Goal: Transaction & Acquisition: Subscribe to service/newsletter

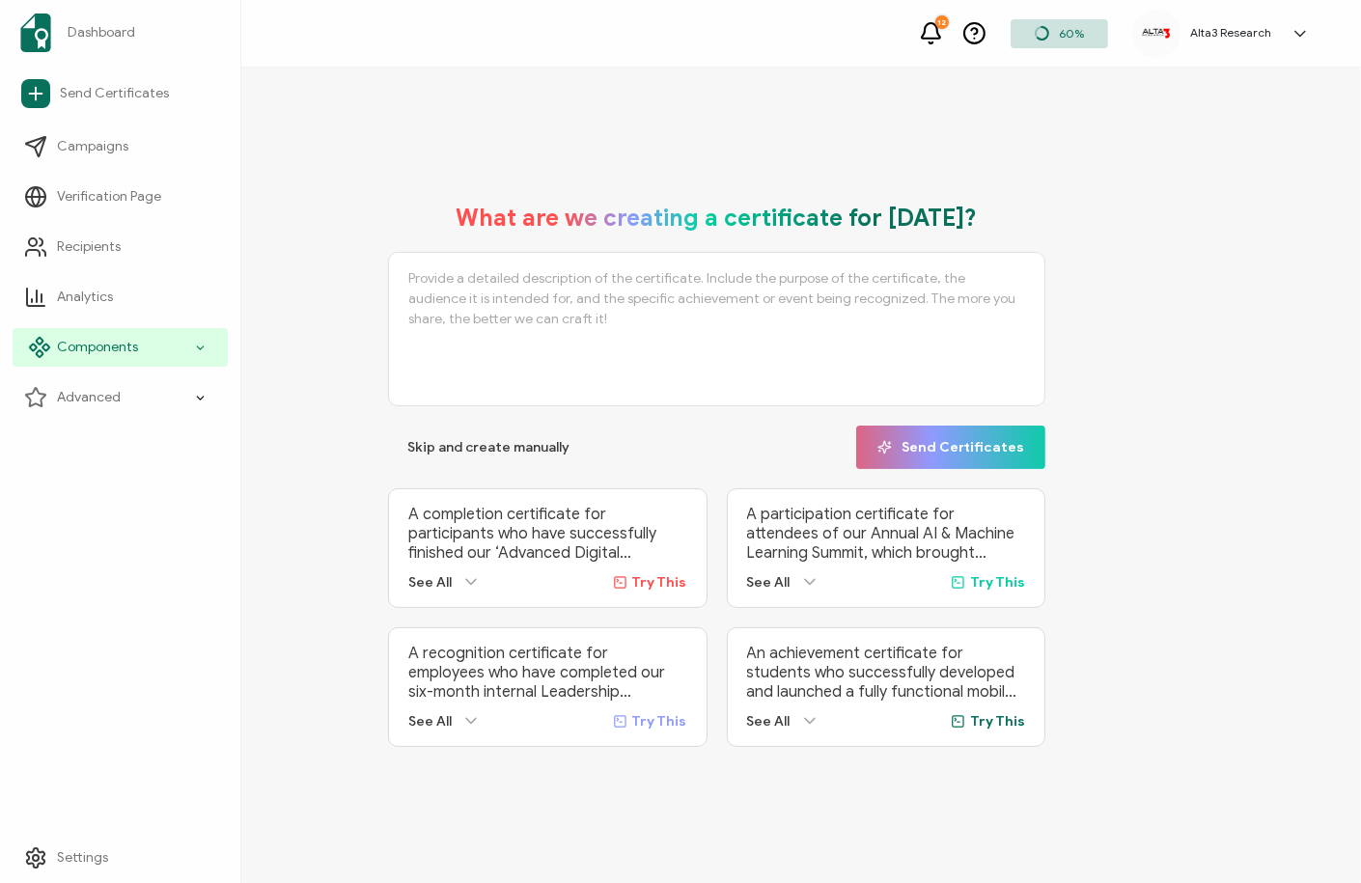
click at [102, 350] on span "Components" at bounding box center [97, 347] width 81 height 19
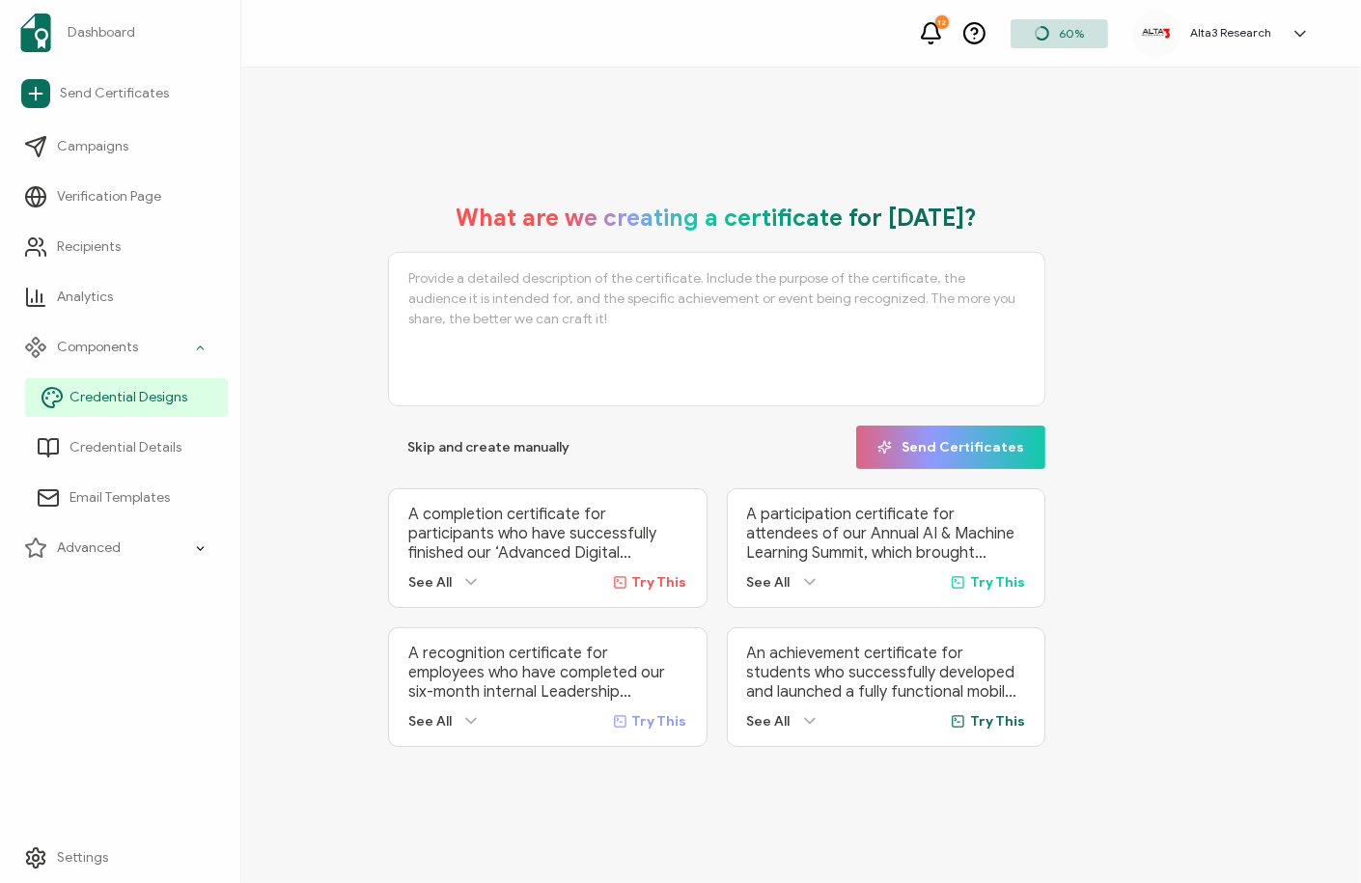
click at [113, 399] on span "Credential Designs" at bounding box center [129, 397] width 118 height 19
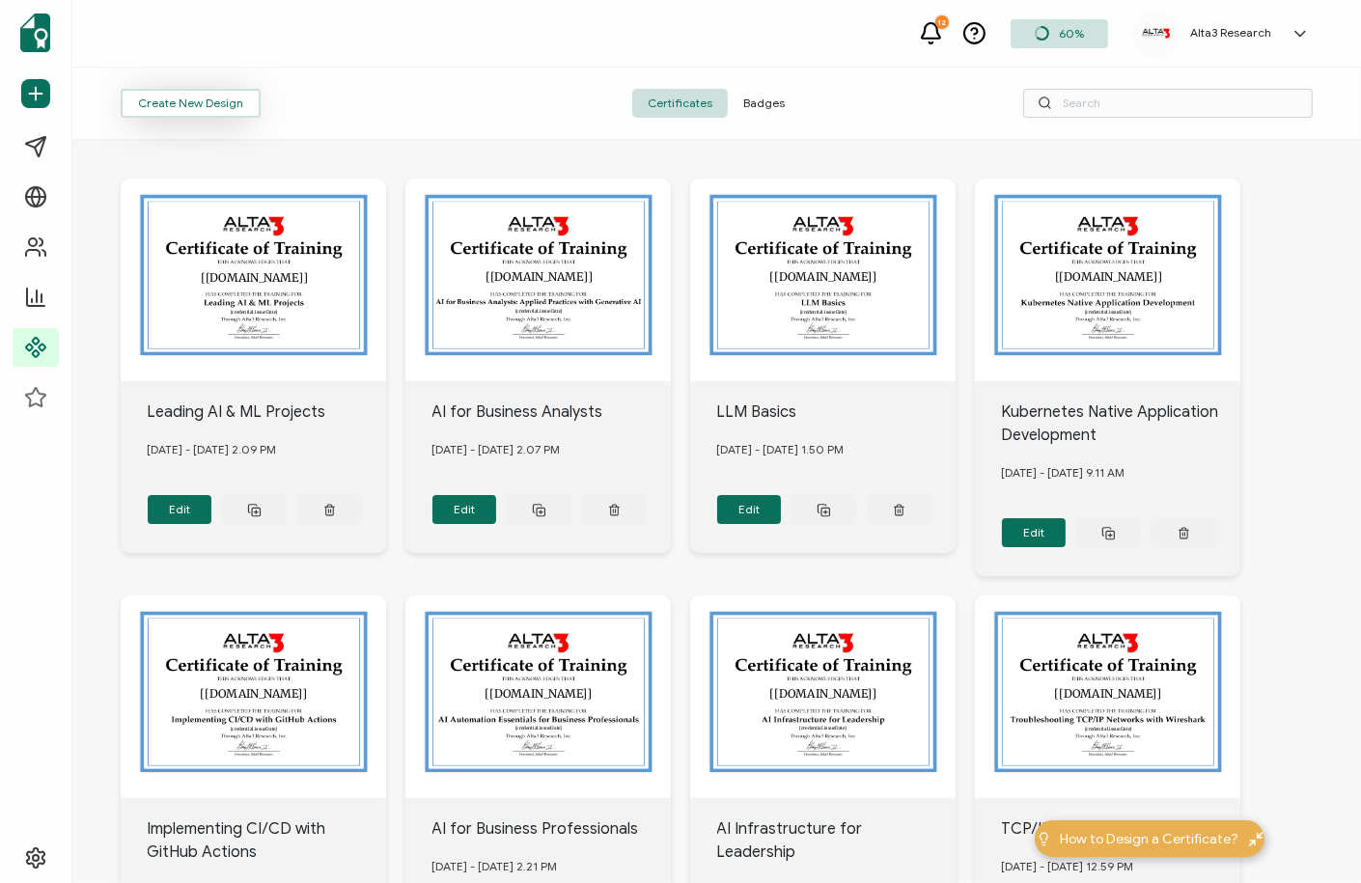
click at [197, 107] on button "Create New Design" at bounding box center [191, 103] width 140 height 29
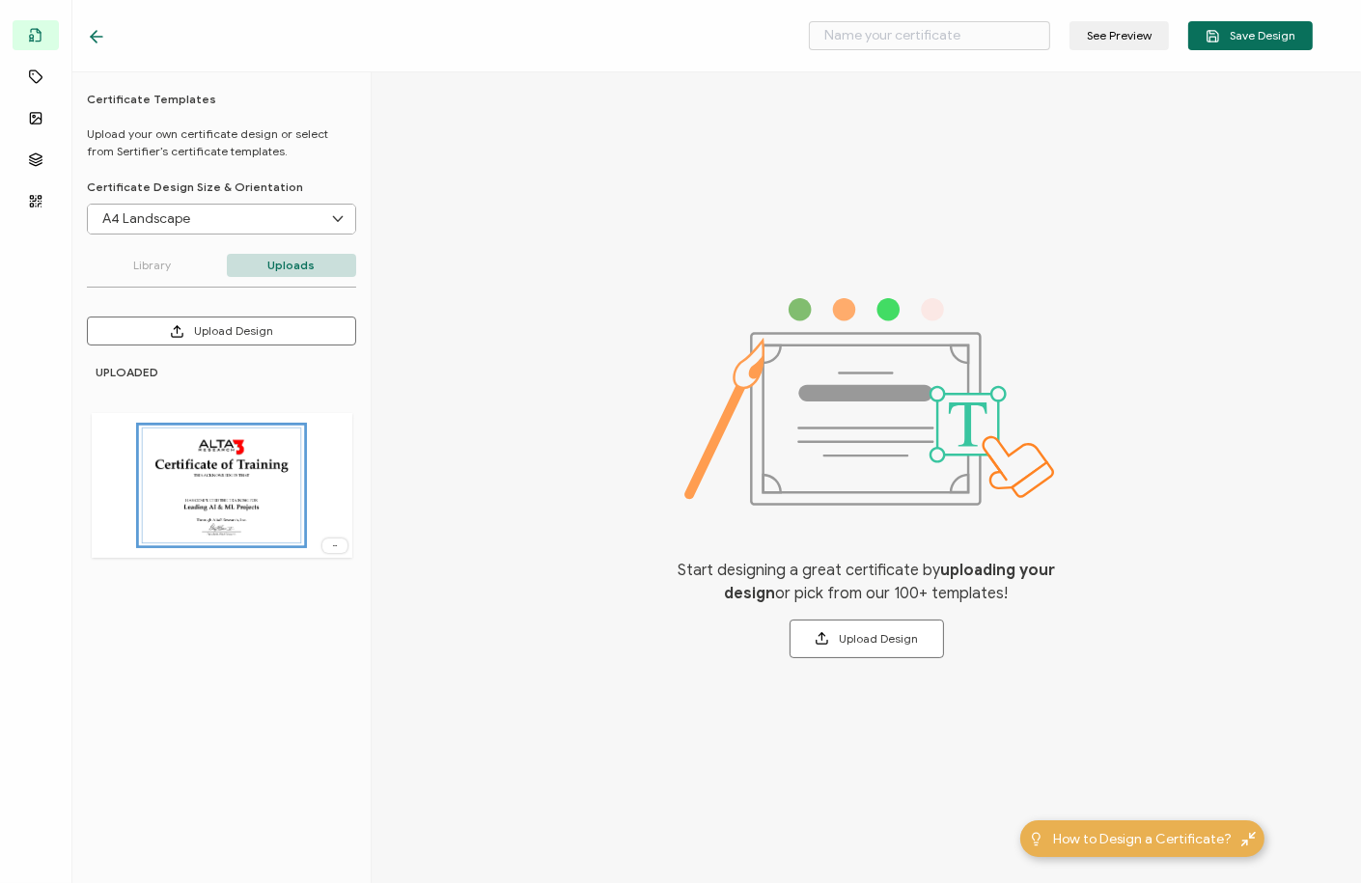
click at [85, 39] on div "See Preview Save Design" at bounding box center [700, 36] width 1323 height 72
click at [99, 35] on icon at bounding box center [96, 36] width 19 height 19
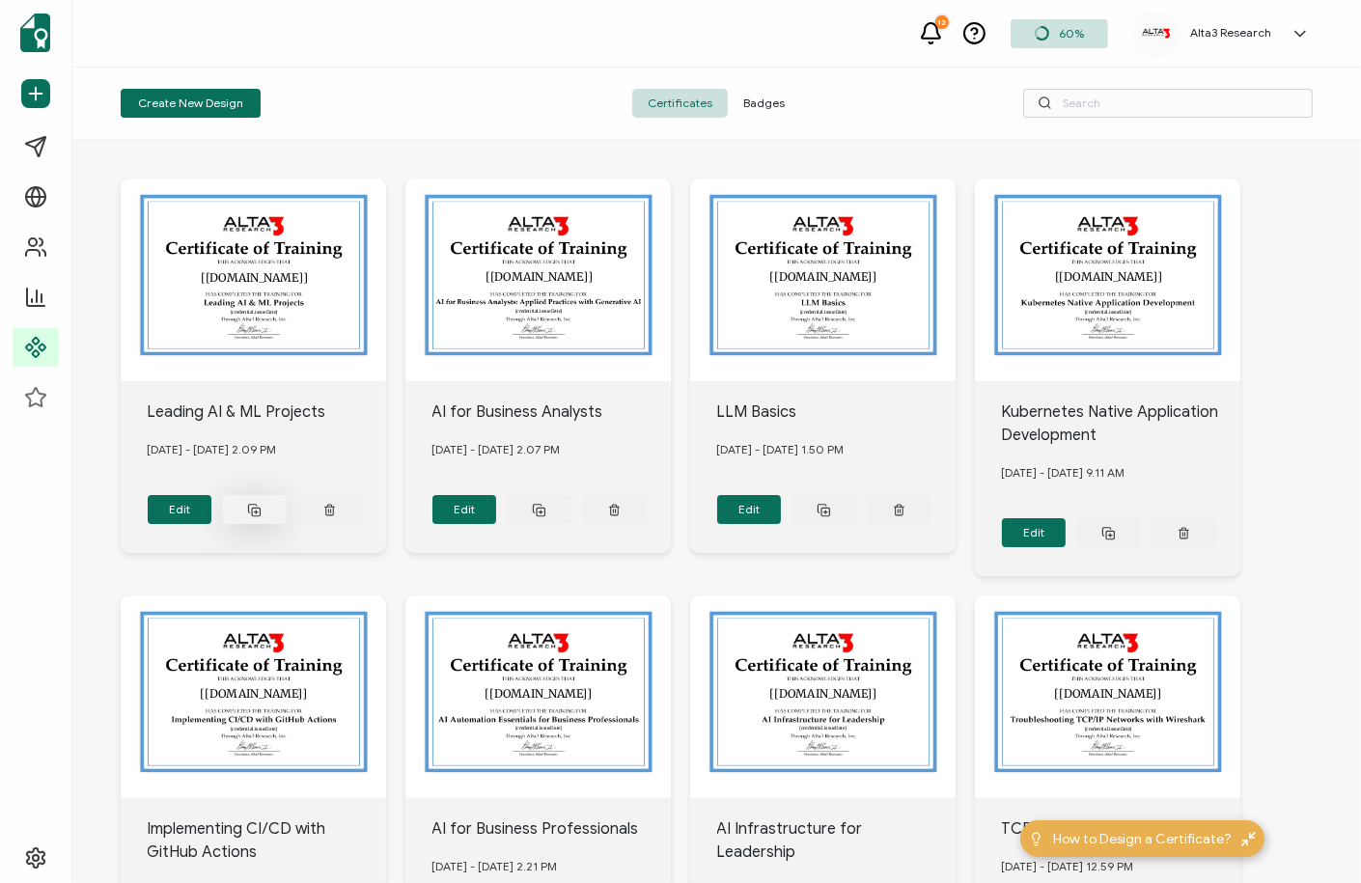
click at [263, 507] on button at bounding box center [254, 509] width 65 height 29
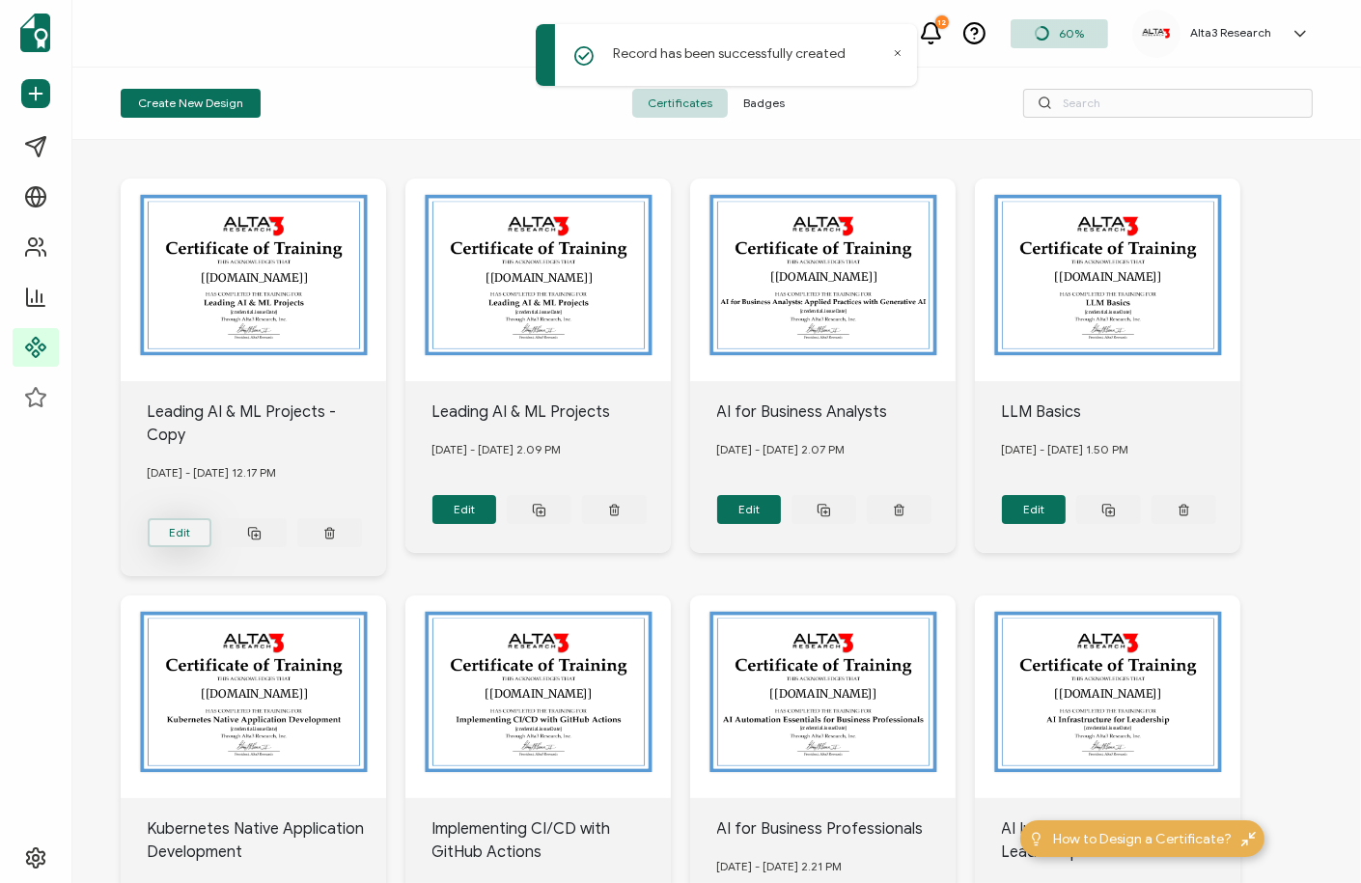
click at [186, 533] on button "Edit" at bounding box center [180, 532] width 65 height 29
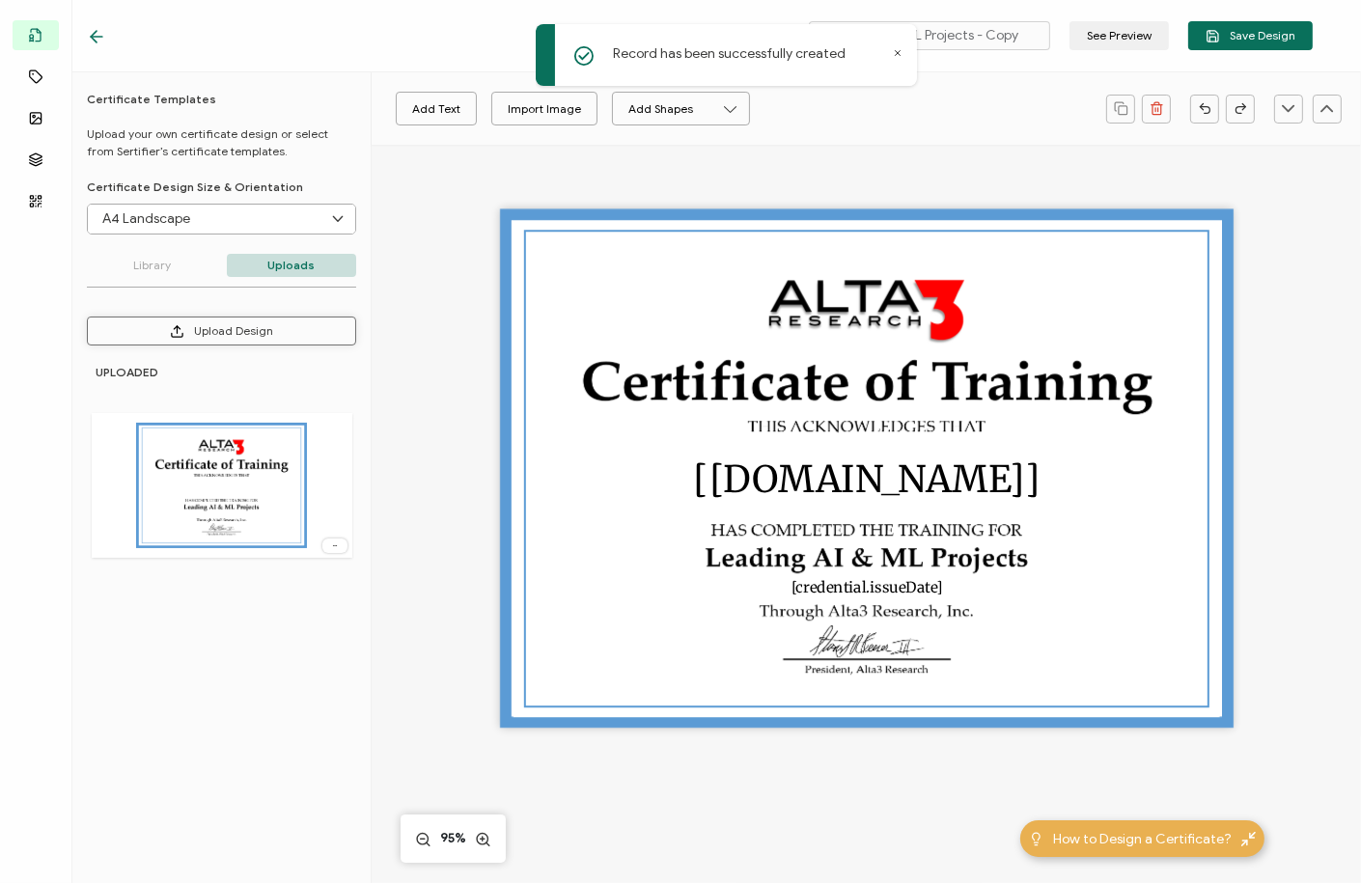
click at [217, 328] on button "Upload Design" at bounding box center [221, 331] width 269 height 29
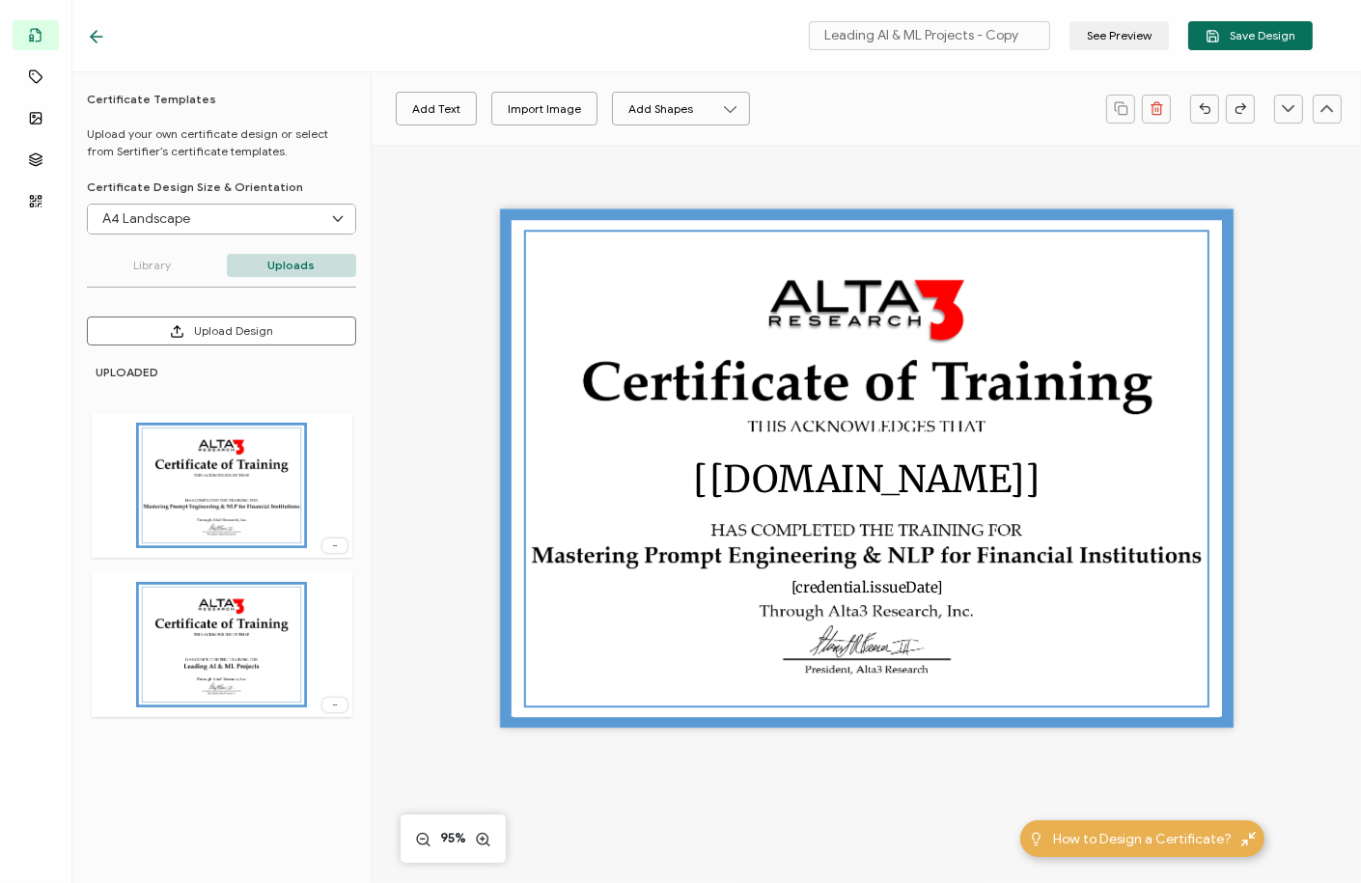
click at [343, 704] on icon at bounding box center [334, 705] width 19 height 5
click at [310, 742] on span "Delete Image" at bounding box center [304, 746] width 72 height 14
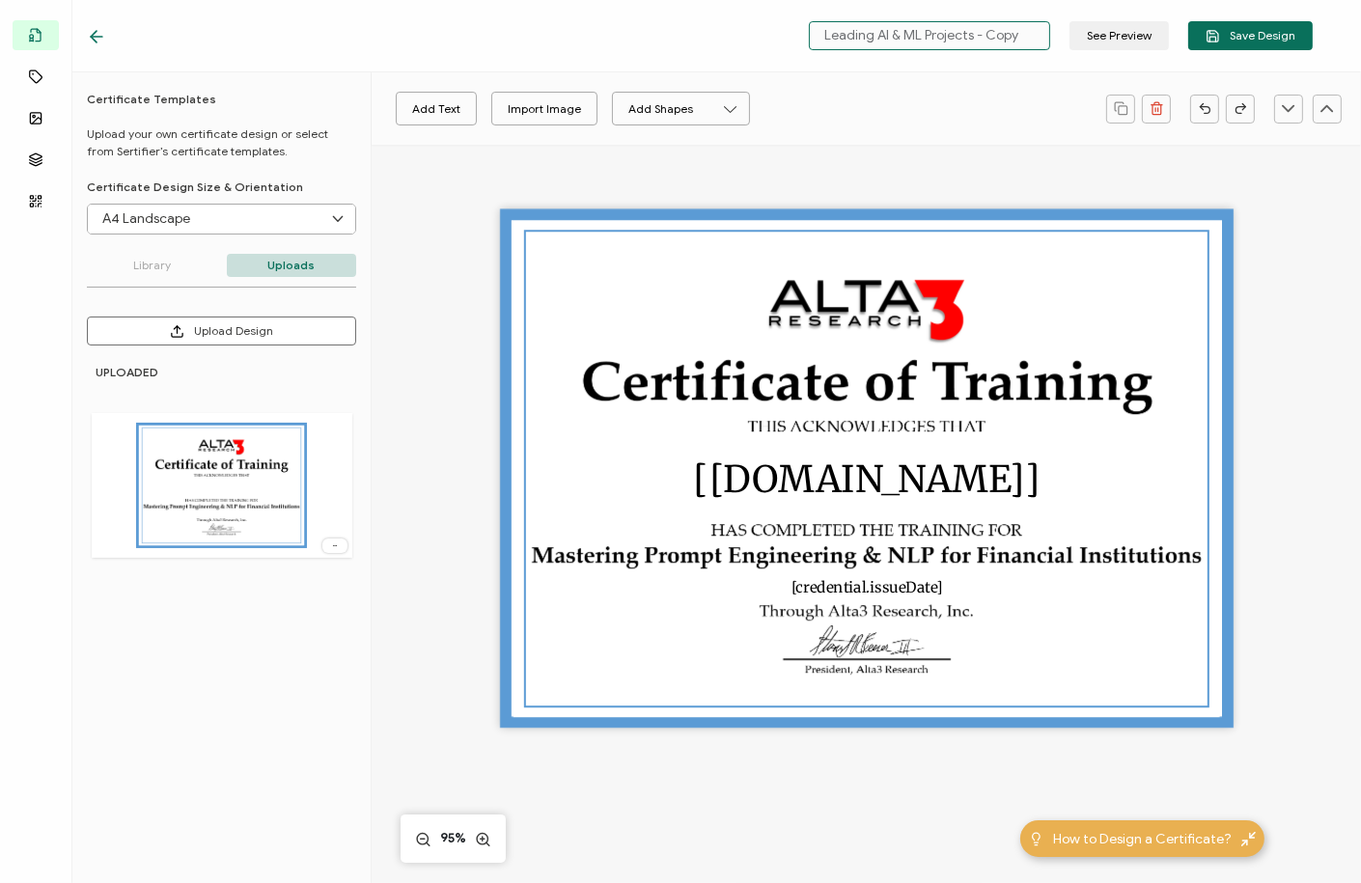
drag, startPoint x: 1025, startPoint y: 37, endPoint x: 812, endPoint y: 35, distance: 213.4
click at [812, 35] on div "Leading AI & ML Projects - Copy See Preview Save Design" at bounding box center [1056, 35] width 514 height 29
type input "Mastering Prompt Engineering & NLP for FI"
click at [1271, 37] on span "Save Design" at bounding box center [1251, 36] width 90 height 14
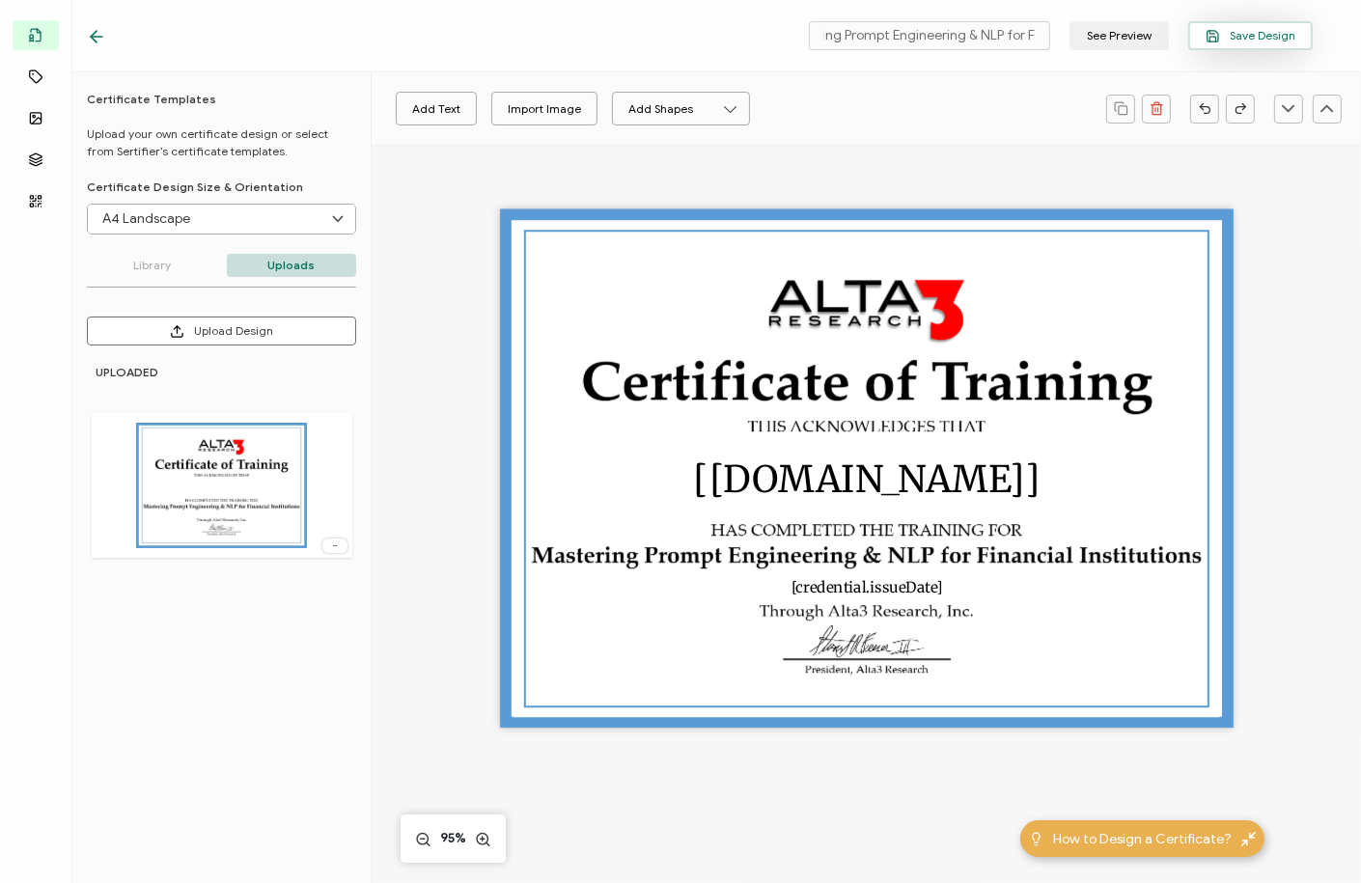
scroll to position [0, 0]
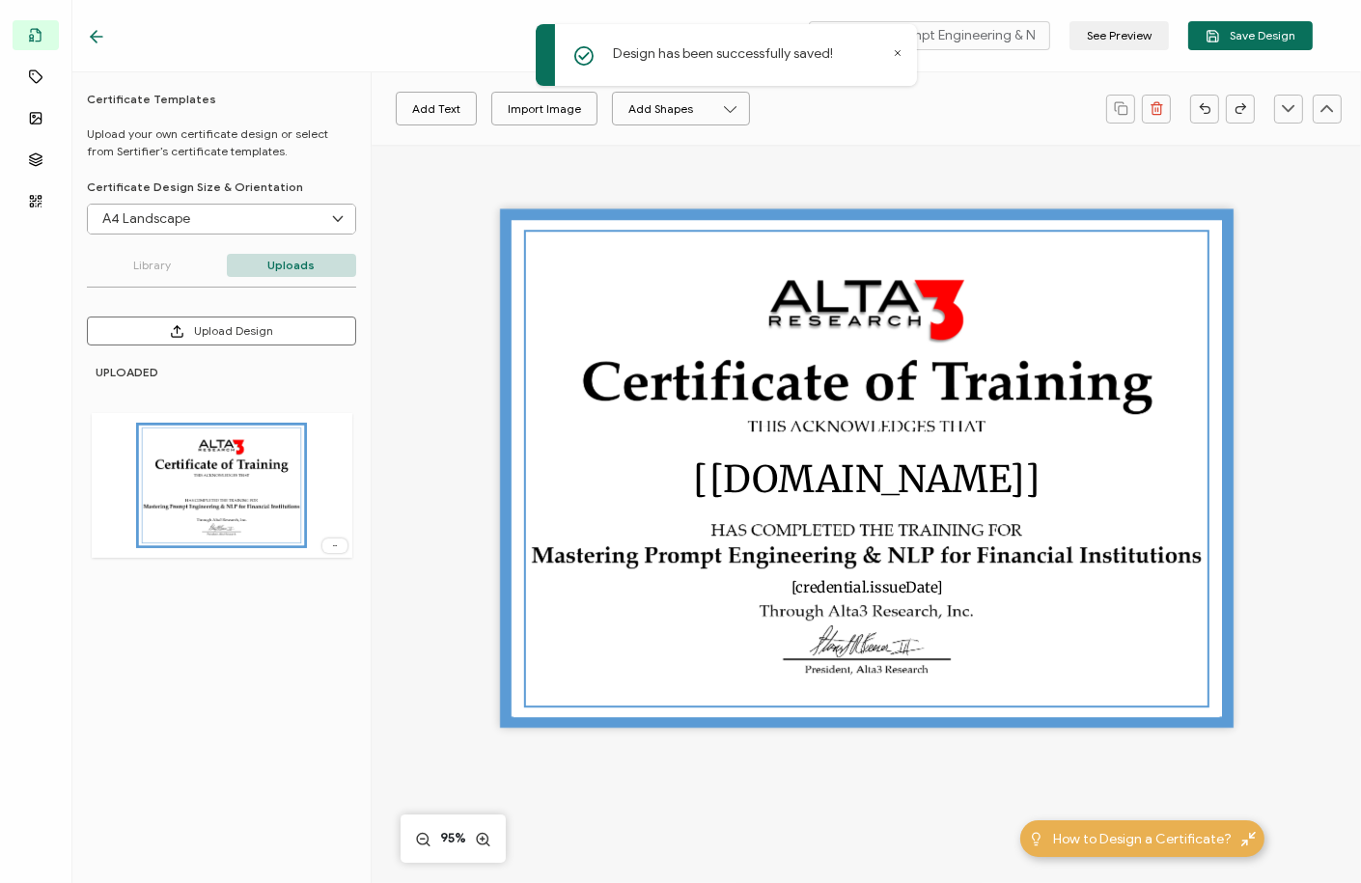
click at [102, 36] on icon at bounding box center [96, 36] width 19 height 19
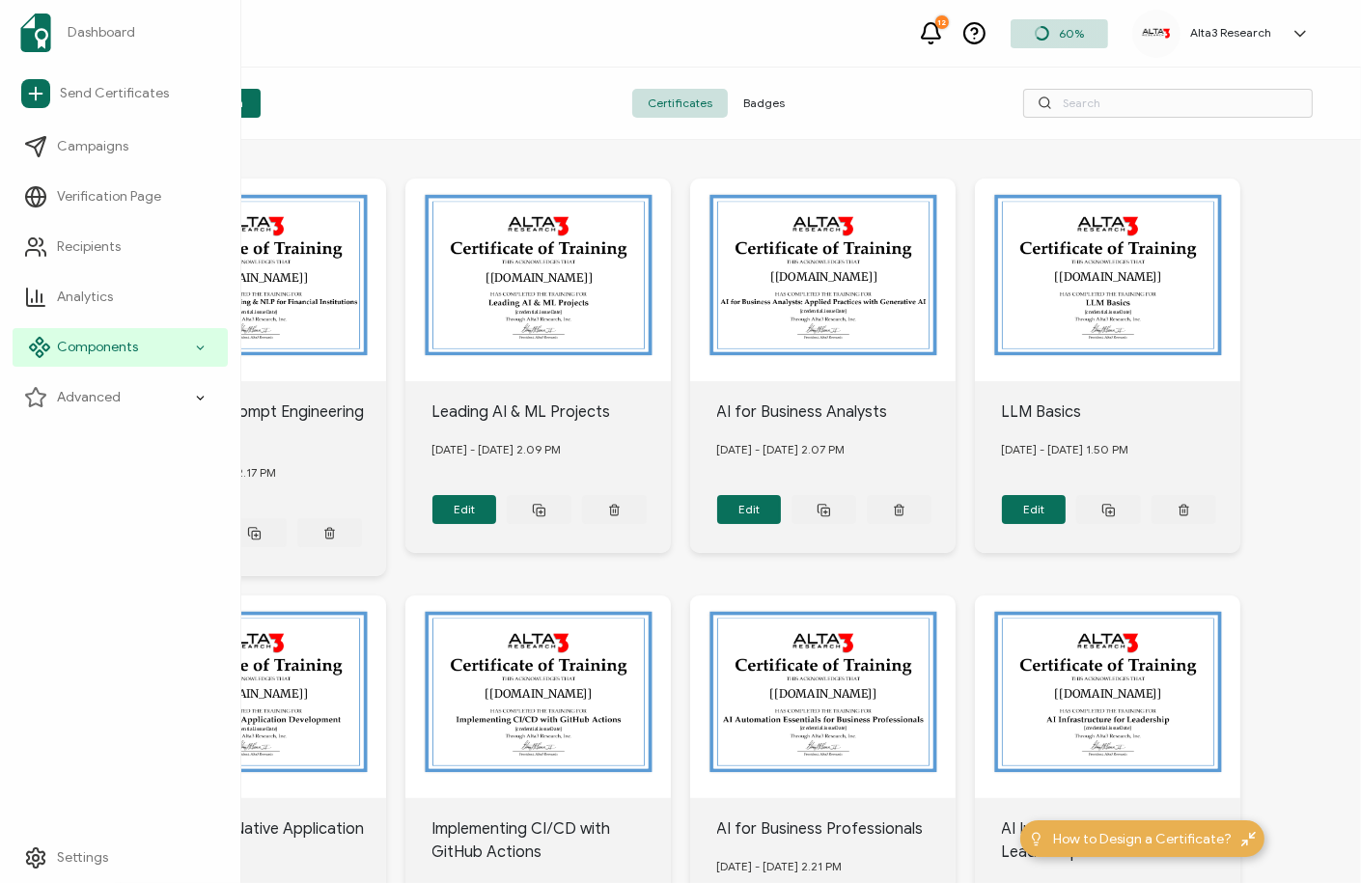
click at [197, 347] on icon at bounding box center [200, 348] width 13 height 22
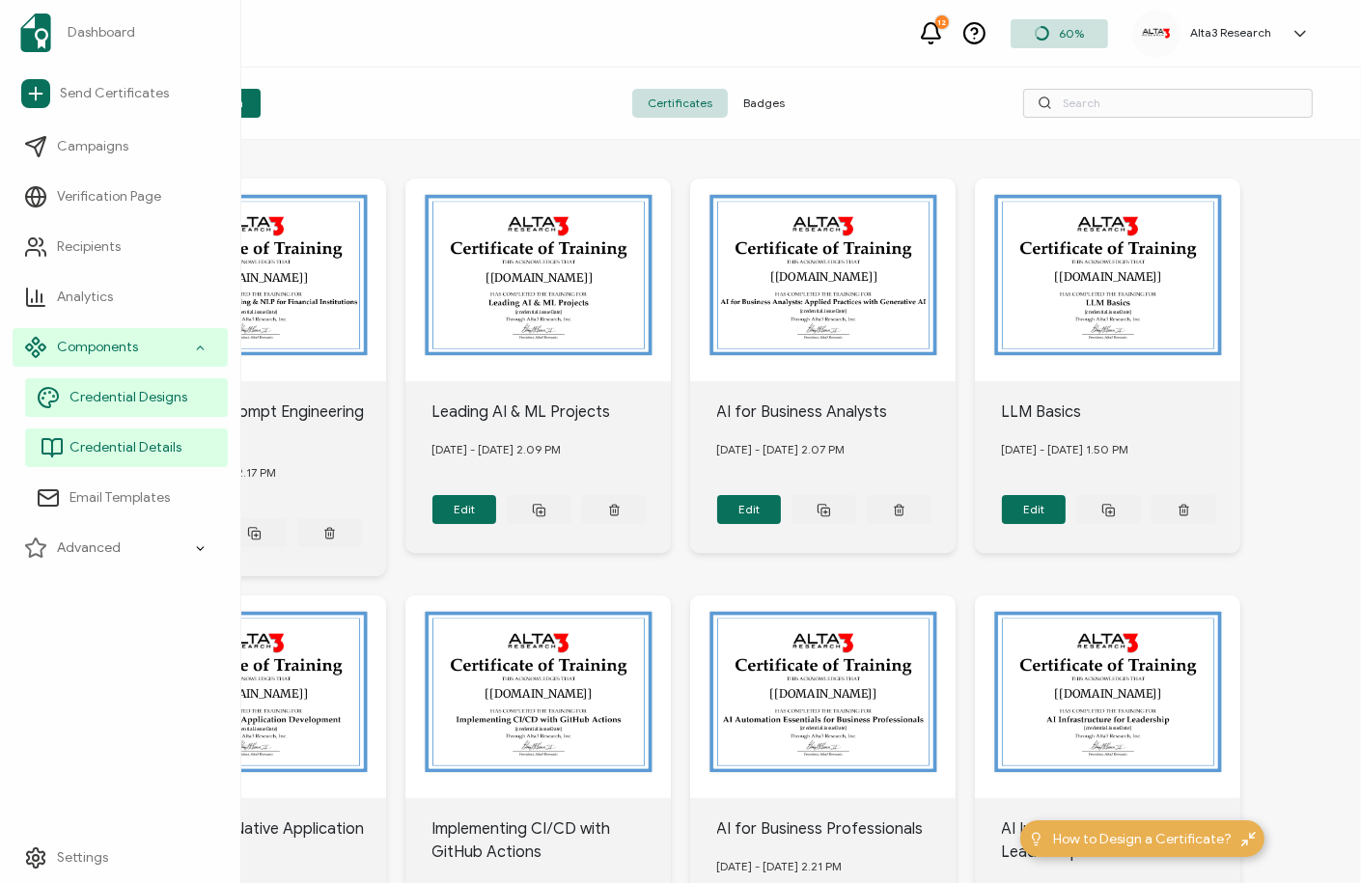
click at [108, 448] on span "Credential Details" at bounding box center [126, 447] width 112 height 19
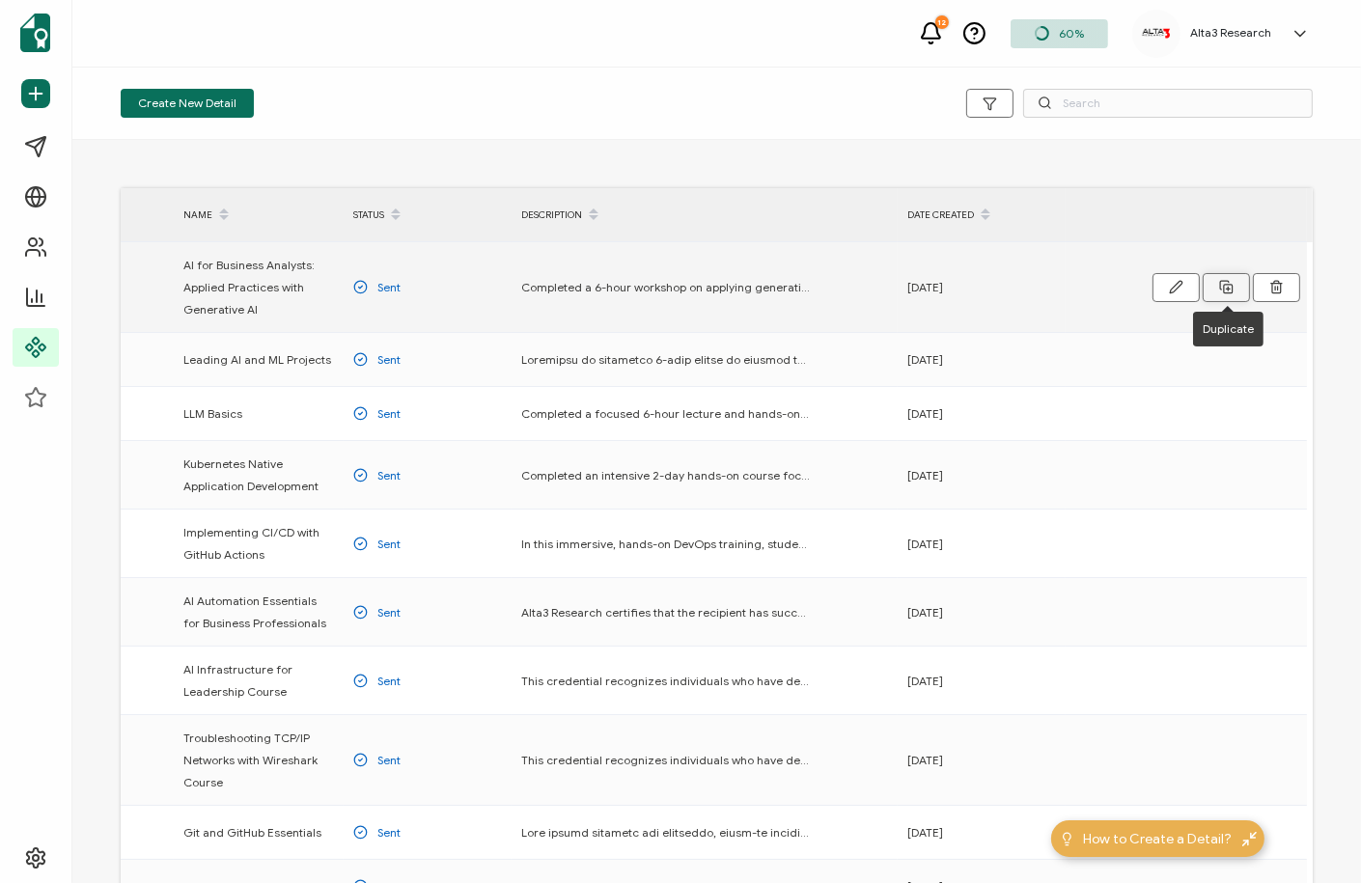
click at [1226, 289] on icon at bounding box center [1226, 287] width 14 height 14
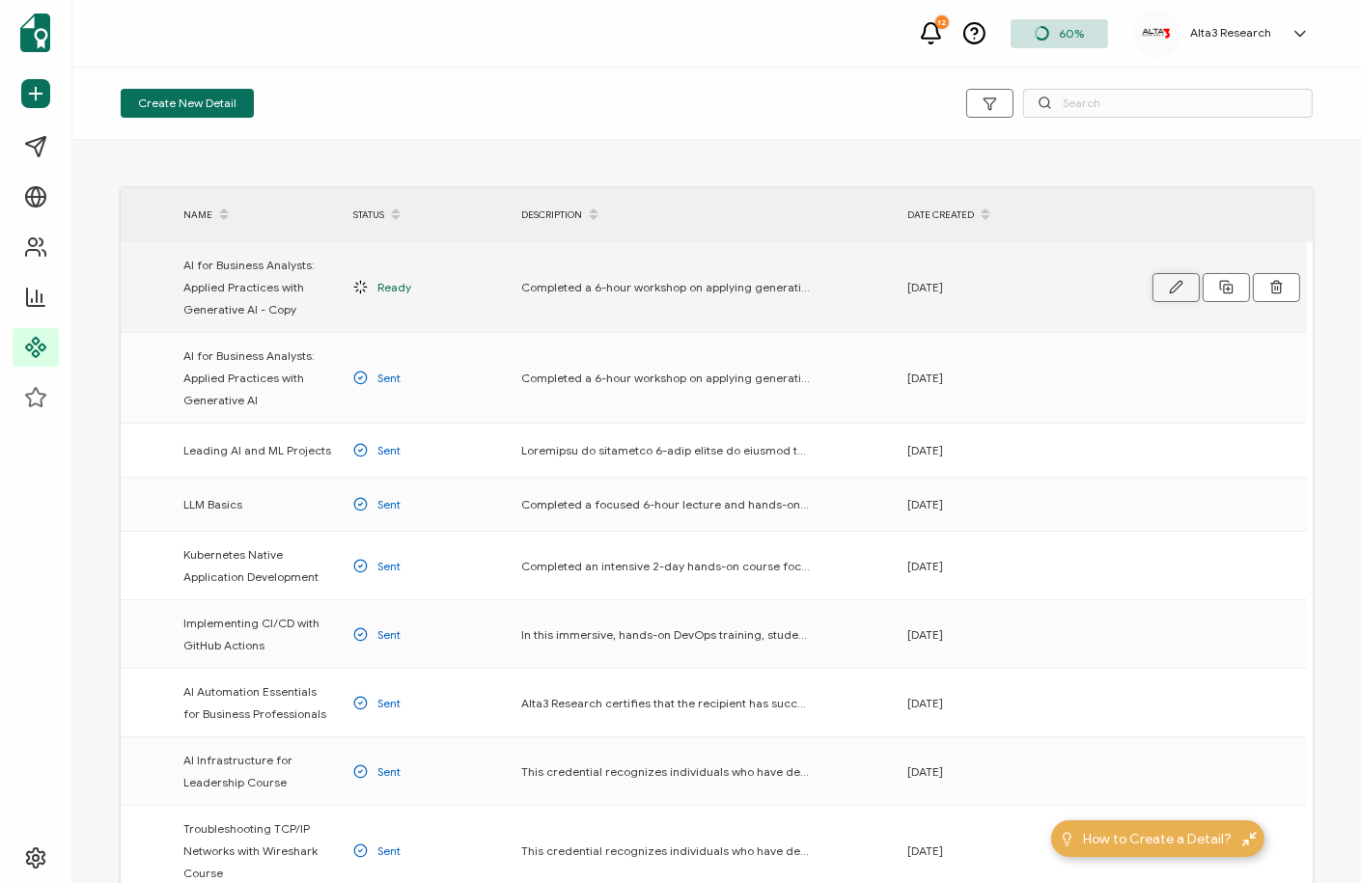
click at [1166, 287] on button "button" at bounding box center [1176, 287] width 47 height 29
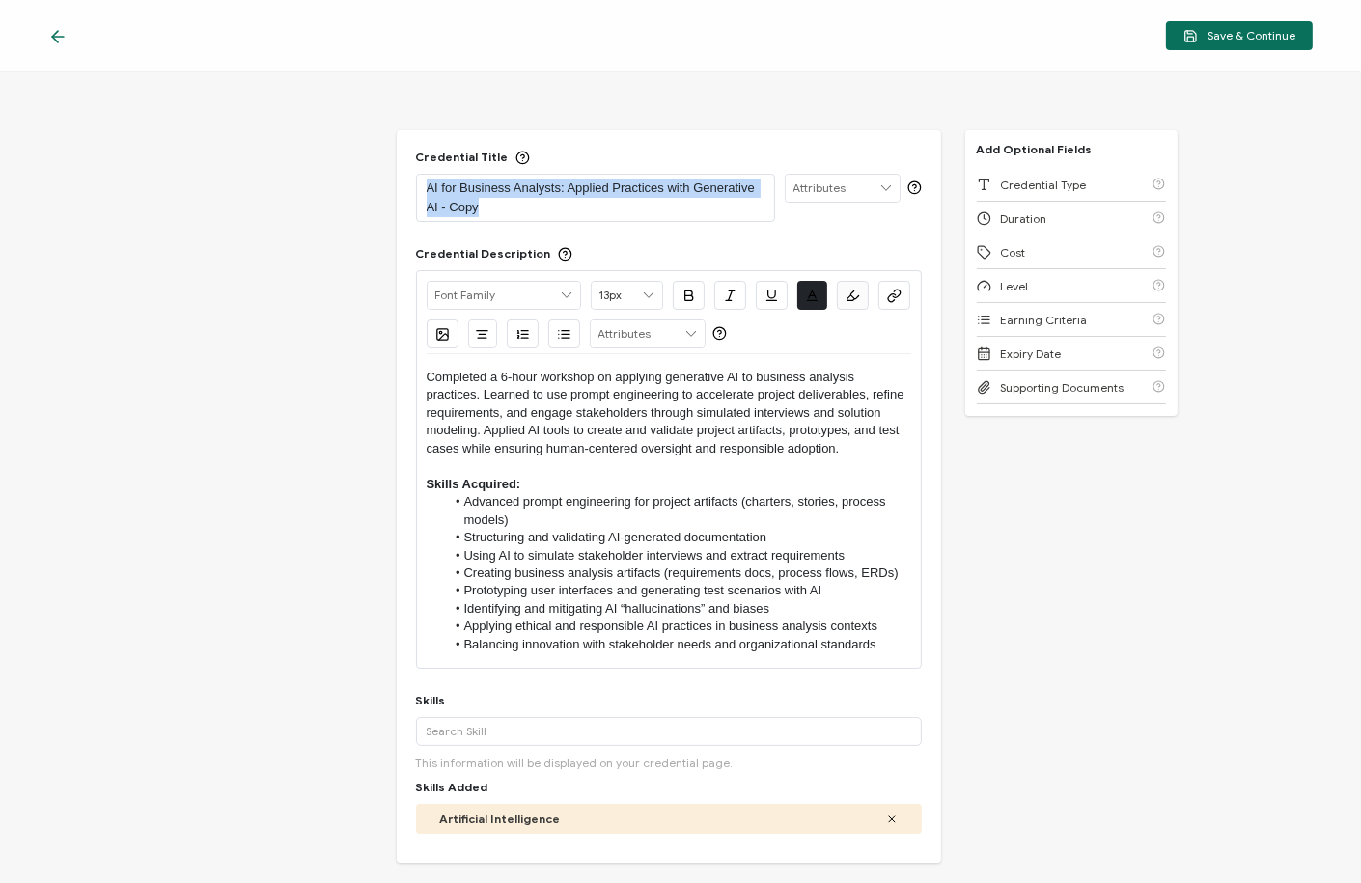
drag, startPoint x: 522, startPoint y: 208, endPoint x: 355, endPoint y: 155, distance: 175.0
click at [355, 155] on div "Credential Title AI for Business Analysts: Applied Practices with Generative AI…" at bounding box center [680, 477] width 1361 height 811
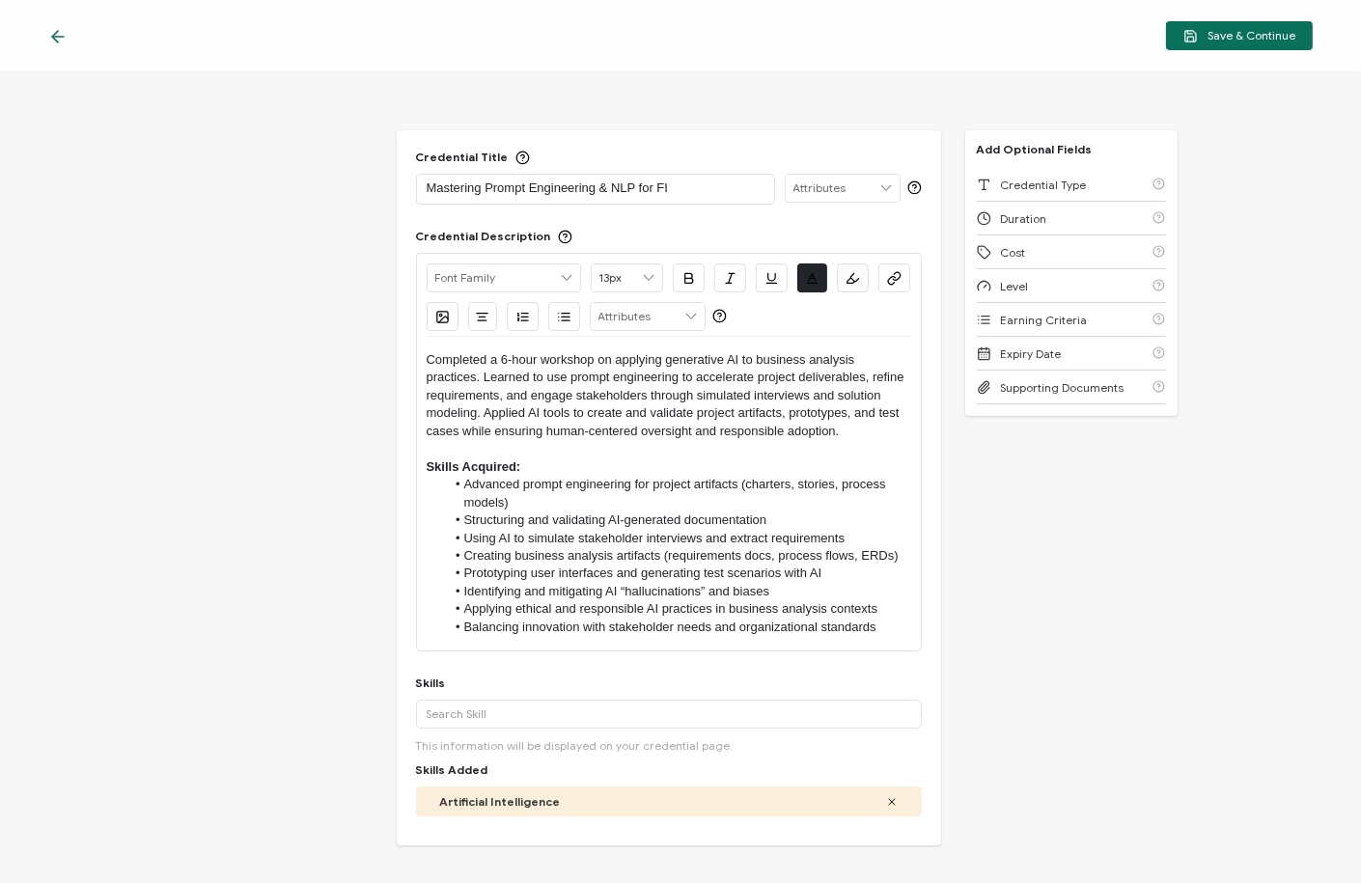
click at [848, 378] on p "Completed a 6-hour workshop on applying generative AI to business analysis prac…" at bounding box center [669, 395] width 485 height 89
click at [853, 355] on p "Completed a 6-hour workshop on applying generative AI to business analysis prac…" at bounding box center [669, 395] width 485 height 89
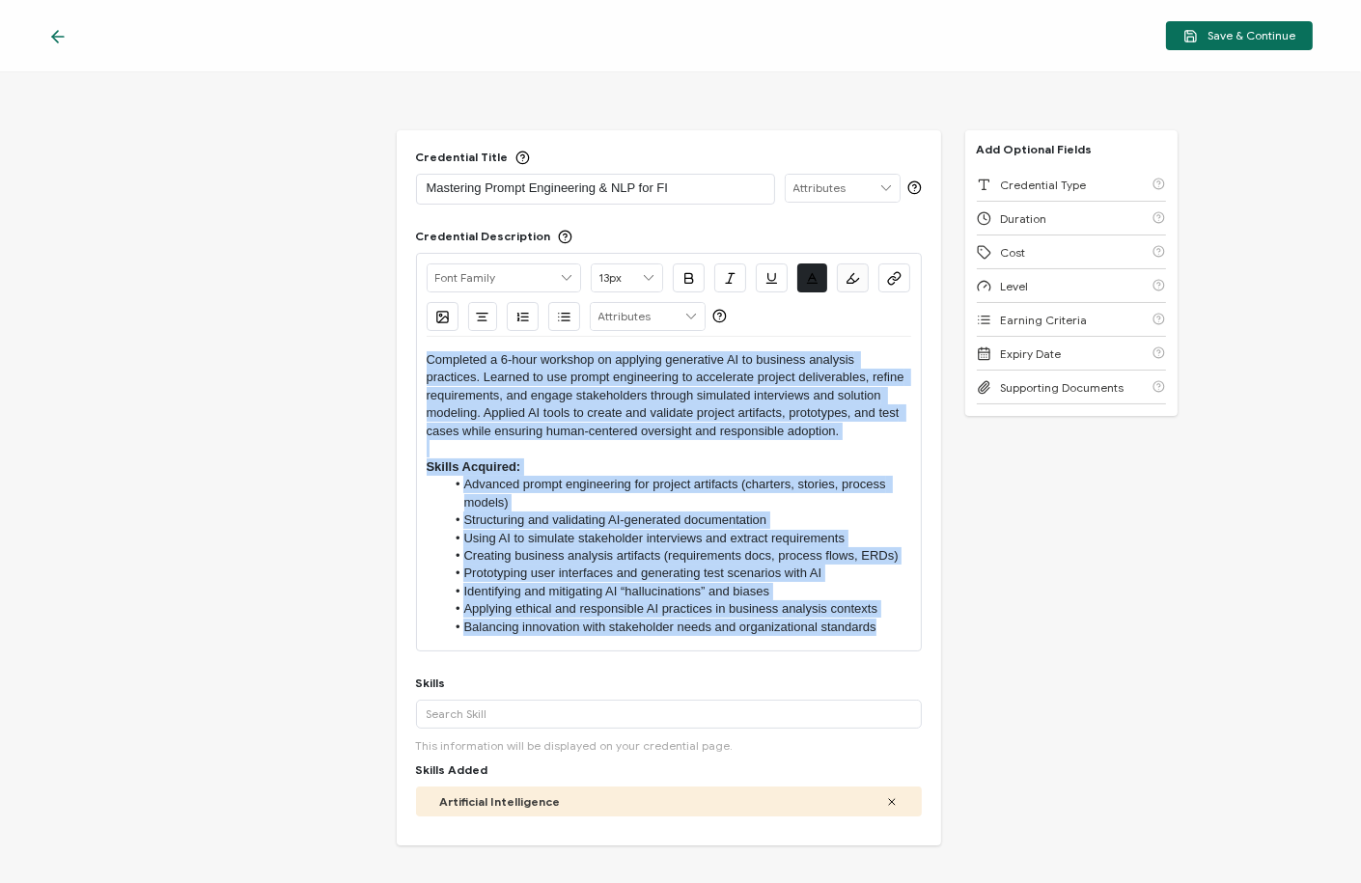
drag, startPoint x: 885, startPoint y: 627, endPoint x: 260, endPoint y: 274, distance: 718.1
click at [260, 274] on div "Credential Title Mastering Prompt Engineering & NLP for FI ISSUER Issuer Name C…" at bounding box center [680, 477] width 1361 height 811
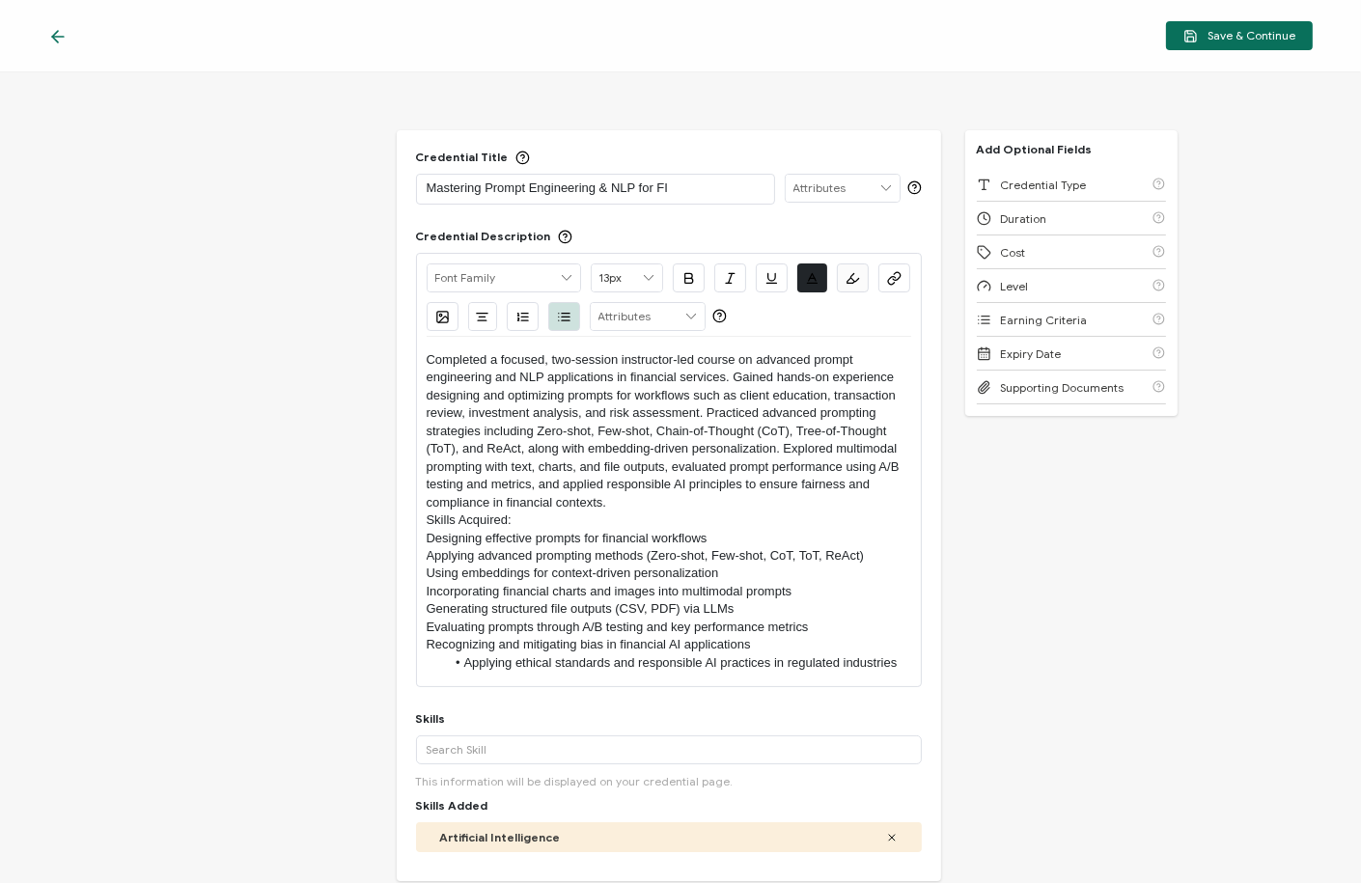
click at [613, 506] on p "Completed a focused, two-session instructor-led course on advanced prompt engin…" at bounding box center [669, 431] width 485 height 160
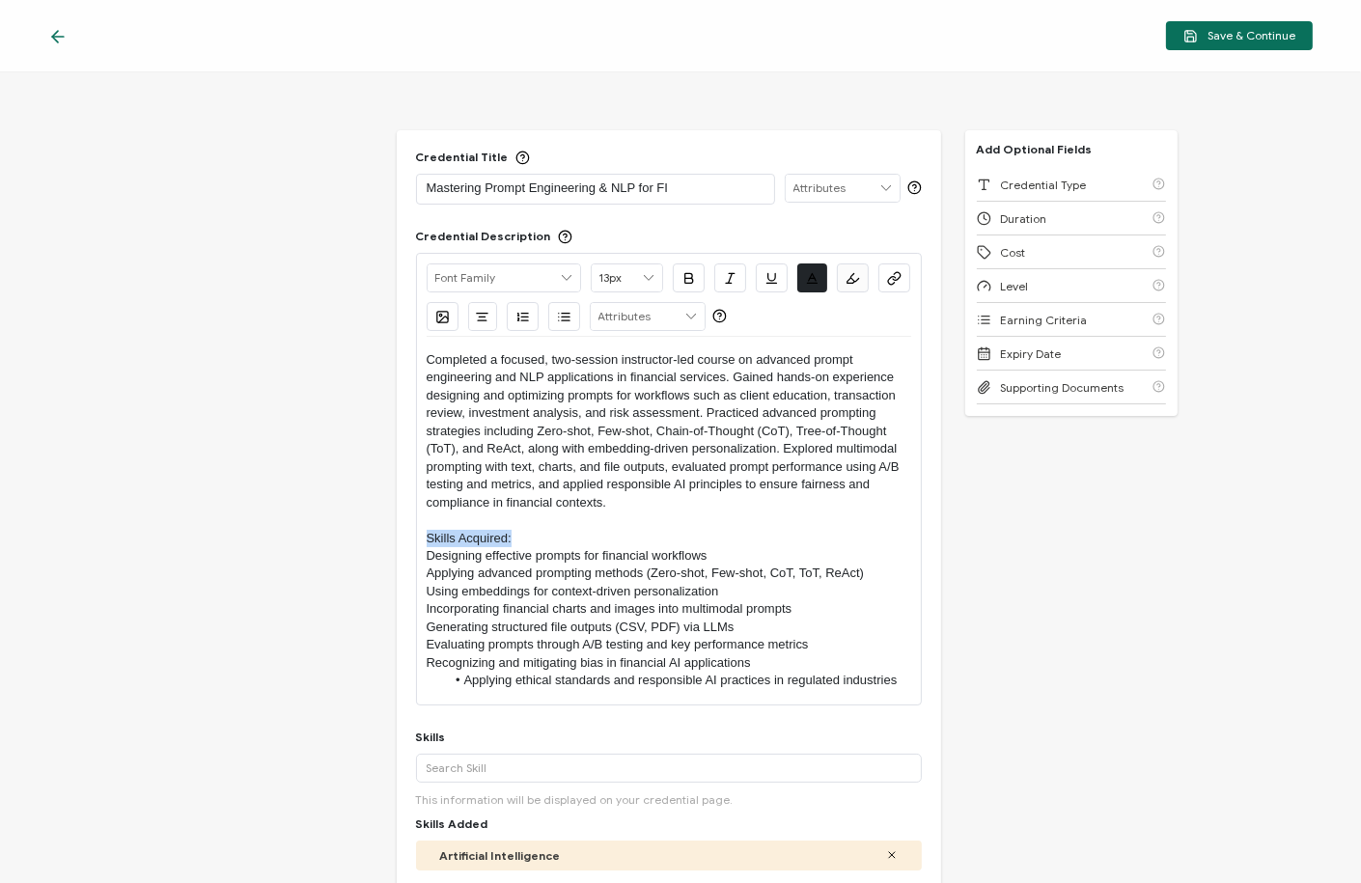
drag, startPoint x: 543, startPoint y: 533, endPoint x: 363, endPoint y: 535, distance: 179.6
click at [363, 535] on div "Credential Title Mastering Prompt Engineering & NLP for FI ISSUER Issuer Name C…" at bounding box center [680, 477] width 1361 height 811
drag, startPoint x: 550, startPoint y: 537, endPoint x: 390, endPoint y: 537, distance: 160.3
click at [390, 537] on div "Credential Title Mastering Prompt Engineering & NLP for FI ISSUER Issuer Name C…" at bounding box center [680, 477] width 1361 height 811
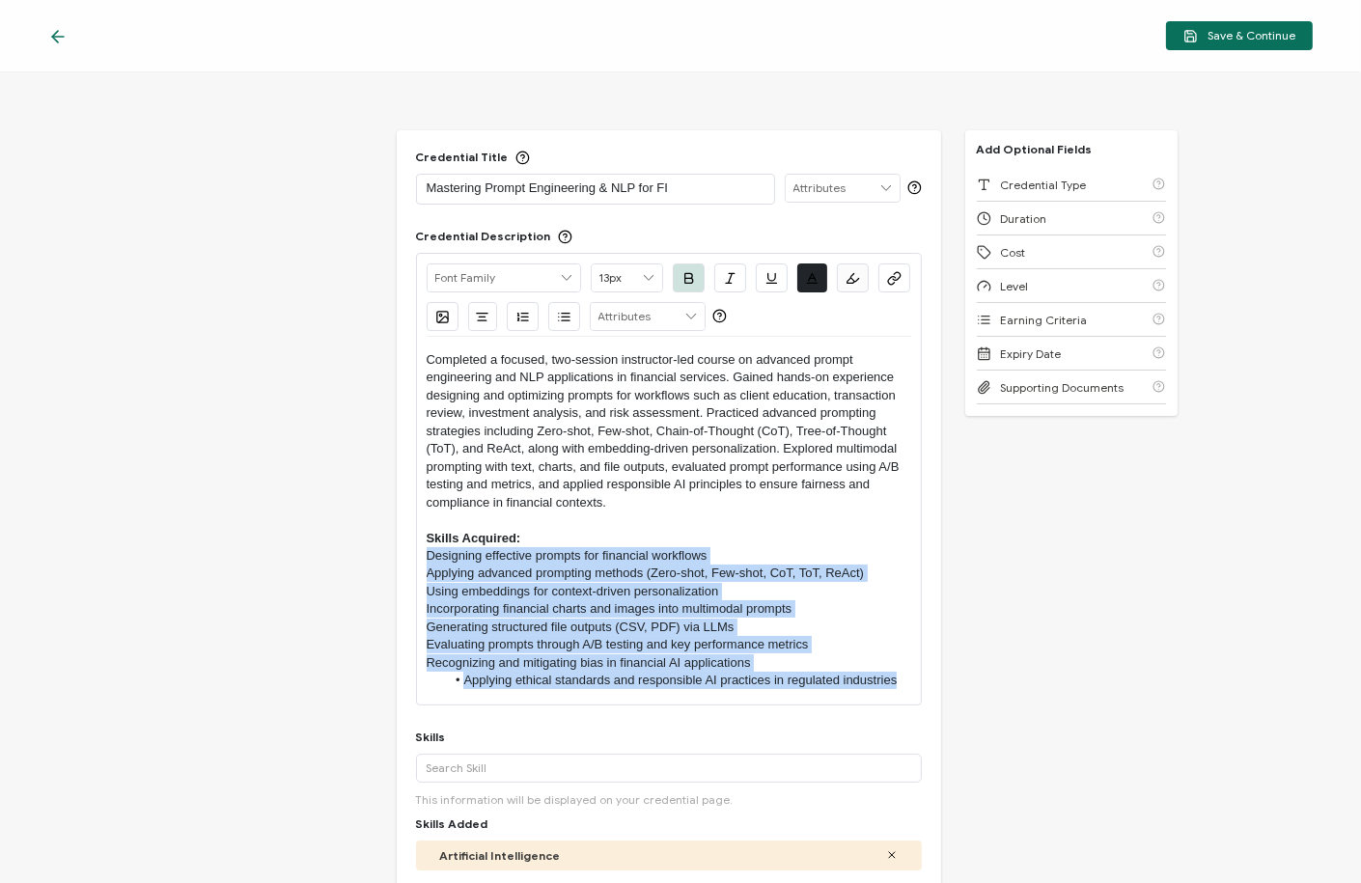
drag, startPoint x: 904, startPoint y: 681, endPoint x: 372, endPoint y: 560, distance: 545.5
click at [372, 560] on div "Credential Title Mastering Prompt Engineering & NLP for FI ISSUER Issuer Name C…" at bounding box center [680, 477] width 1361 height 811
click at [562, 321] on icon "button" at bounding box center [566, 321] width 8 height 0
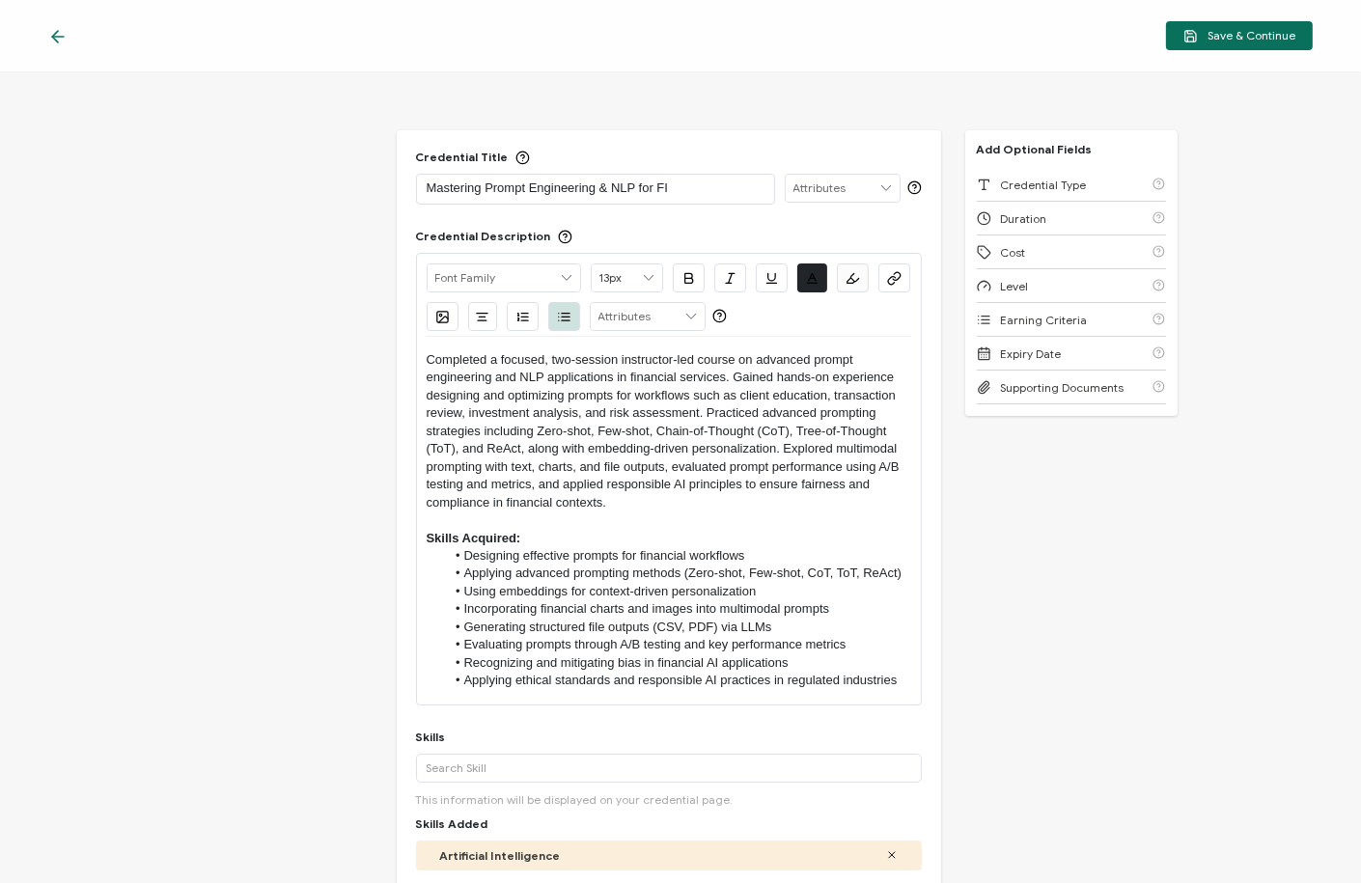
click at [547, 518] on p at bounding box center [669, 520] width 485 height 17
click at [1228, 35] on span "Save & Continue" at bounding box center [1240, 36] width 112 height 14
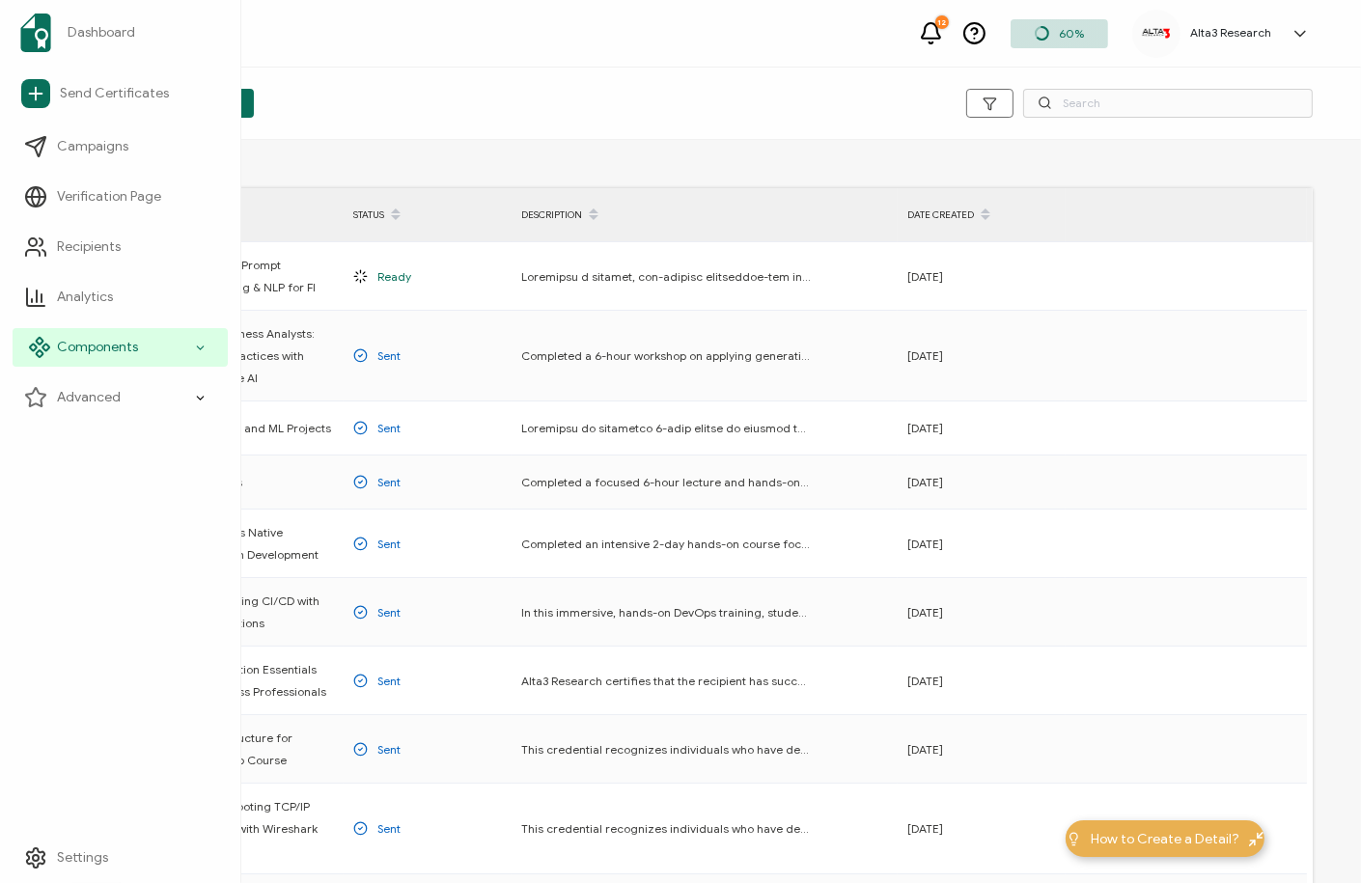
click at [111, 351] on span "Components" at bounding box center [97, 347] width 81 height 19
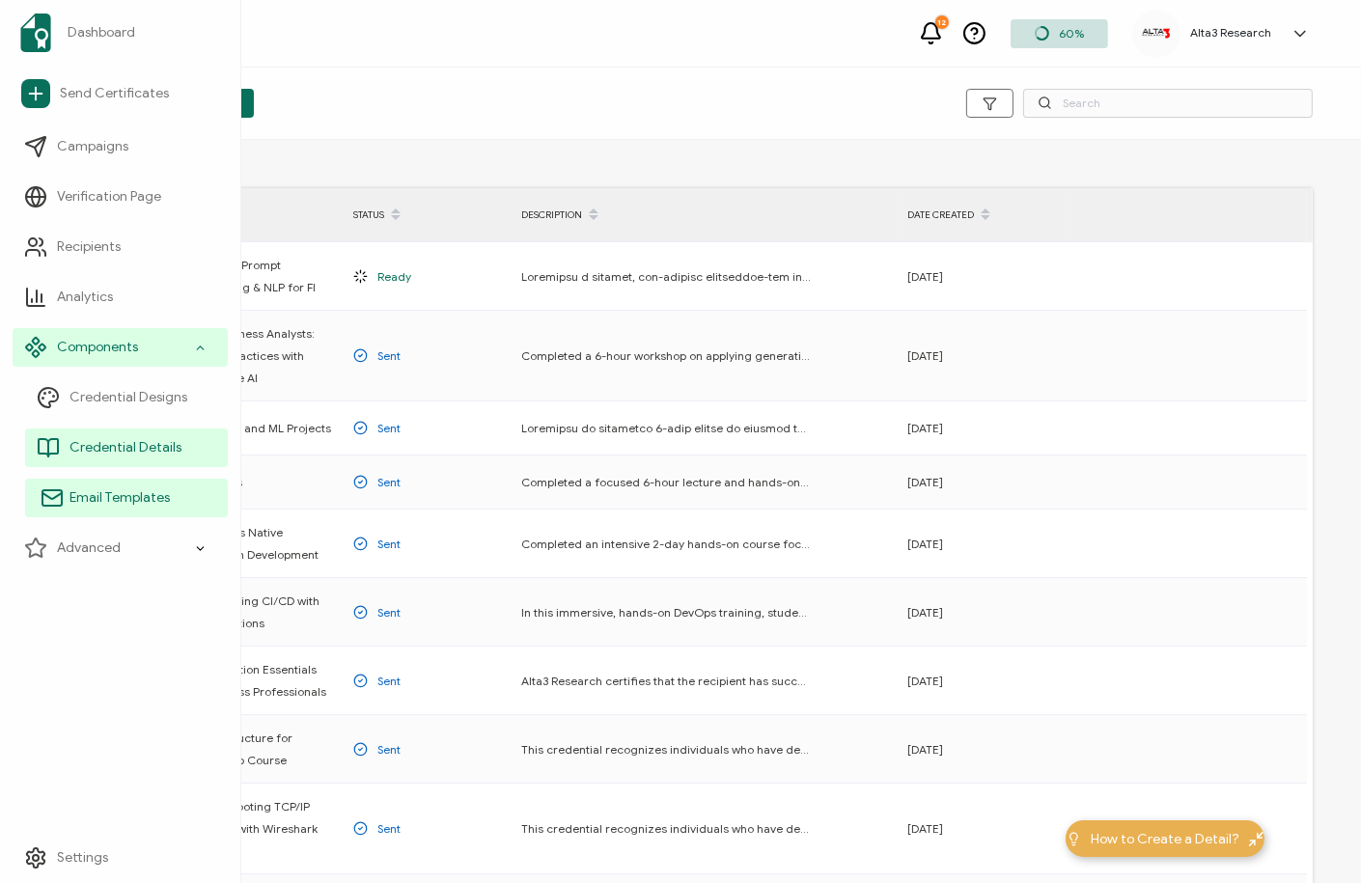
click at [118, 502] on span "Email Templates" at bounding box center [120, 498] width 100 height 19
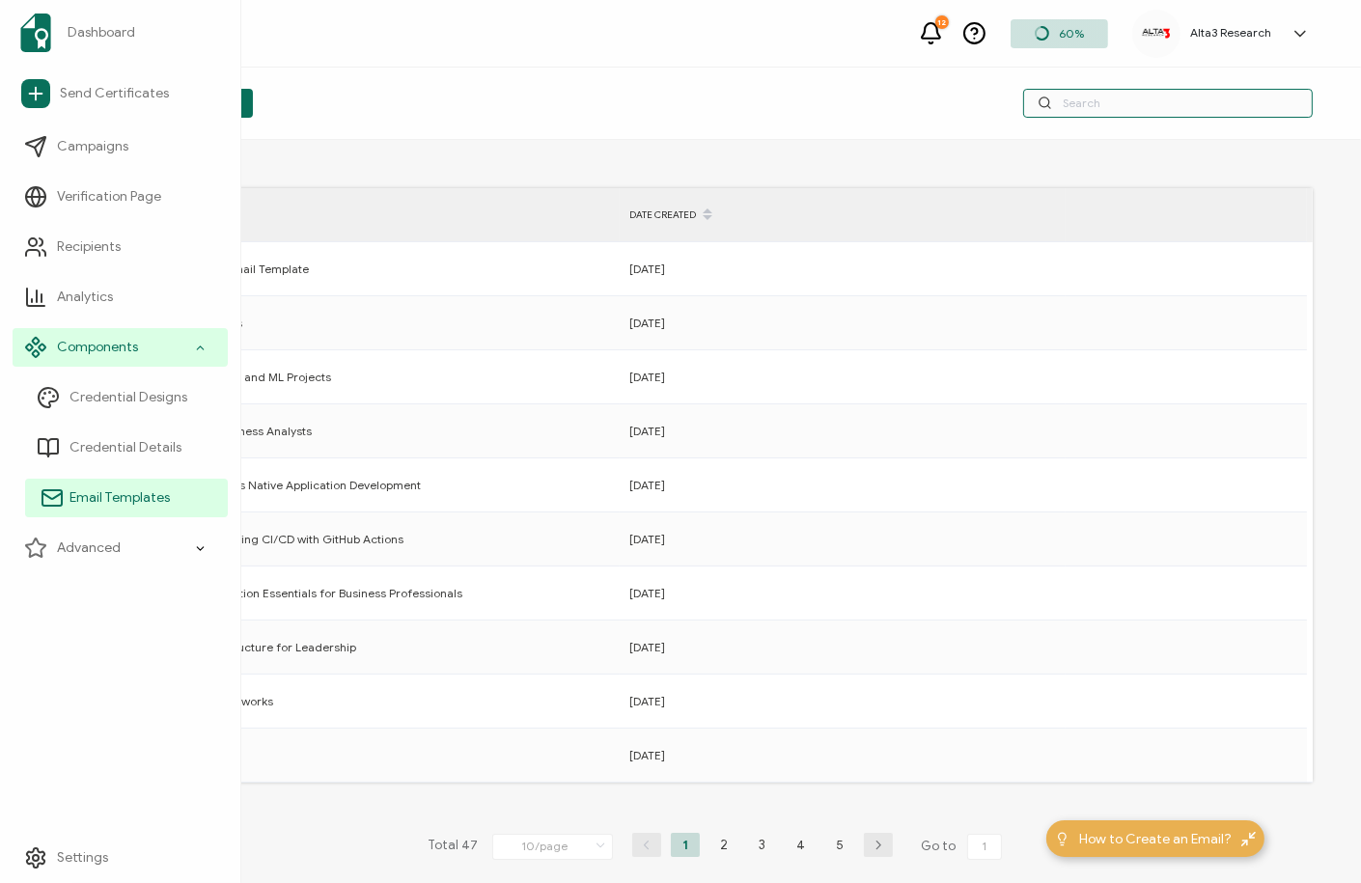
type input "hfryer@alta3.com"
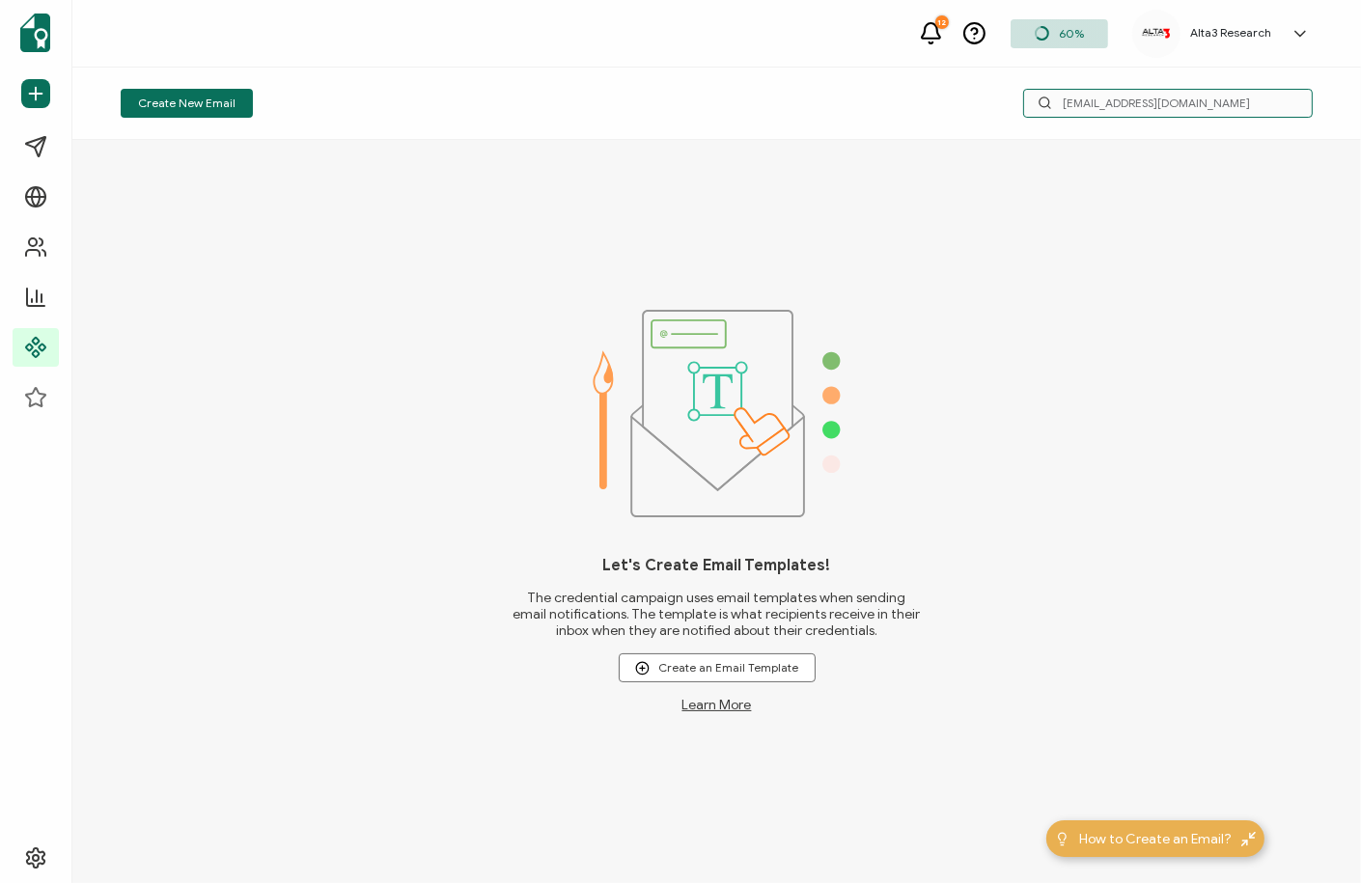
drag, startPoint x: 1079, startPoint y: 96, endPoint x: 997, endPoint y: 96, distance: 82.1
click at [997, 96] on div "hfryer@alta3.com" at bounding box center [1114, 103] width 398 height 29
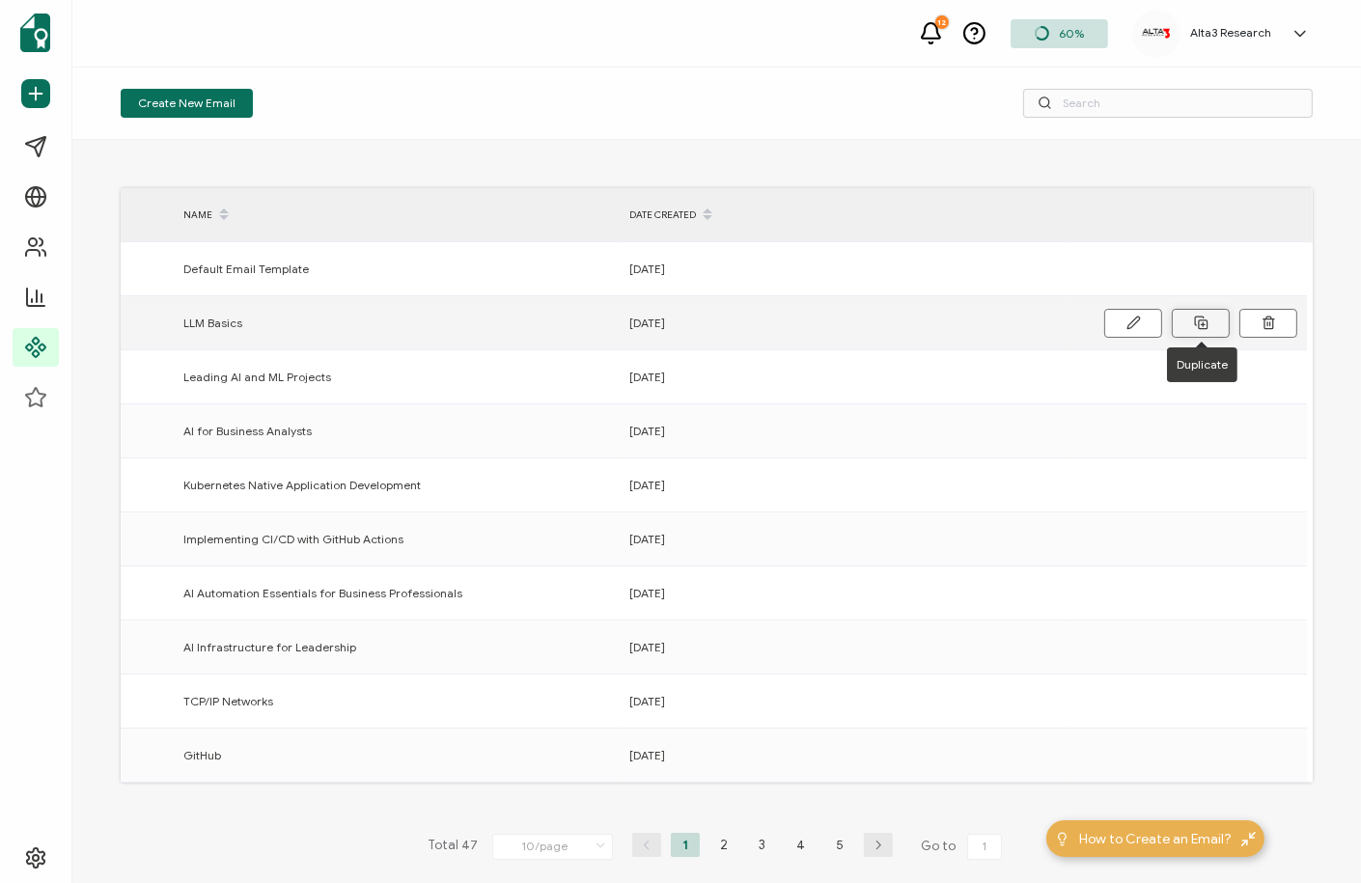
click at [1199, 323] on icon at bounding box center [1201, 323] width 14 height 14
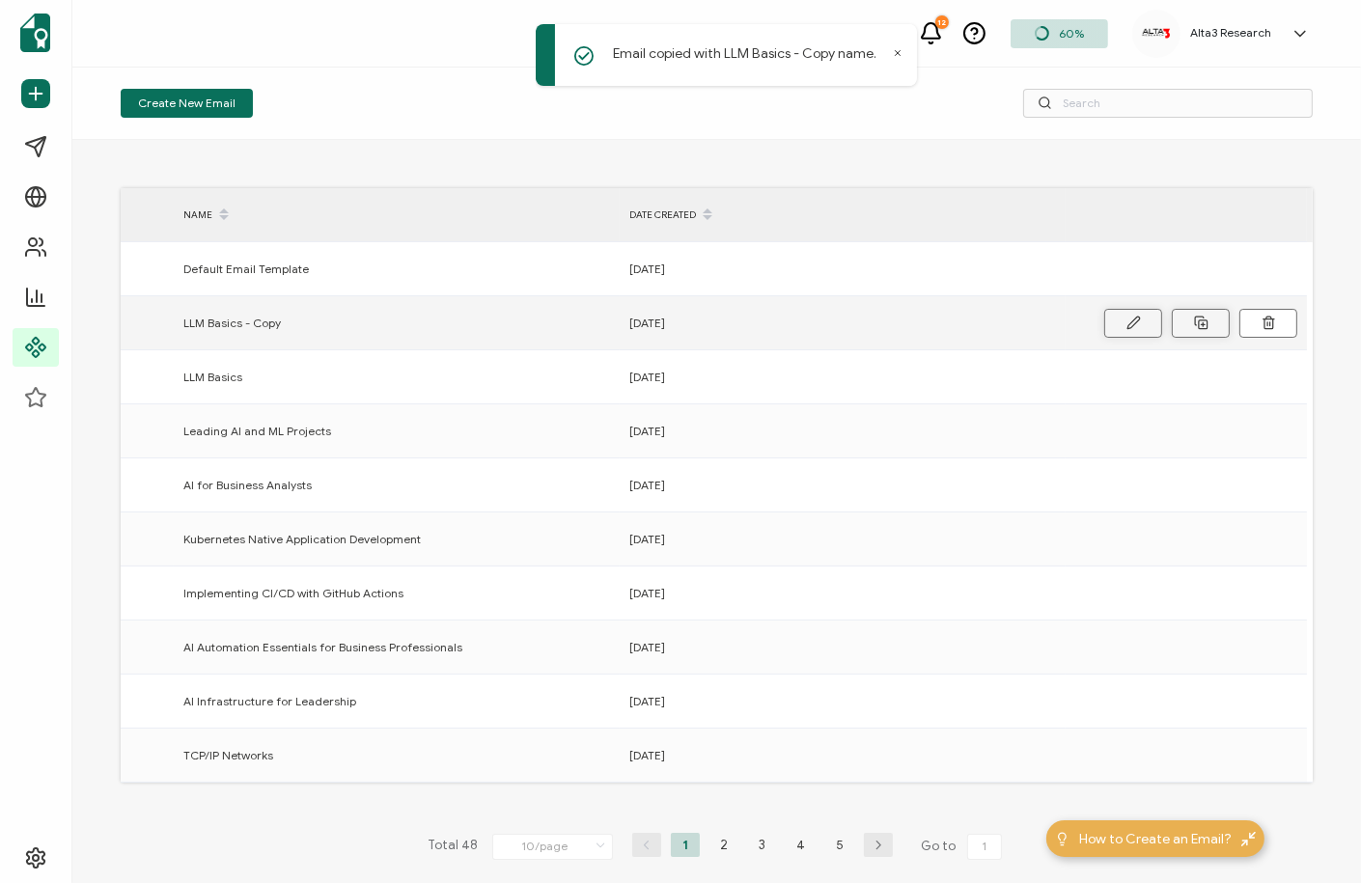
click at [1135, 322] on icon at bounding box center [1134, 323] width 14 height 14
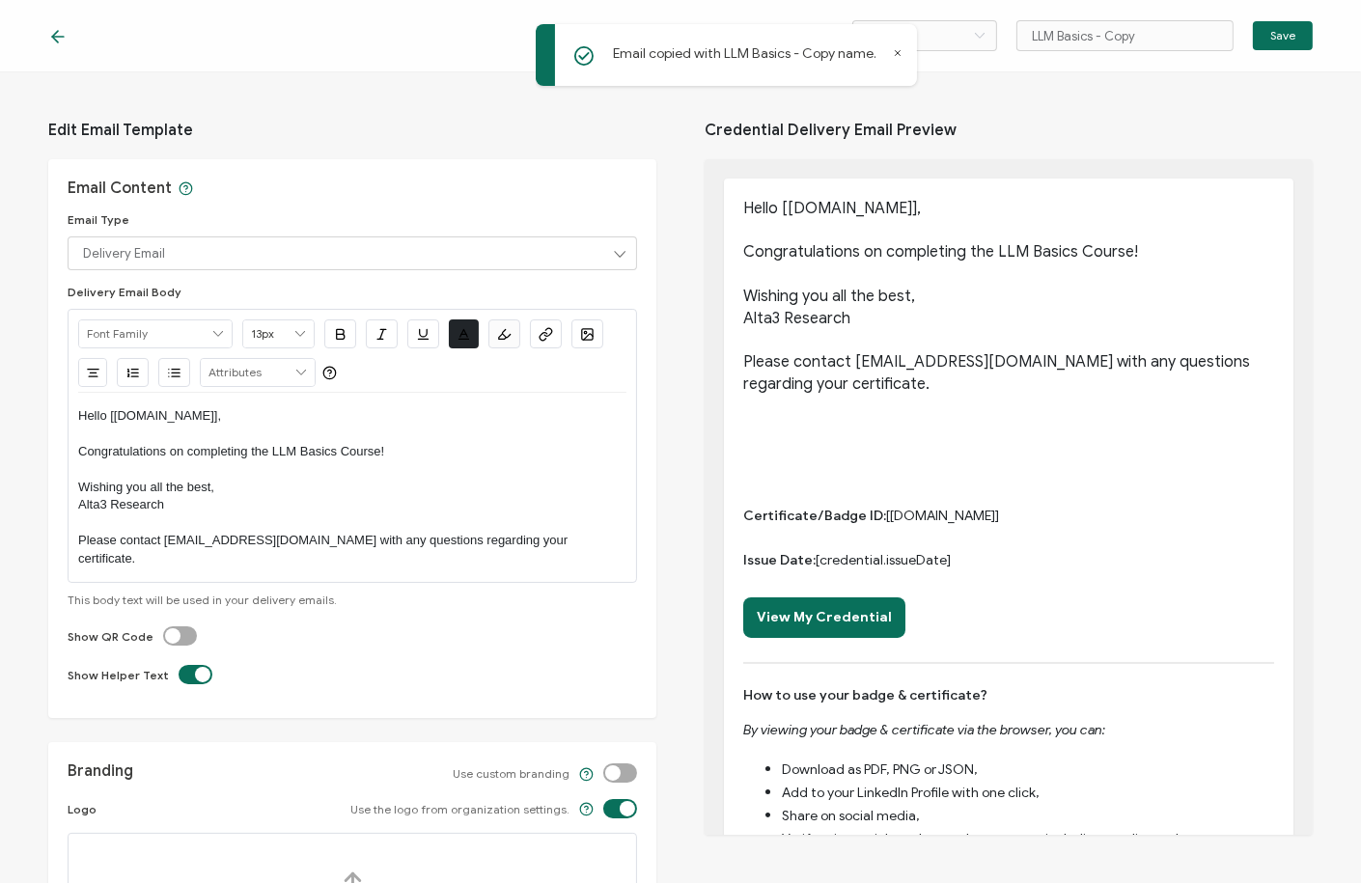
click at [897, 53] on icon at bounding box center [898, 53] width 5 height 5
drag, startPoint x: 1092, startPoint y: 39, endPoint x: 1003, endPoint y: 44, distance: 89.0
click at [1003, 44] on div "English Bahasa indonesia Deutsch English Español Français Italiano Magyar Portu…" at bounding box center [1083, 35] width 461 height 31
type input "Mastering PE & NLP for FI"
drag, startPoint x: 419, startPoint y: 447, endPoint x: 270, endPoint y: 457, distance: 149.0
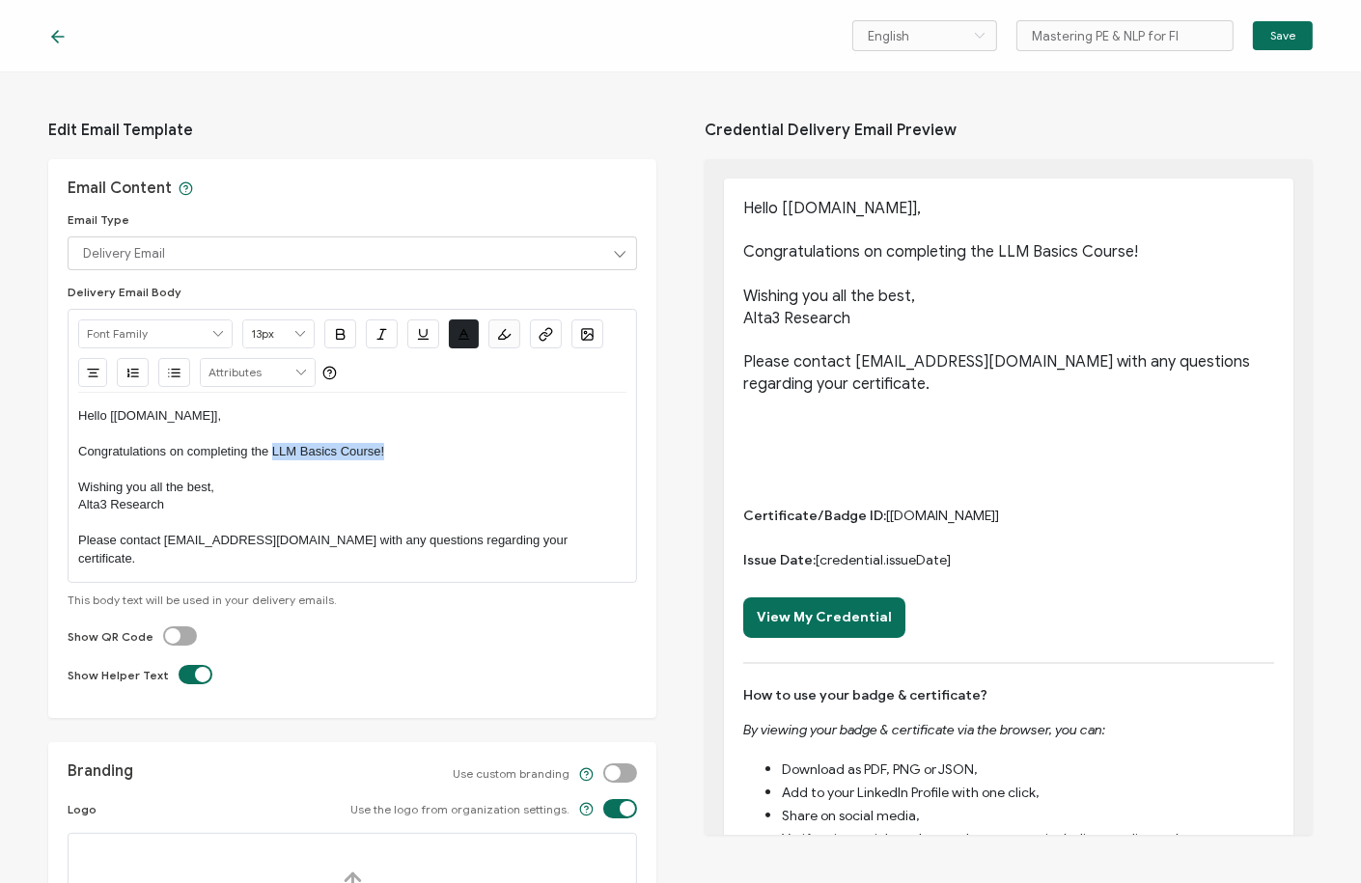
click at [270, 457] on p "Congratulations on completing the LLM Basics Course!" at bounding box center [352, 451] width 548 height 17
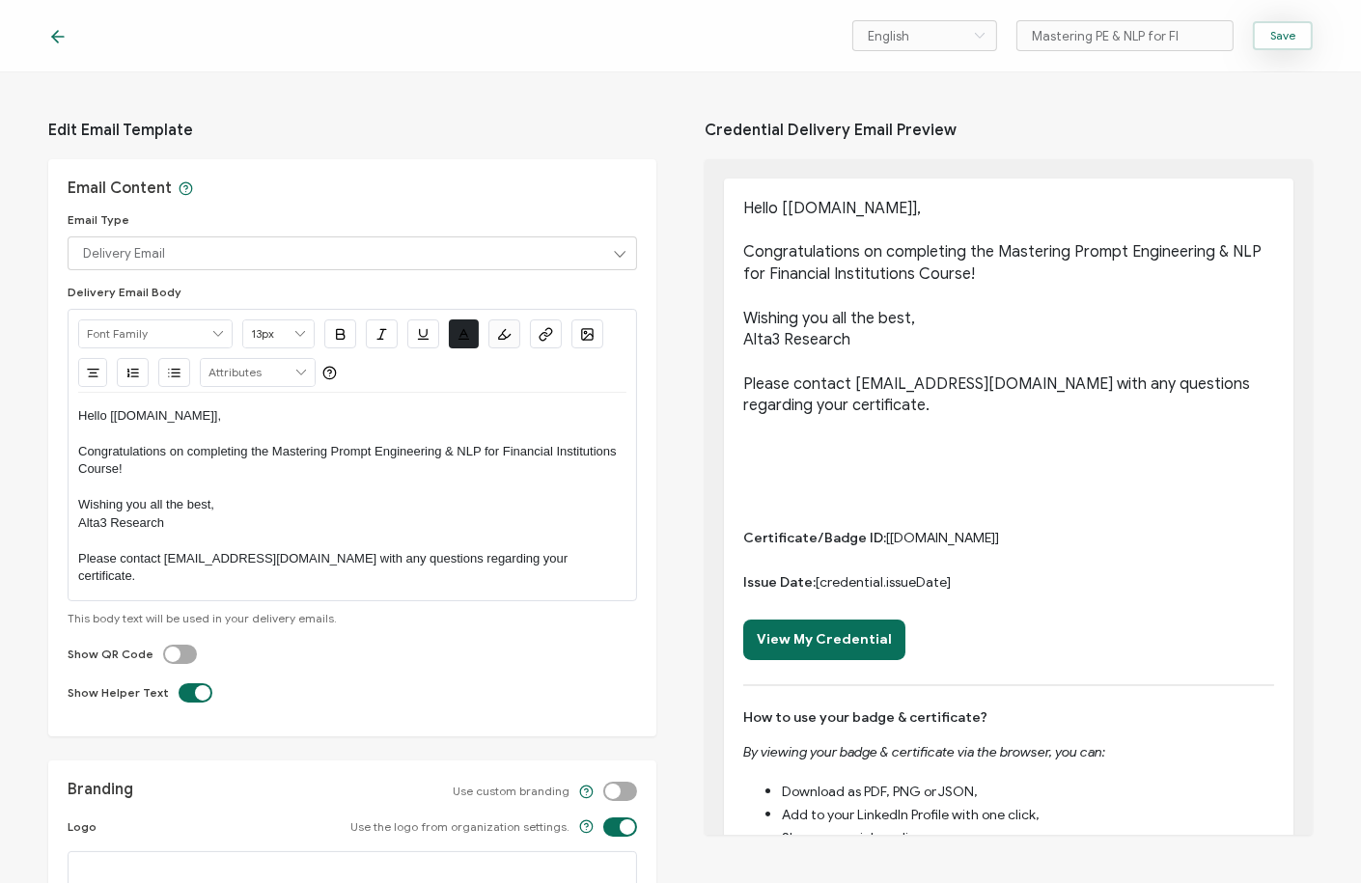
click at [1296, 45] on button "Save" at bounding box center [1283, 35] width 60 height 29
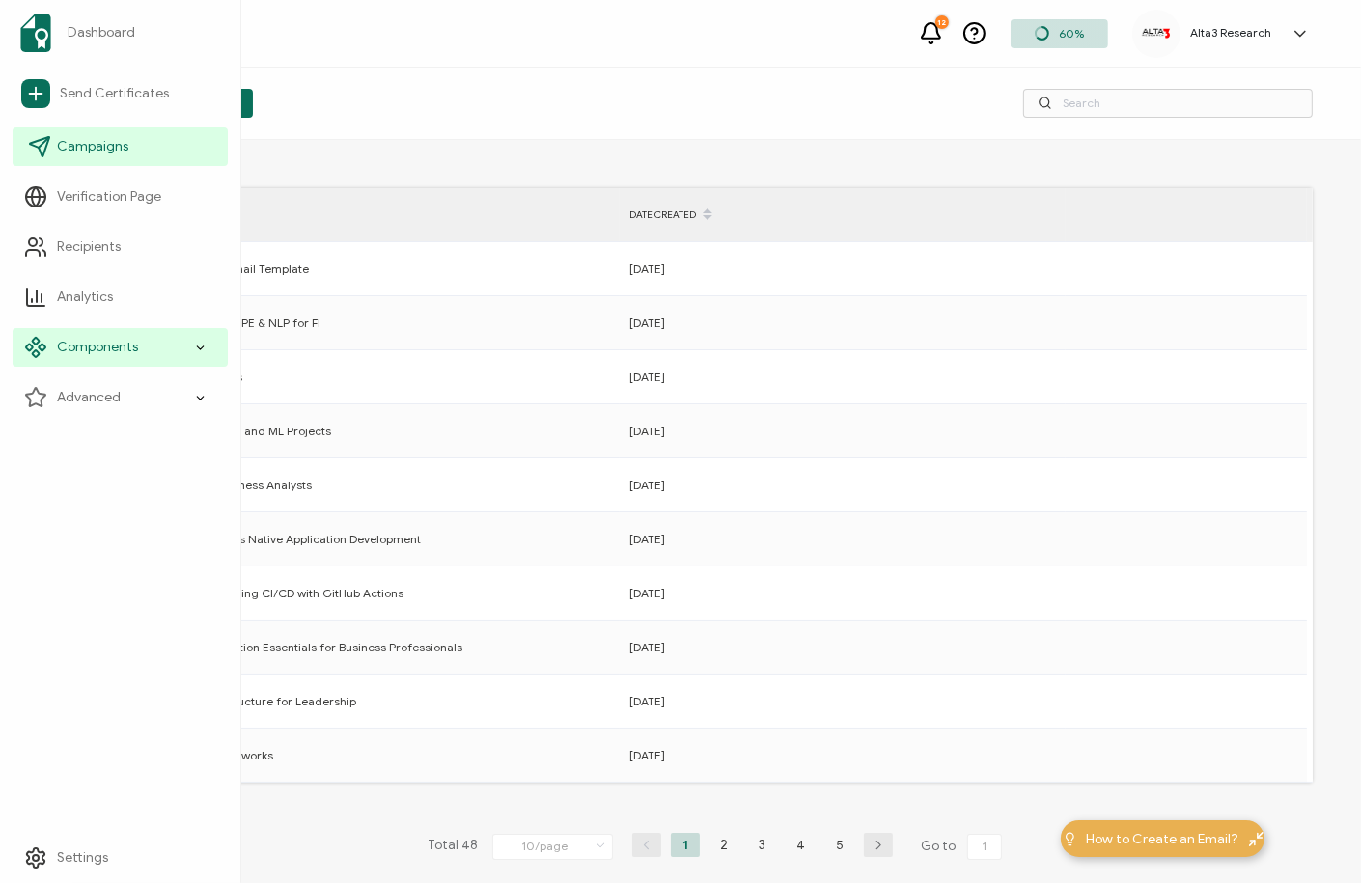
click at [96, 144] on span "Campaigns" at bounding box center [92, 146] width 71 height 19
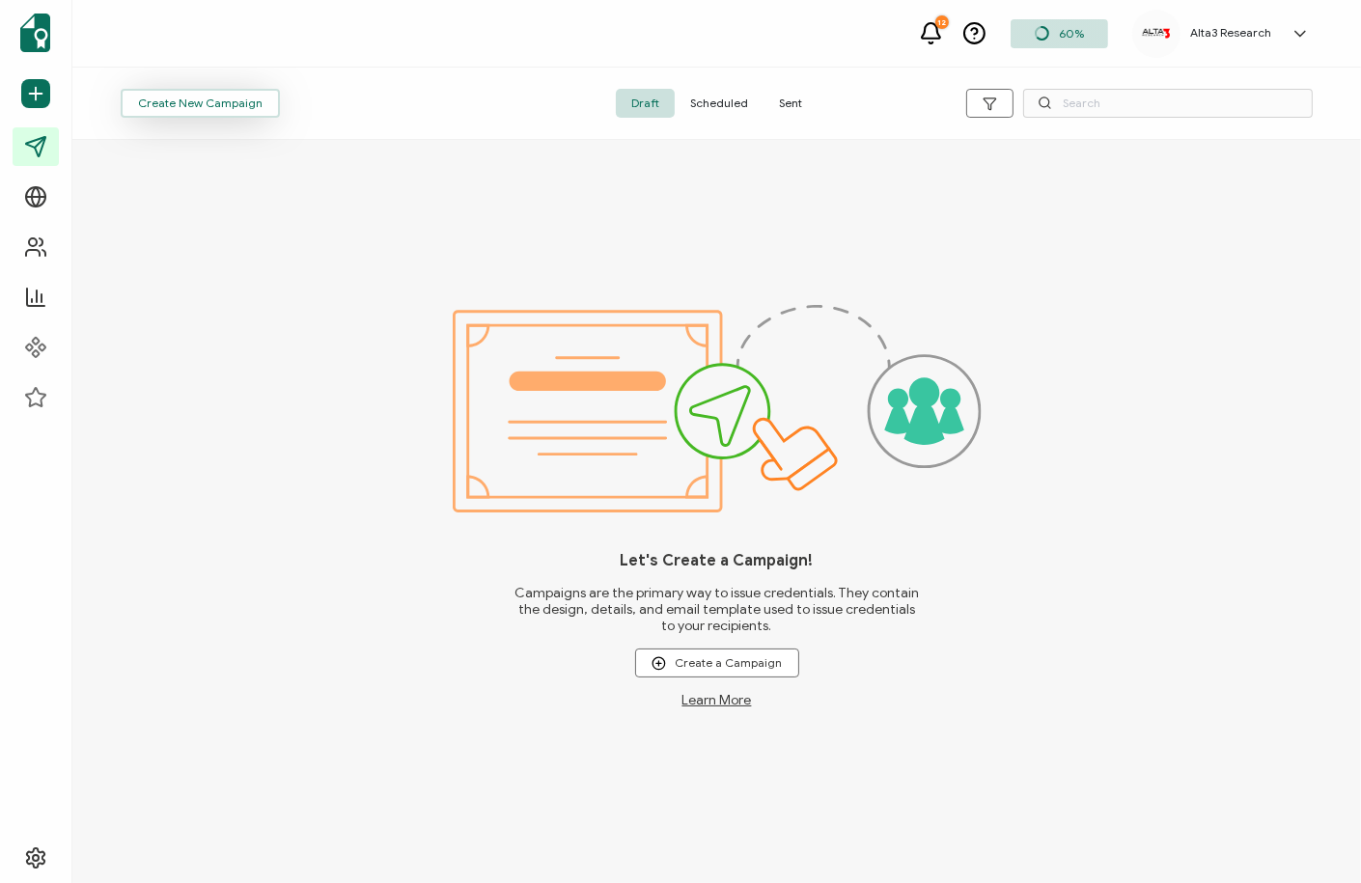
click at [226, 99] on span "Create New Campaign" at bounding box center [200, 104] width 125 height 12
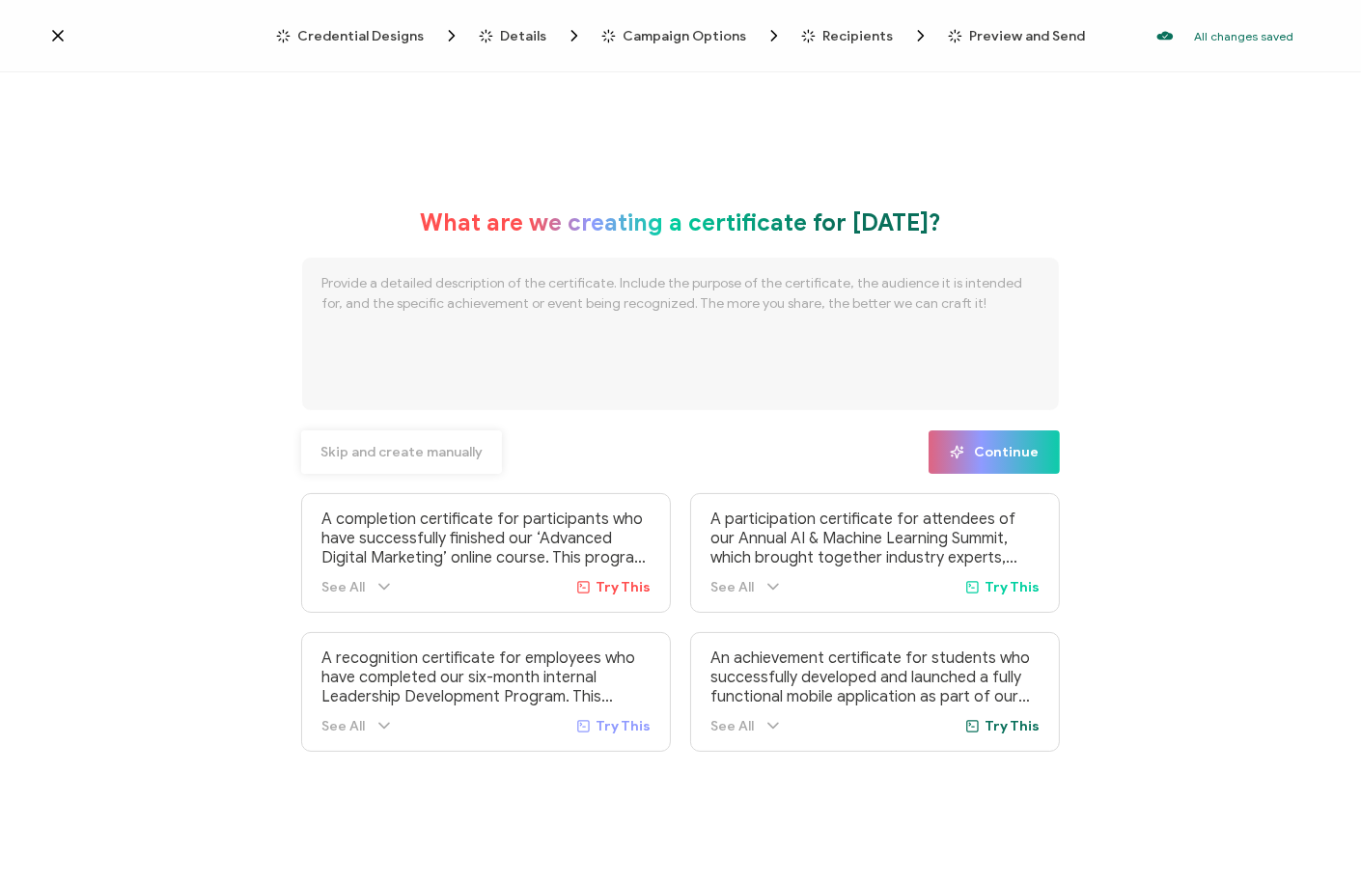
click at [374, 454] on span "Skip and create manually" at bounding box center [402, 453] width 162 height 14
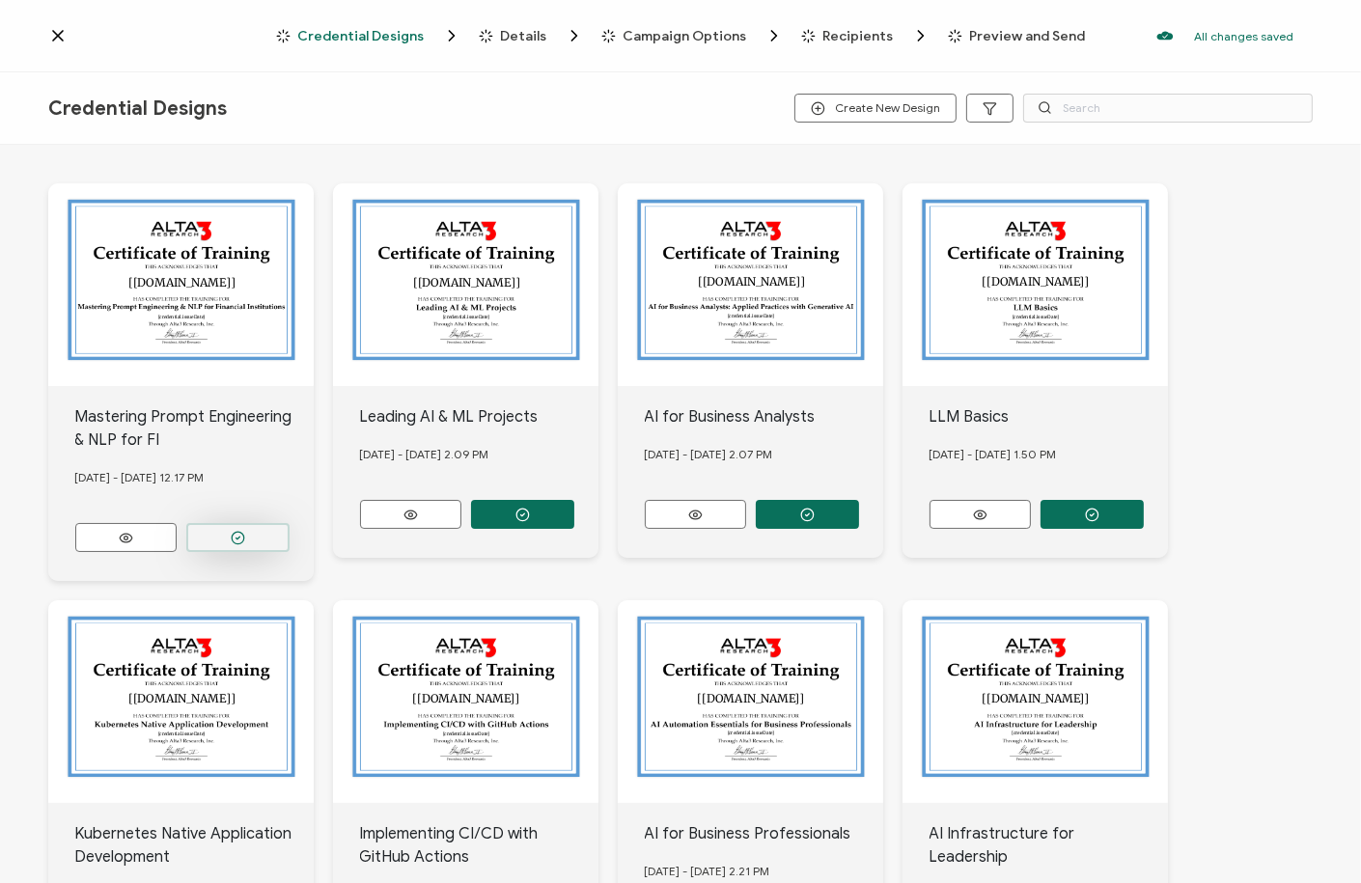
click at [235, 531] on icon "button" at bounding box center [238, 538] width 14 height 14
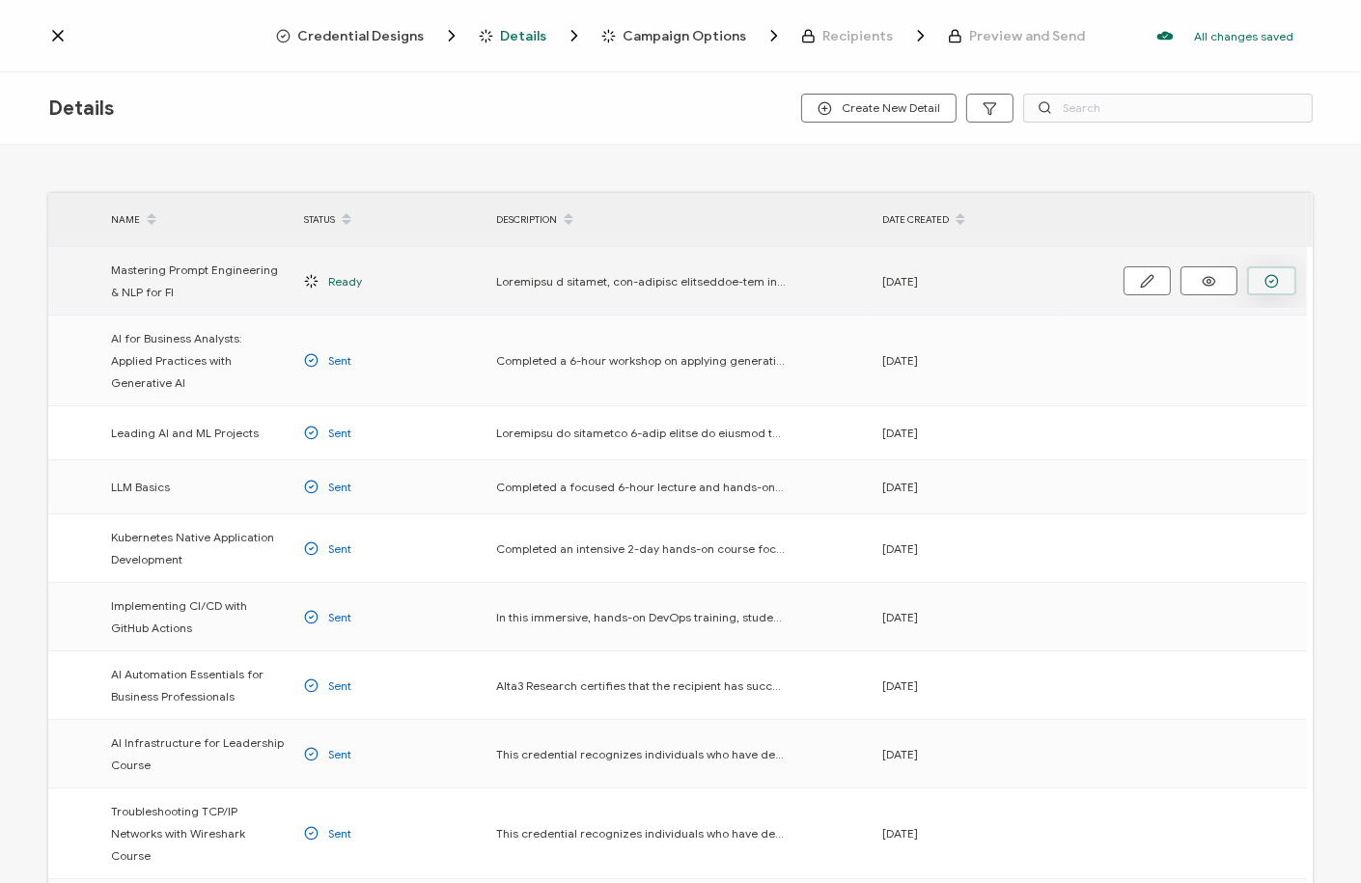
click at [1264, 276] on button "button" at bounding box center [1271, 280] width 49 height 29
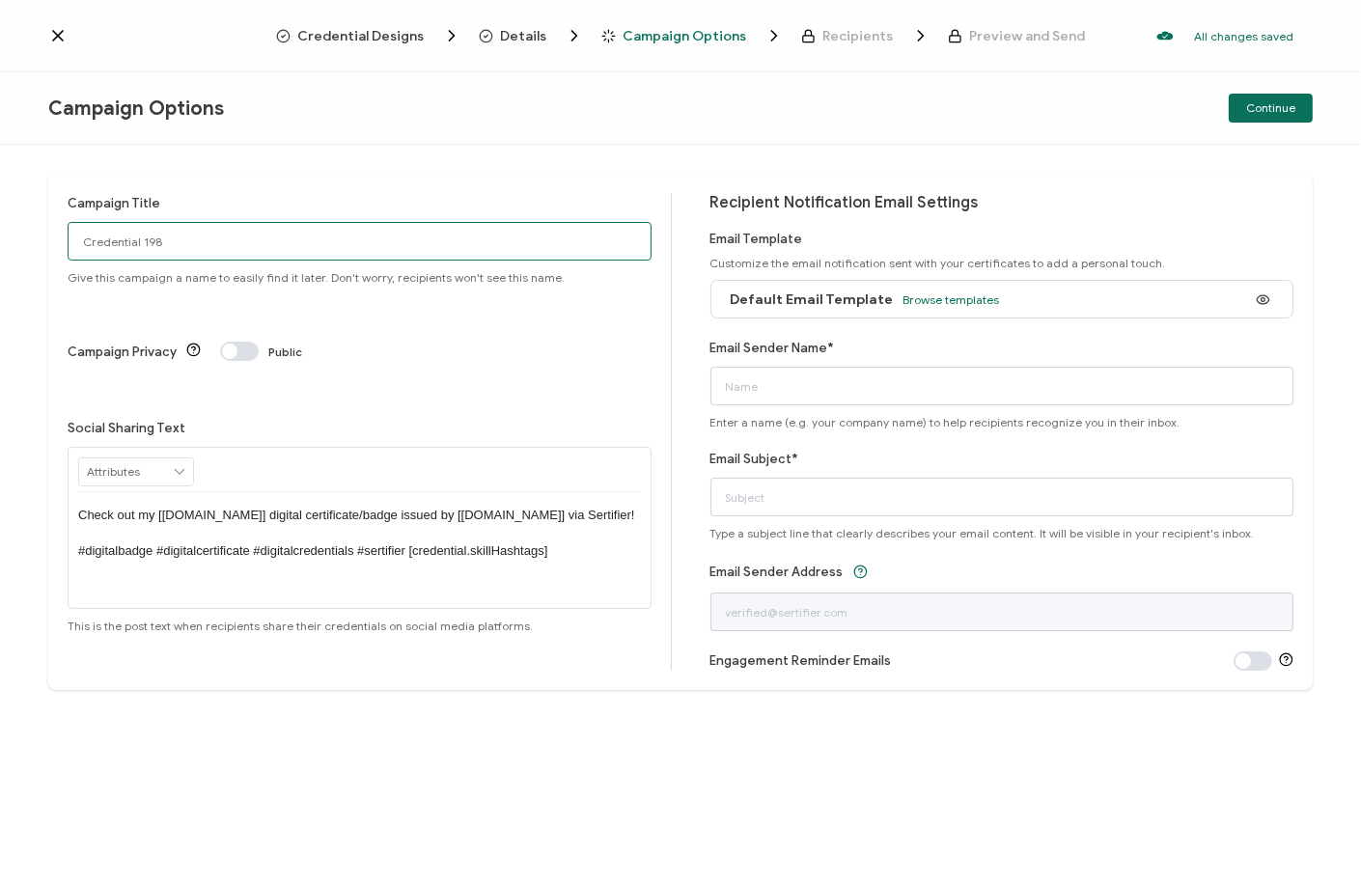
drag, startPoint x: 204, startPoint y: 248, endPoint x: -8, endPoint y: 244, distance: 211.5
click at [0, 244] on html "Credential Designs Details Campaign Options Recipients Preview and Send All cha…" at bounding box center [680, 441] width 1361 height 883
type input "9/22 PE & NLP for FI JPMC"
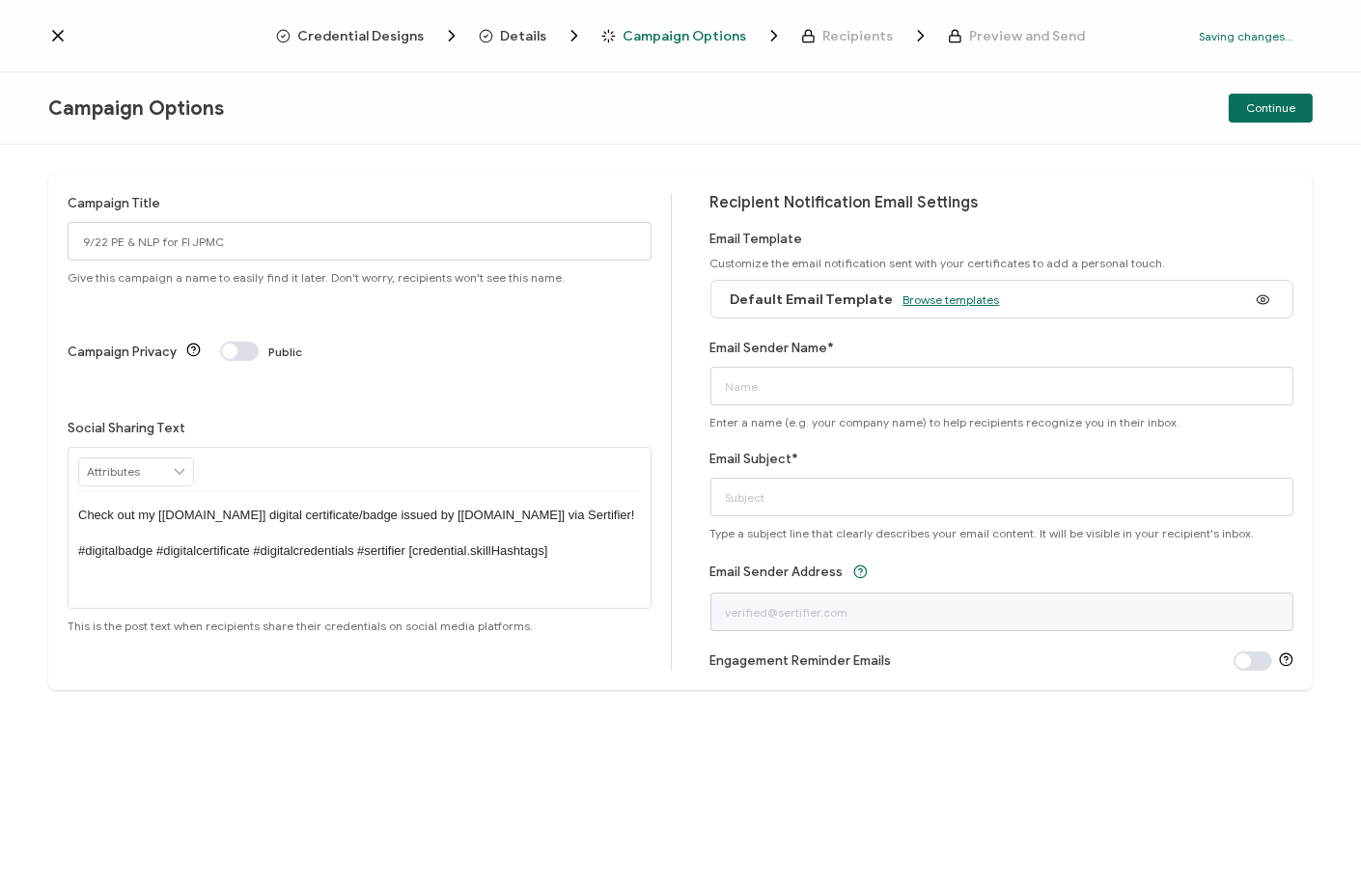
click at [941, 301] on span "Browse templates" at bounding box center [952, 300] width 97 height 14
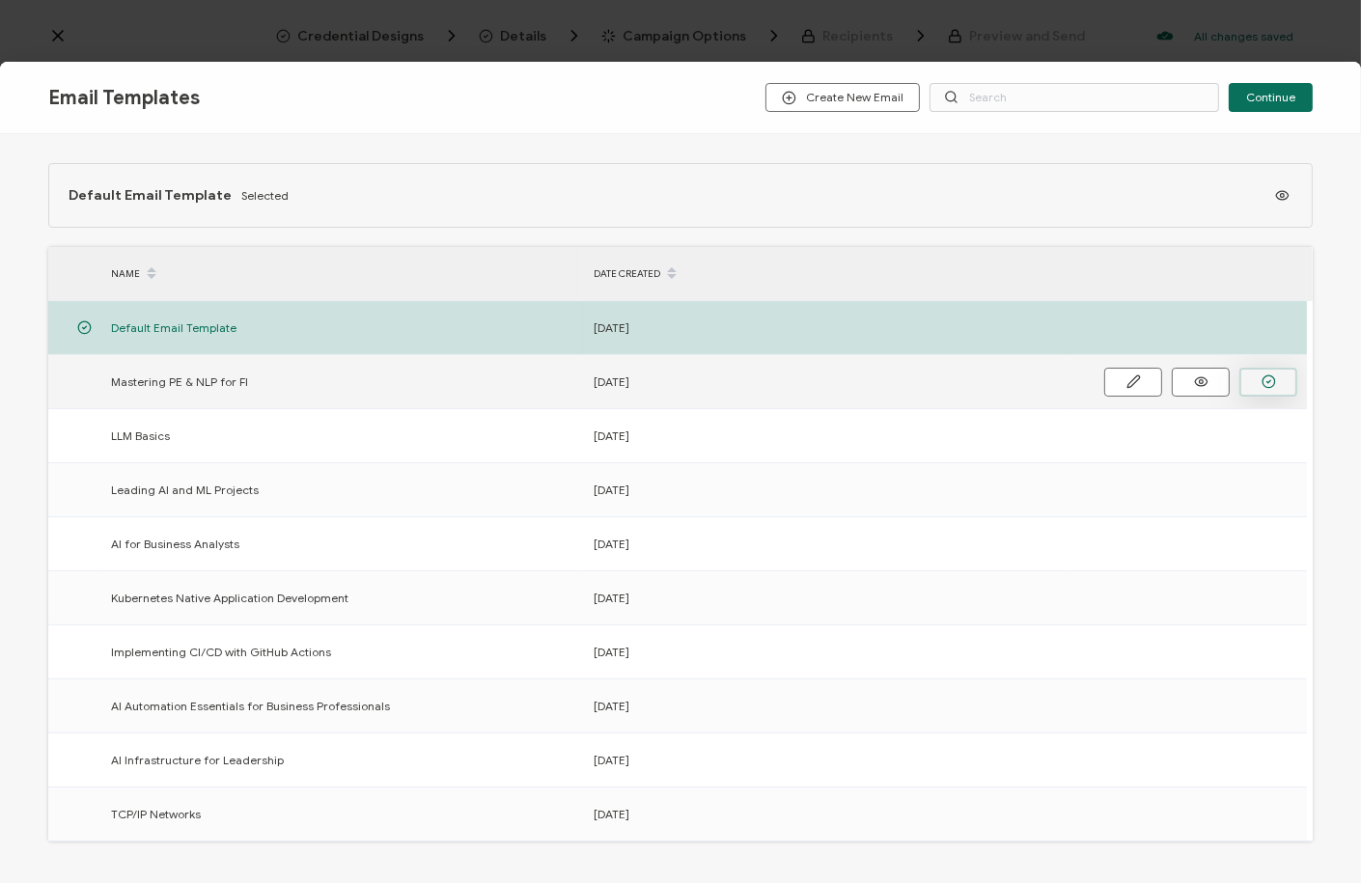
click at [1263, 378] on circle "button" at bounding box center [1269, 382] width 13 height 13
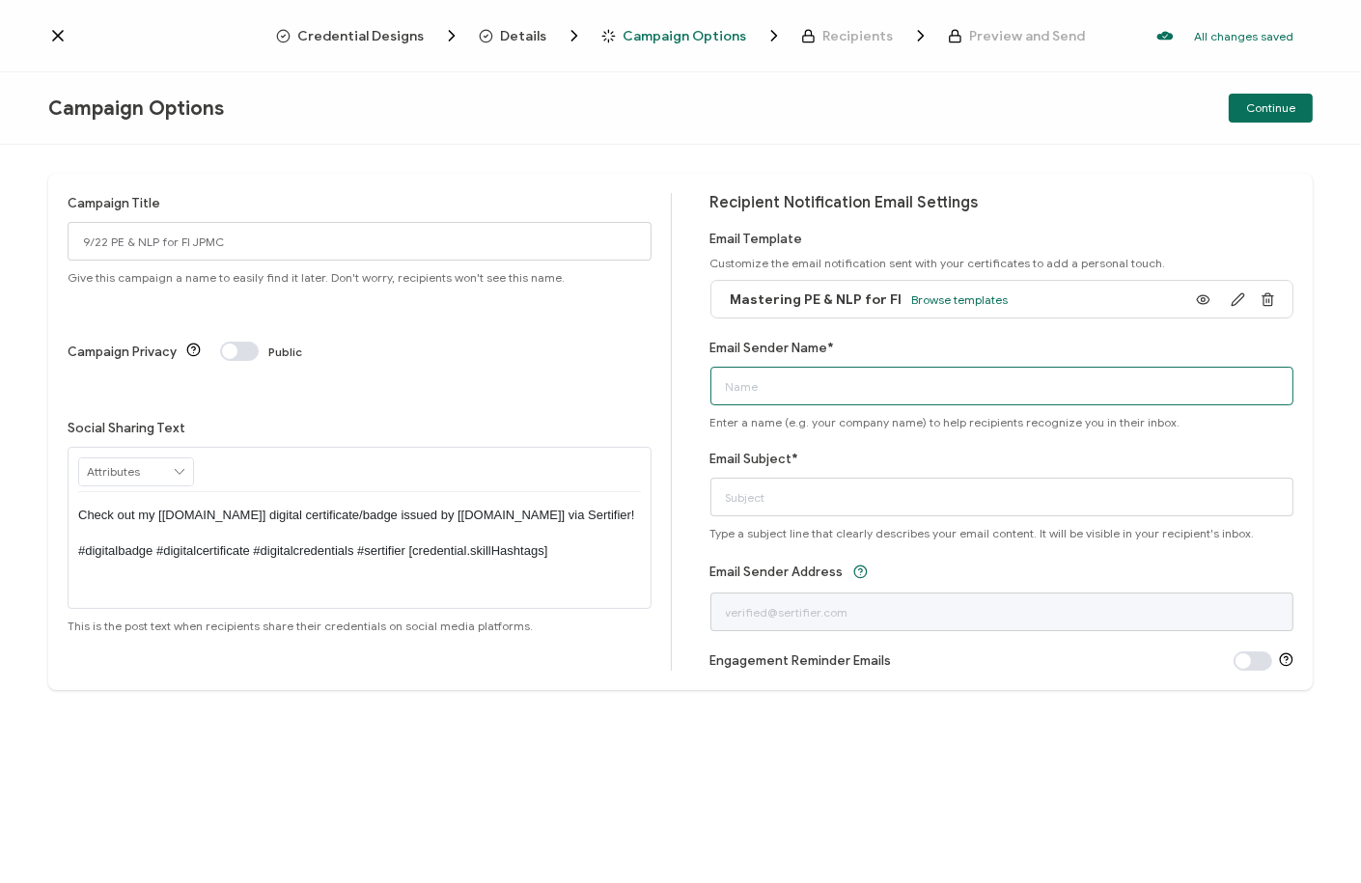
click at [1198, 382] on input "Email Sender Name*" at bounding box center [1003, 386] width 584 height 39
type input "Alta3 Research"
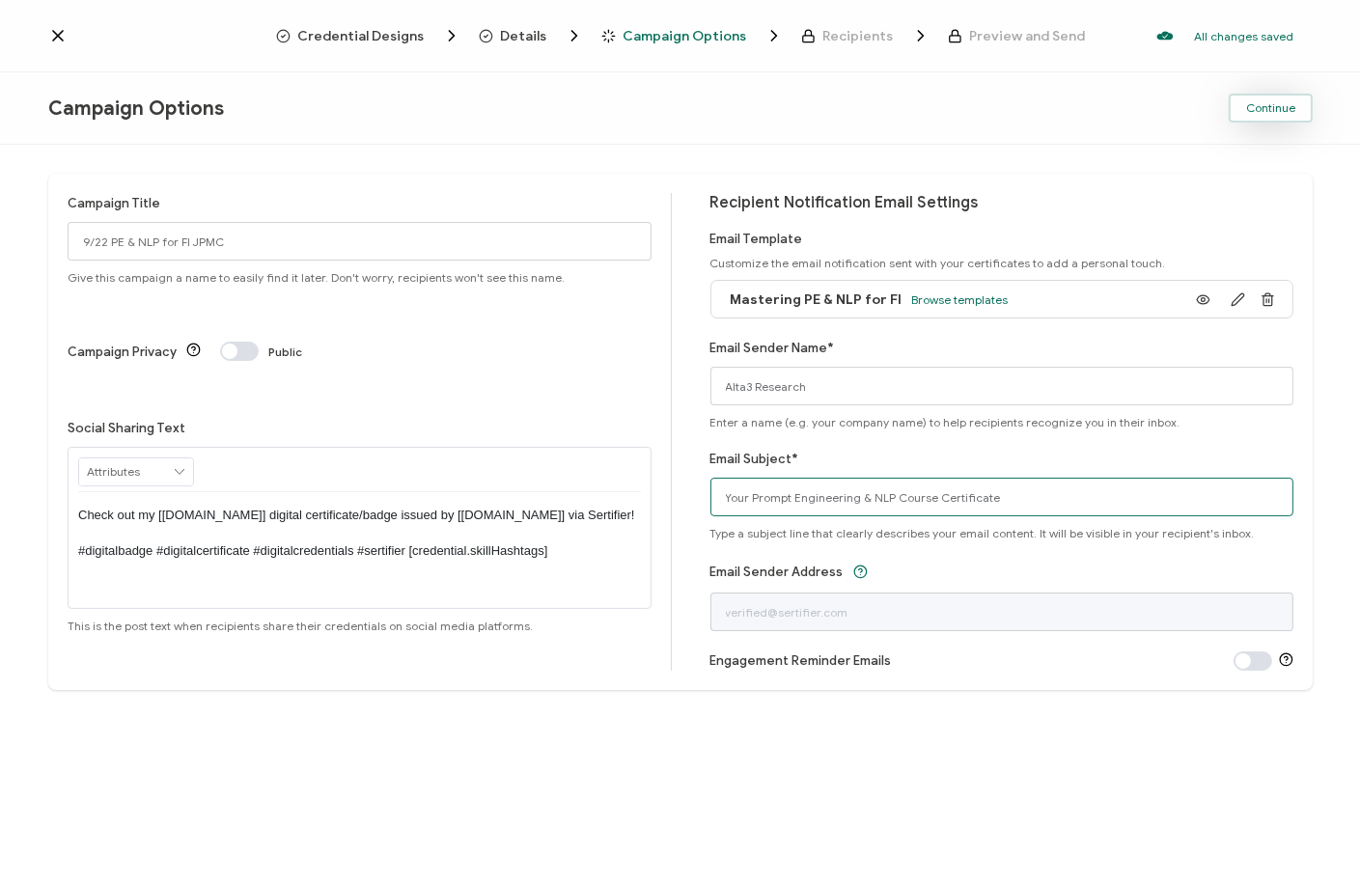
type input "Your Prompt Engineering & NLP Course Certificate"
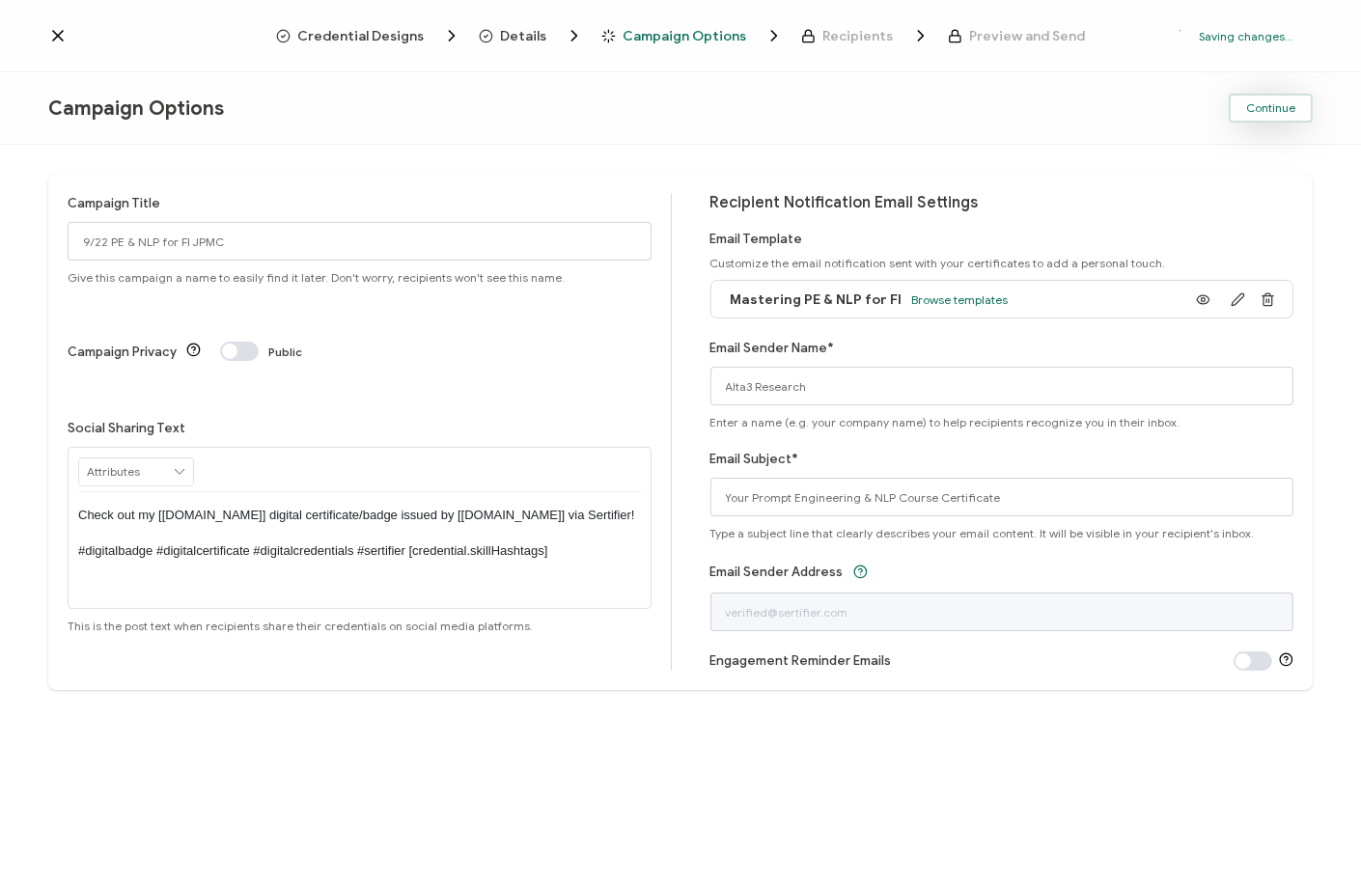
click at [1271, 113] on span "Continue" at bounding box center [1270, 108] width 49 height 12
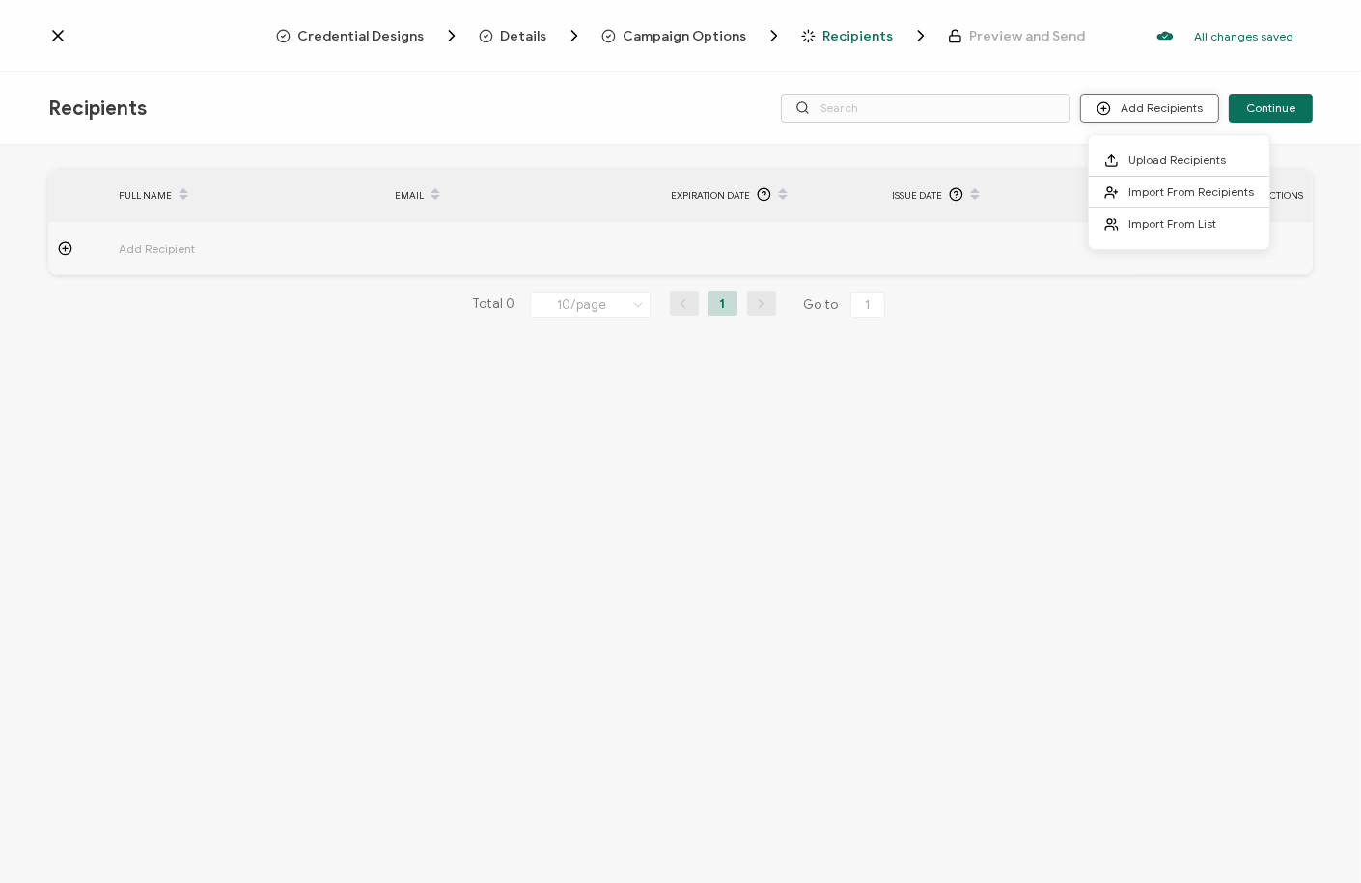
click at [1197, 118] on button "Add Recipients" at bounding box center [1149, 108] width 139 height 29
click at [1196, 153] on span "Upload Recipients" at bounding box center [1178, 160] width 98 height 14
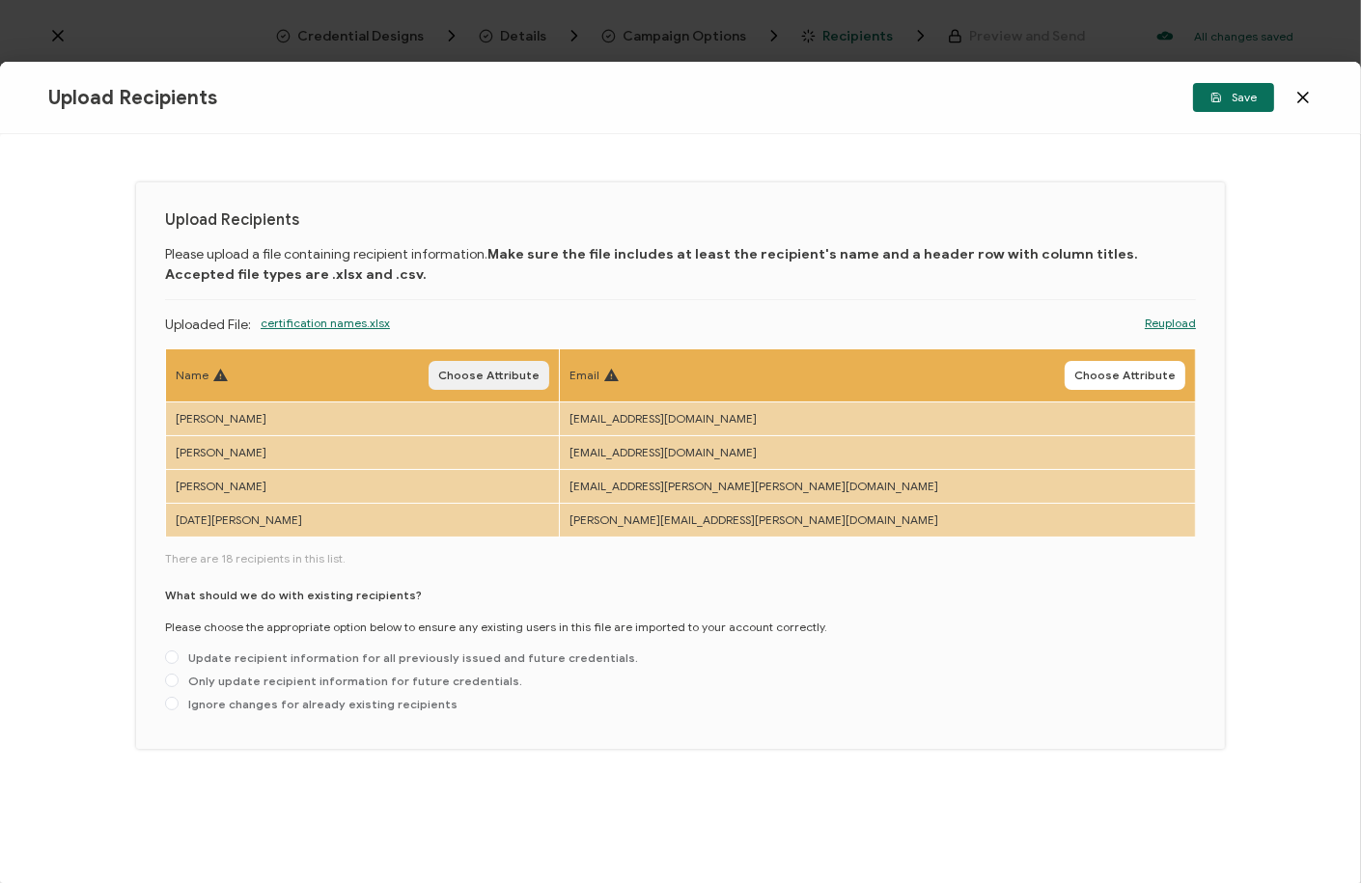
click at [540, 378] on span "Choose Attribute" at bounding box center [488, 376] width 101 height 12
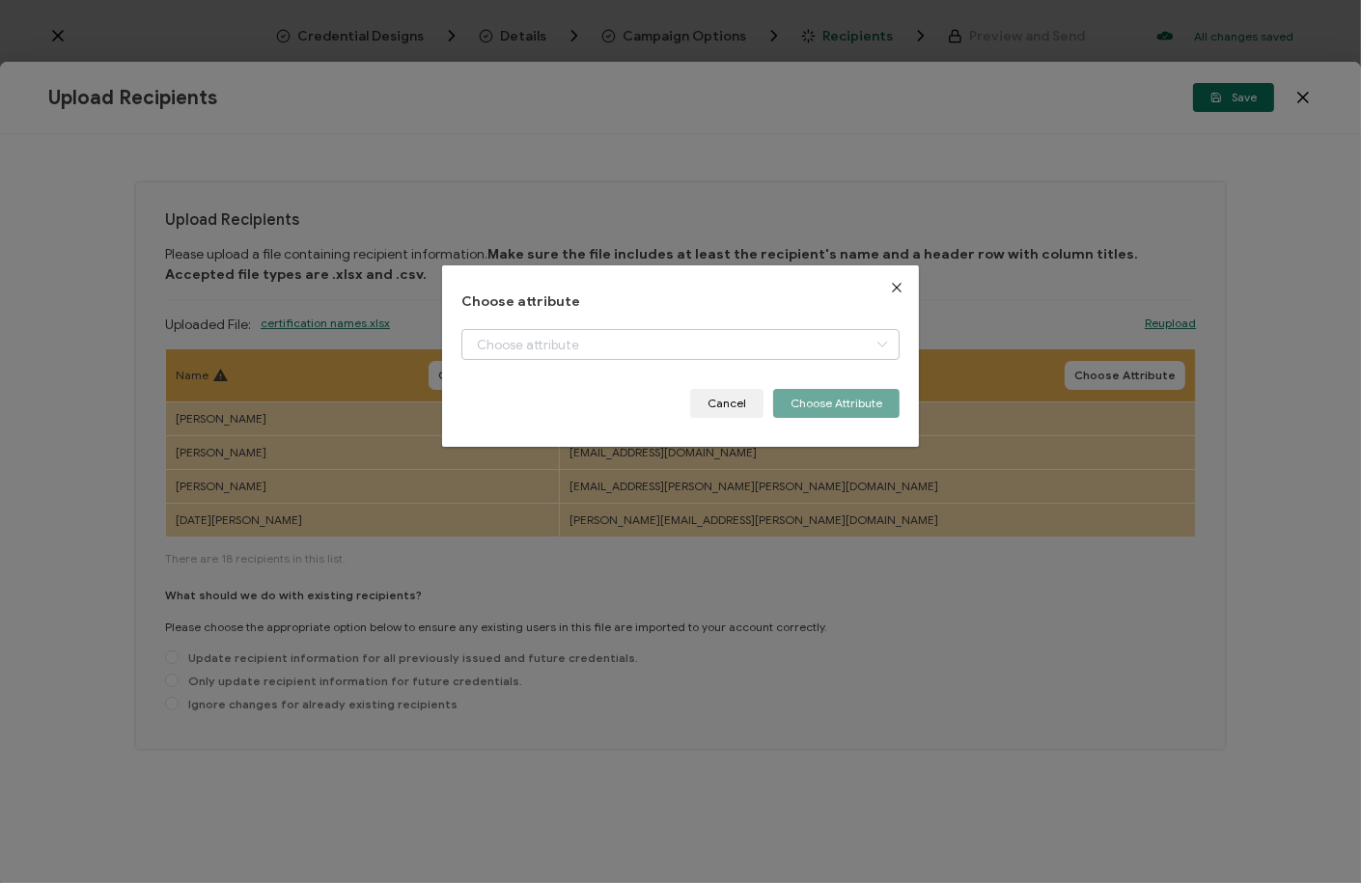
drag, startPoint x: 550, startPoint y: 360, endPoint x: 549, endPoint y: 350, distance: 9.7
click at [550, 356] on div "+ Add New Attribute Full Name E-mail Issue Date Expiration Date" at bounding box center [681, 359] width 438 height 60
click at [552, 351] on input "dialog" at bounding box center [681, 344] width 438 height 31
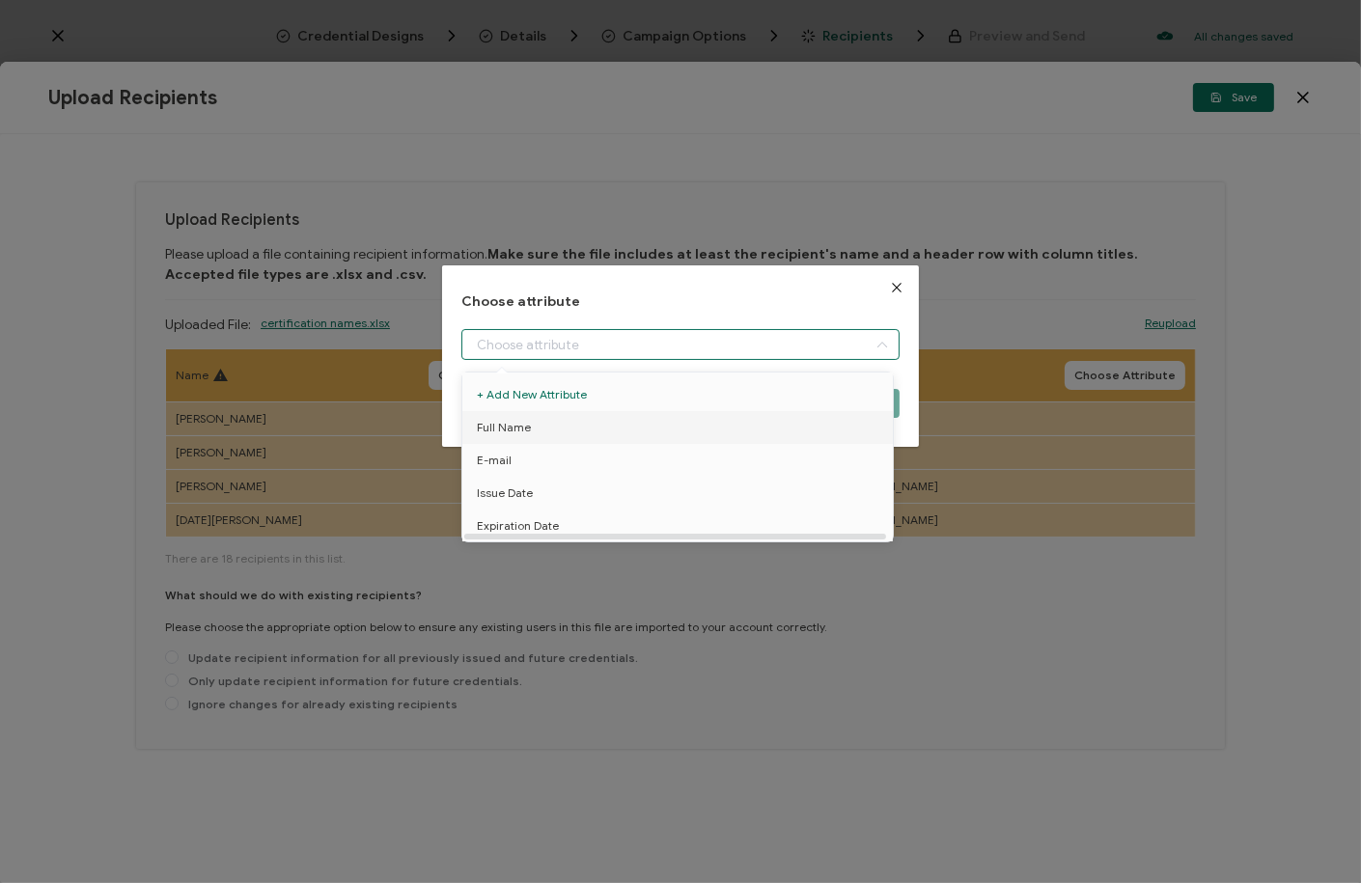
click at [550, 429] on li "Full Name" at bounding box center [681, 427] width 447 height 33
type input "Full Name"
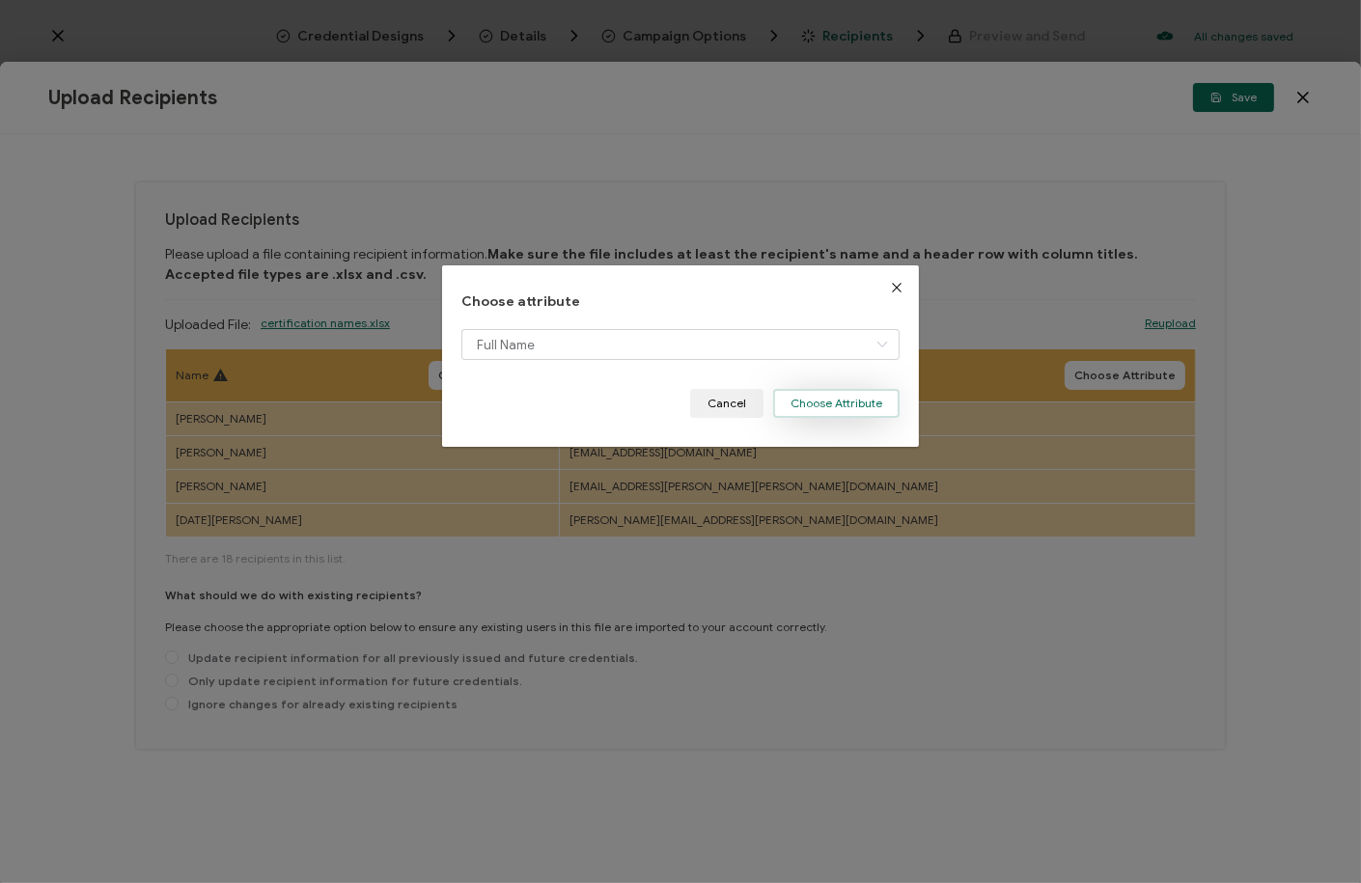
click at [814, 399] on button "Choose Attribute" at bounding box center [836, 403] width 126 height 29
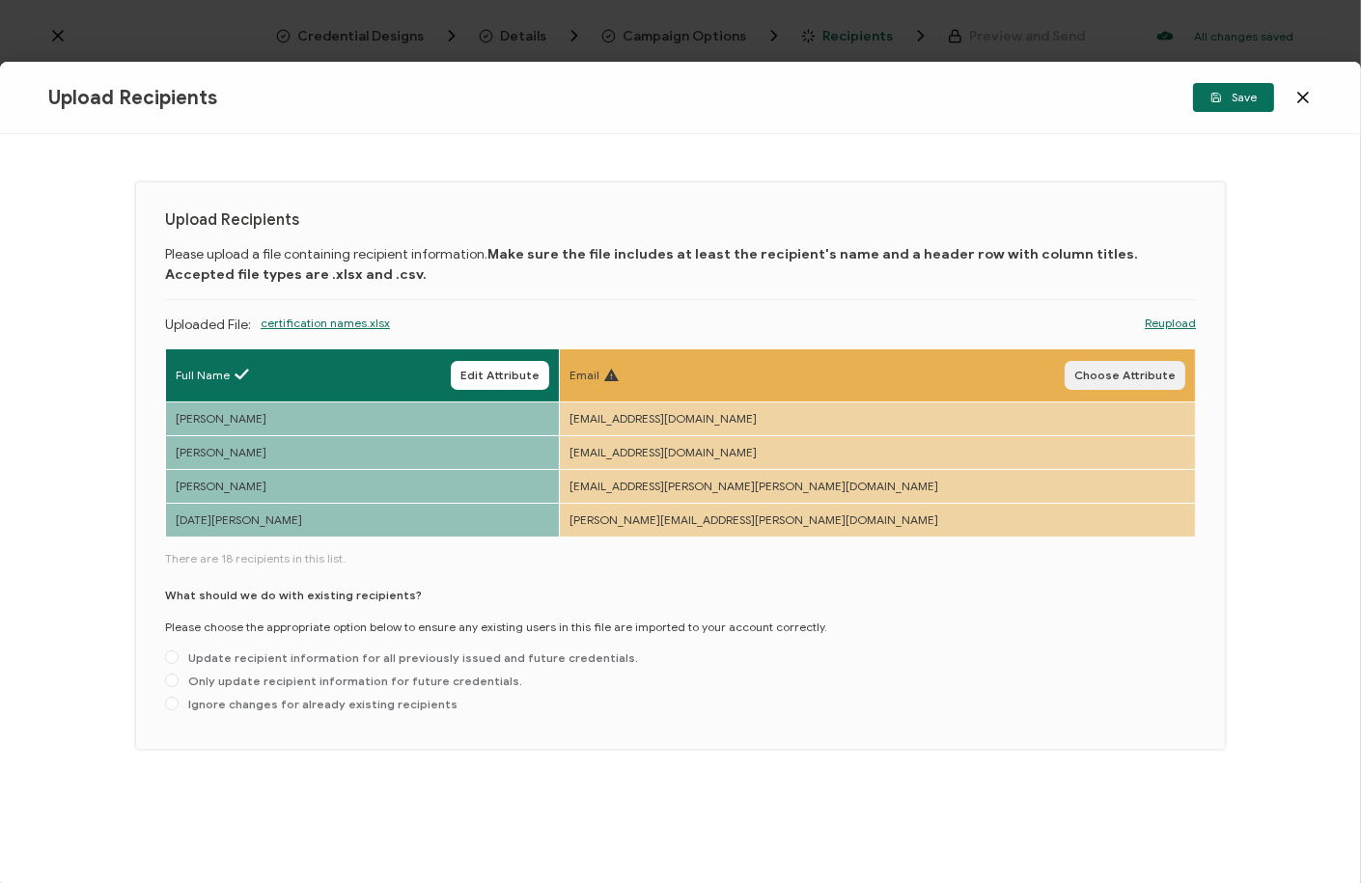
click at [1120, 374] on span "Choose Attribute" at bounding box center [1125, 376] width 101 height 12
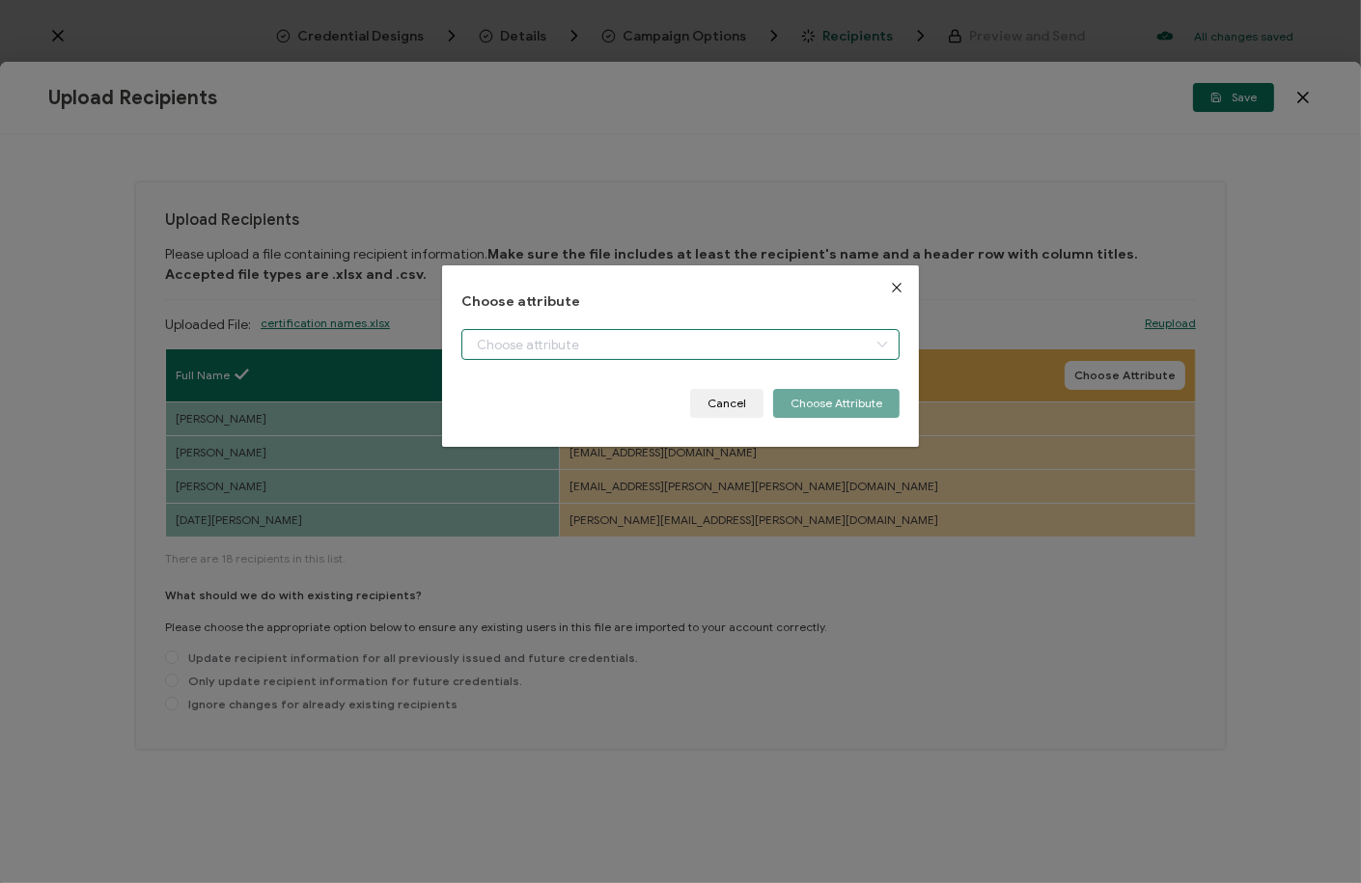
click at [741, 342] on input "dialog" at bounding box center [681, 344] width 438 height 31
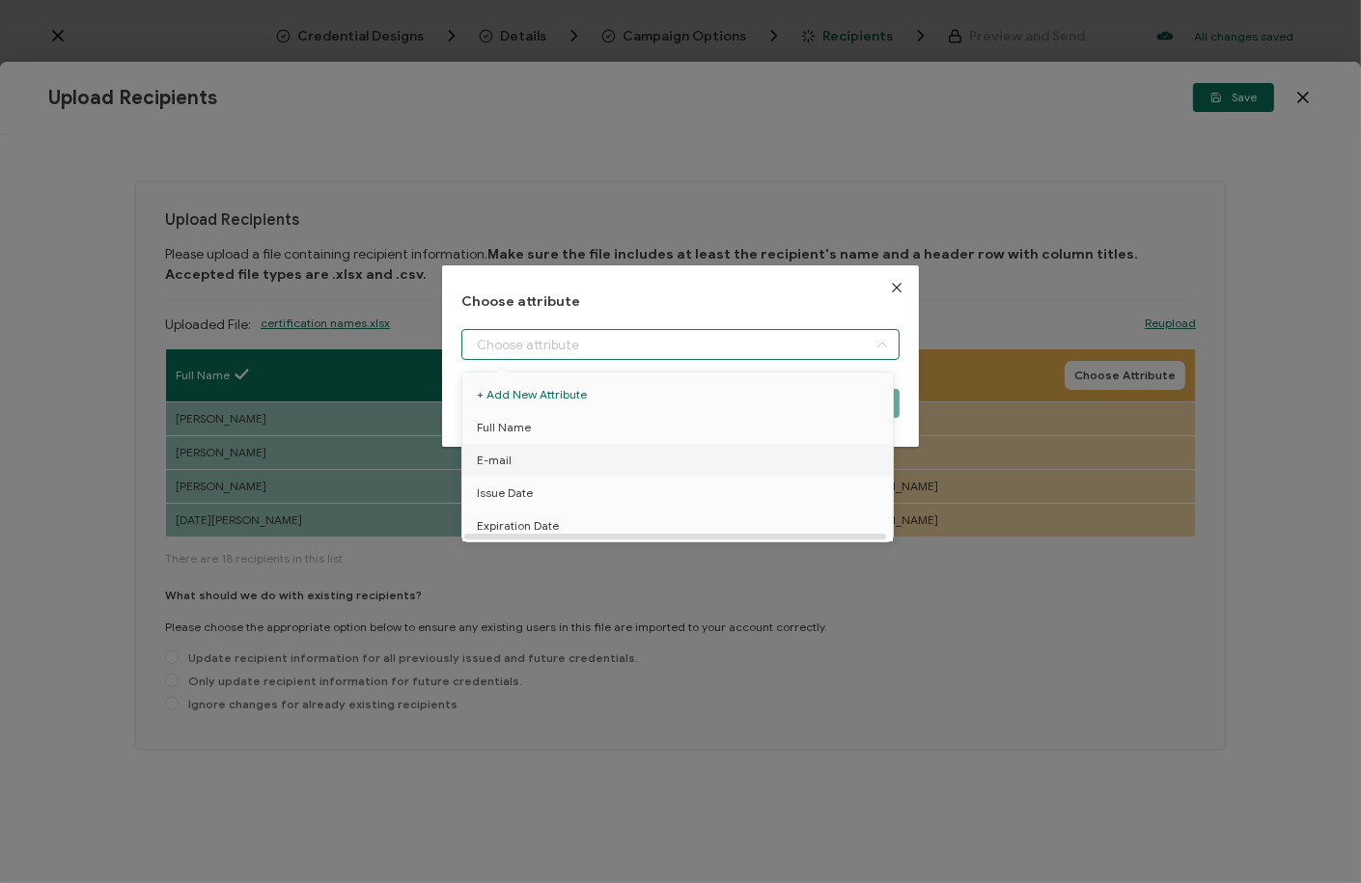
click at [502, 462] on span "E-mail" at bounding box center [494, 460] width 35 height 33
type input "E-mail"
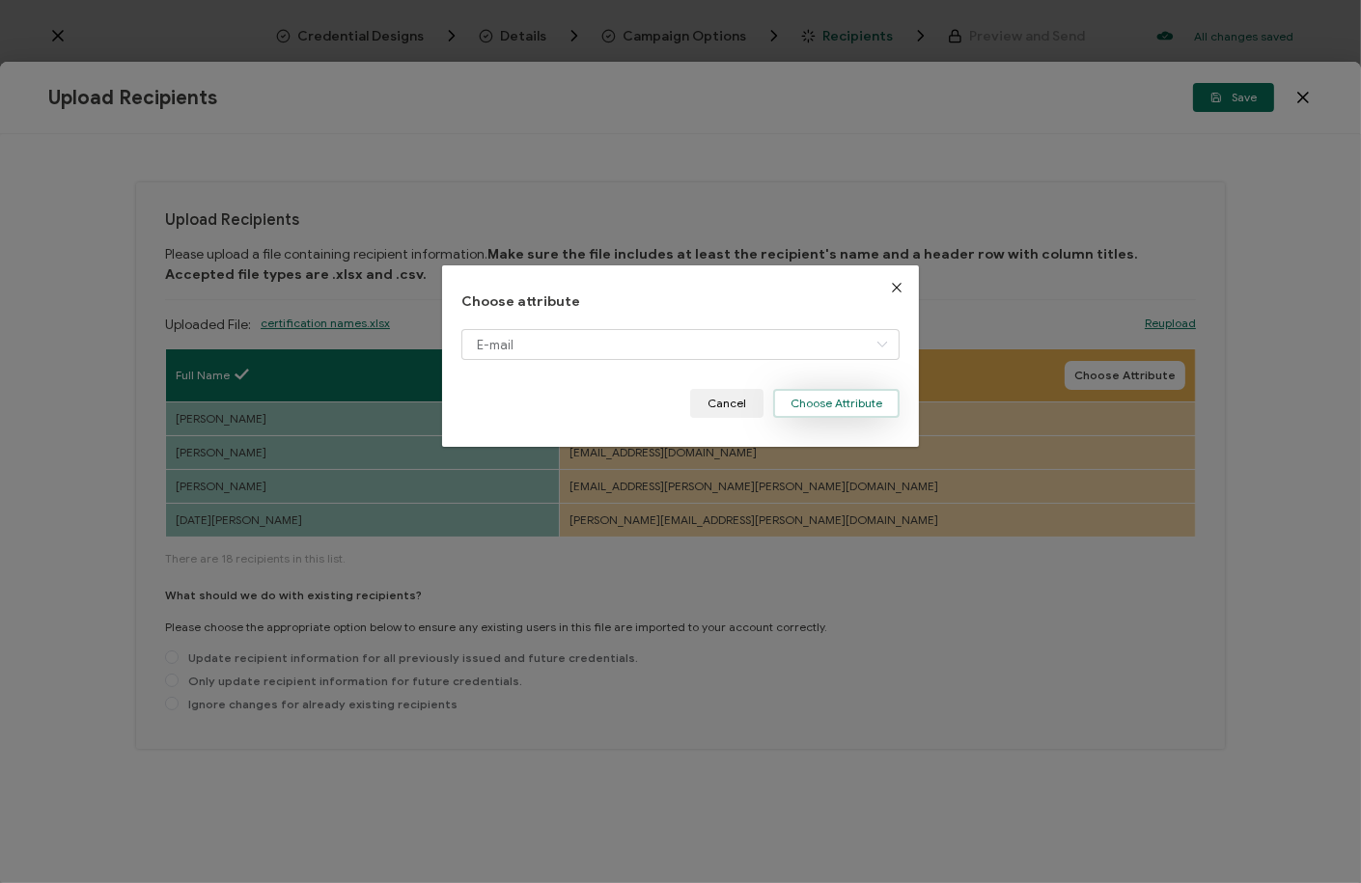
click at [848, 395] on button "Choose Attribute" at bounding box center [836, 403] width 126 height 29
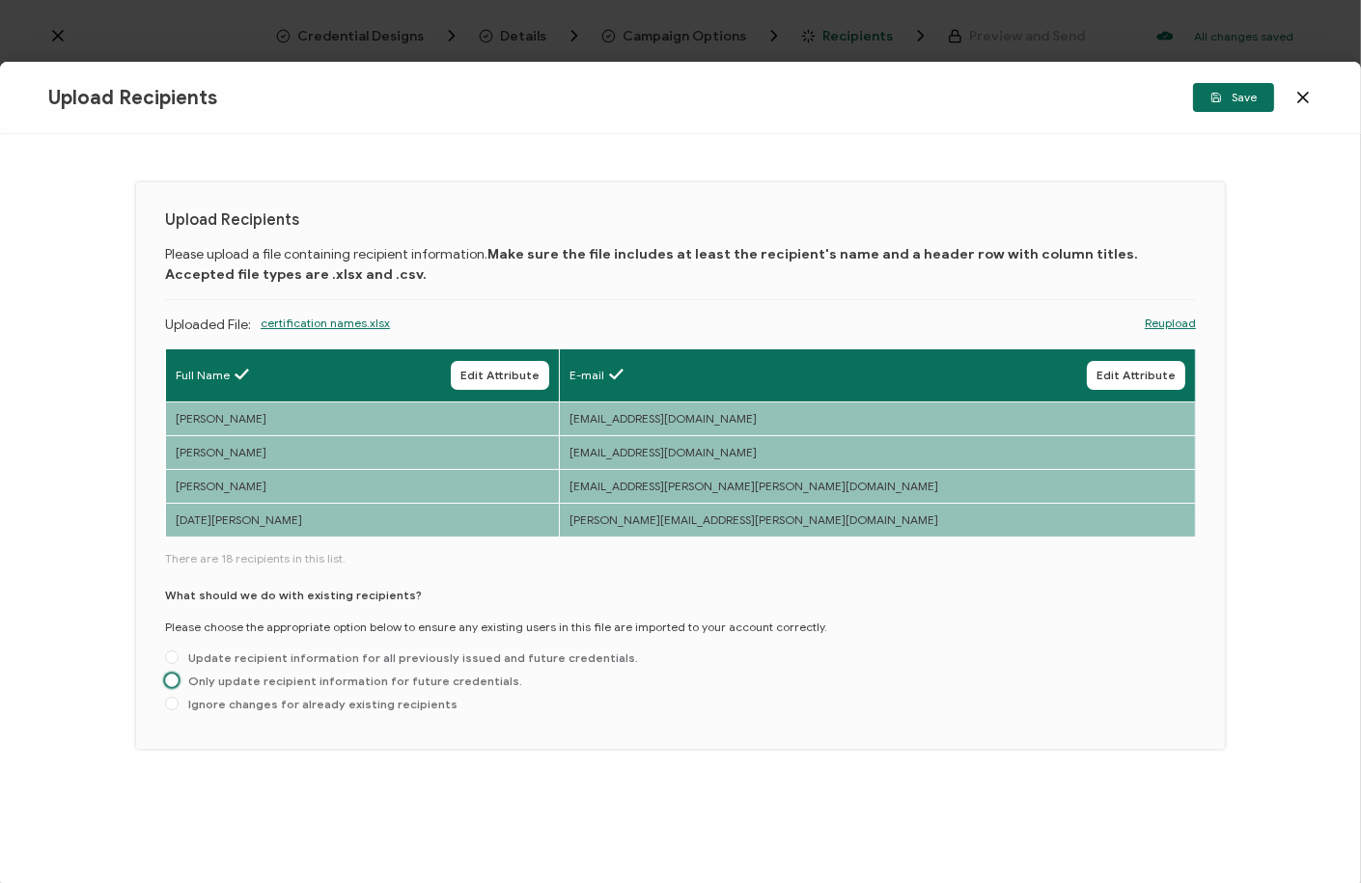
click at [391, 679] on span "Only update recipient information for future credentials." at bounding box center [351, 681] width 344 height 14
click at [179, 679] on input "Only update recipient information for future credentials." at bounding box center [172, 681] width 14 height 15
radio input "true"
click at [1230, 98] on span "Save" at bounding box center [1234, 98] width 46 height 12
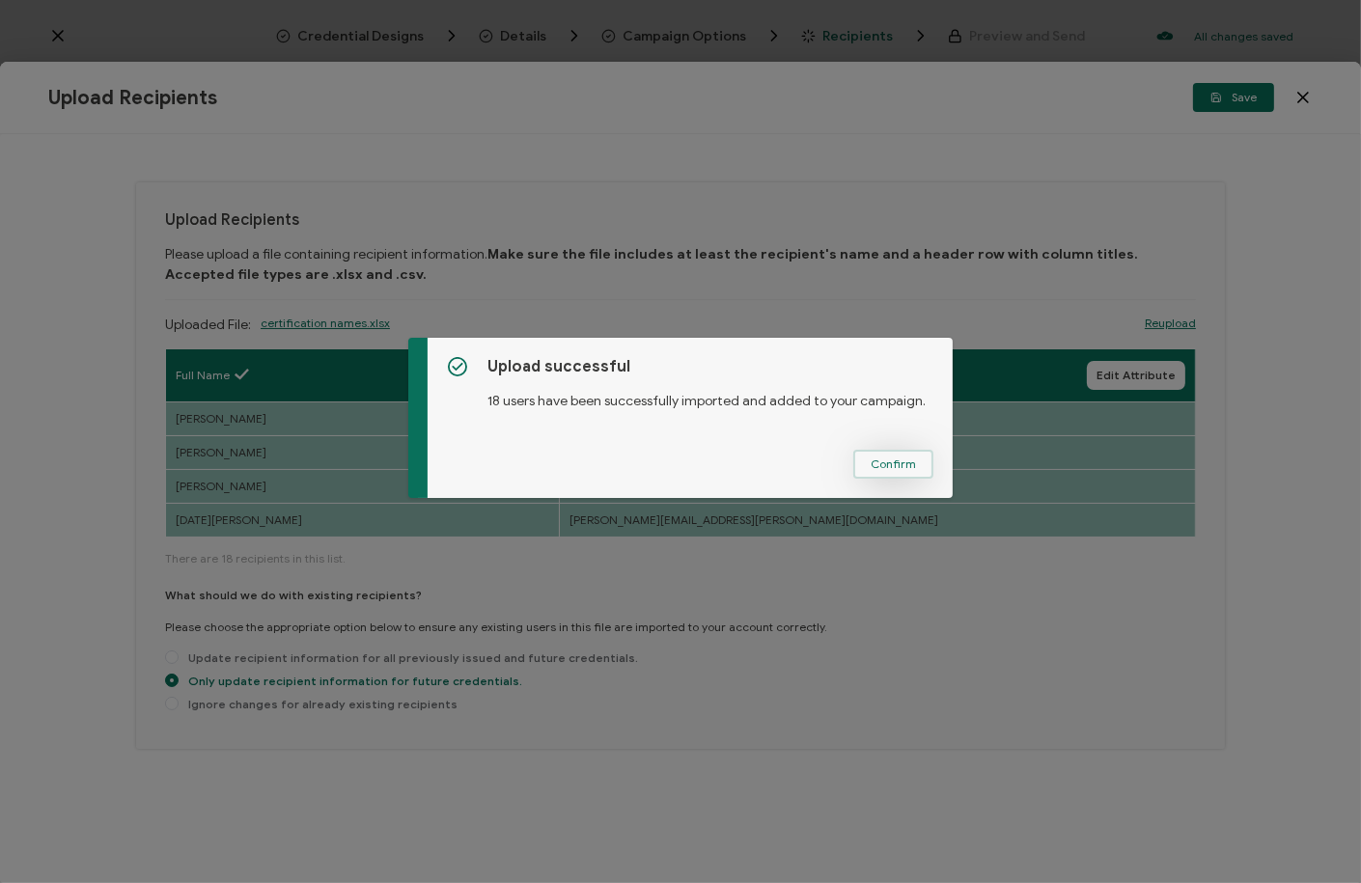
click at [899, 466] on span "Confirm" at bounding box center [893, 465] width 45 height 12
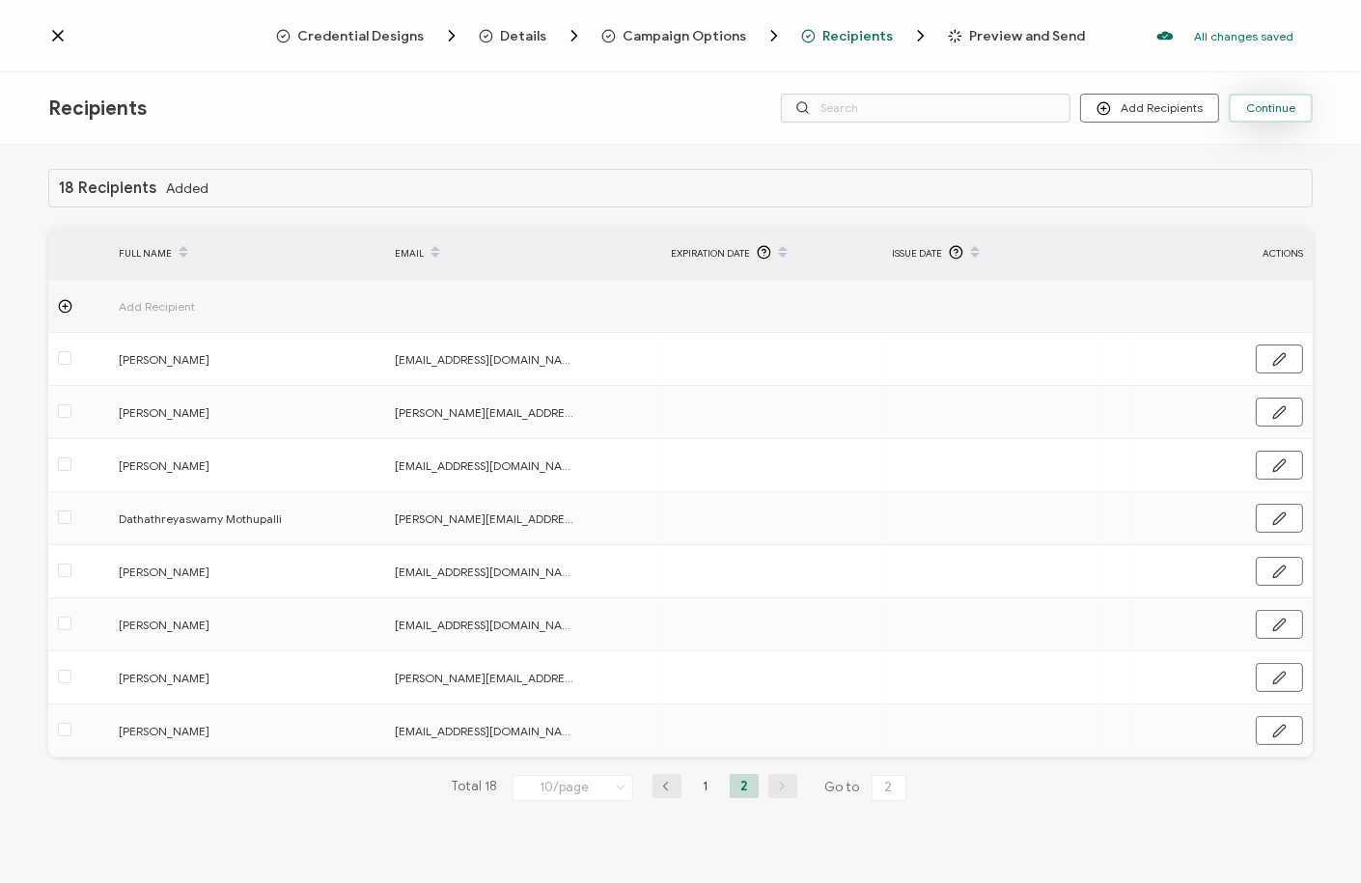
click at [1279, 104] on span "Continue" at bounding box center [1270, 108] width 49 height 12
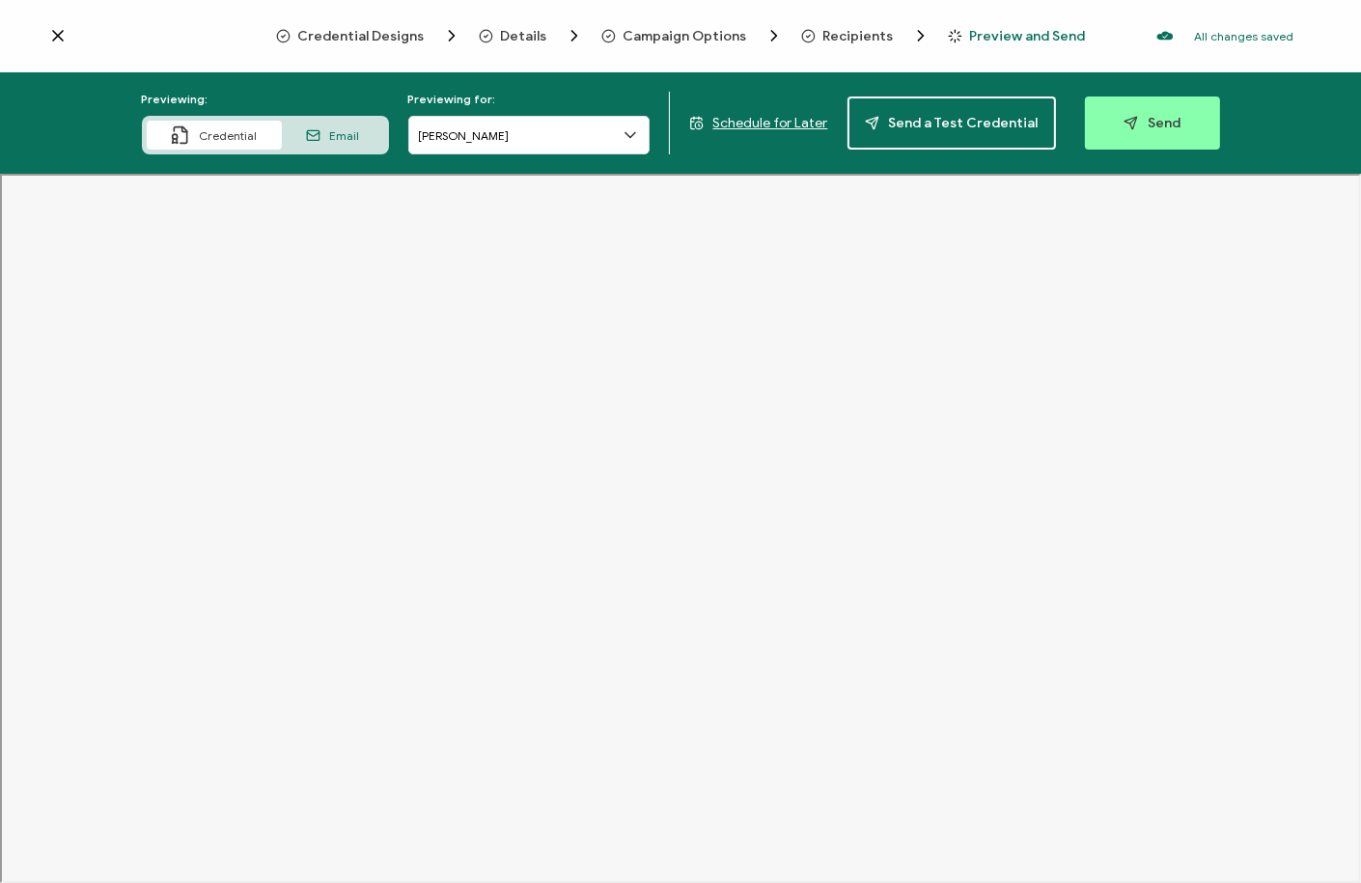
click at [791, 121] on span "Schedule for Later" at bounding box center [771, 123] width 115 height 16
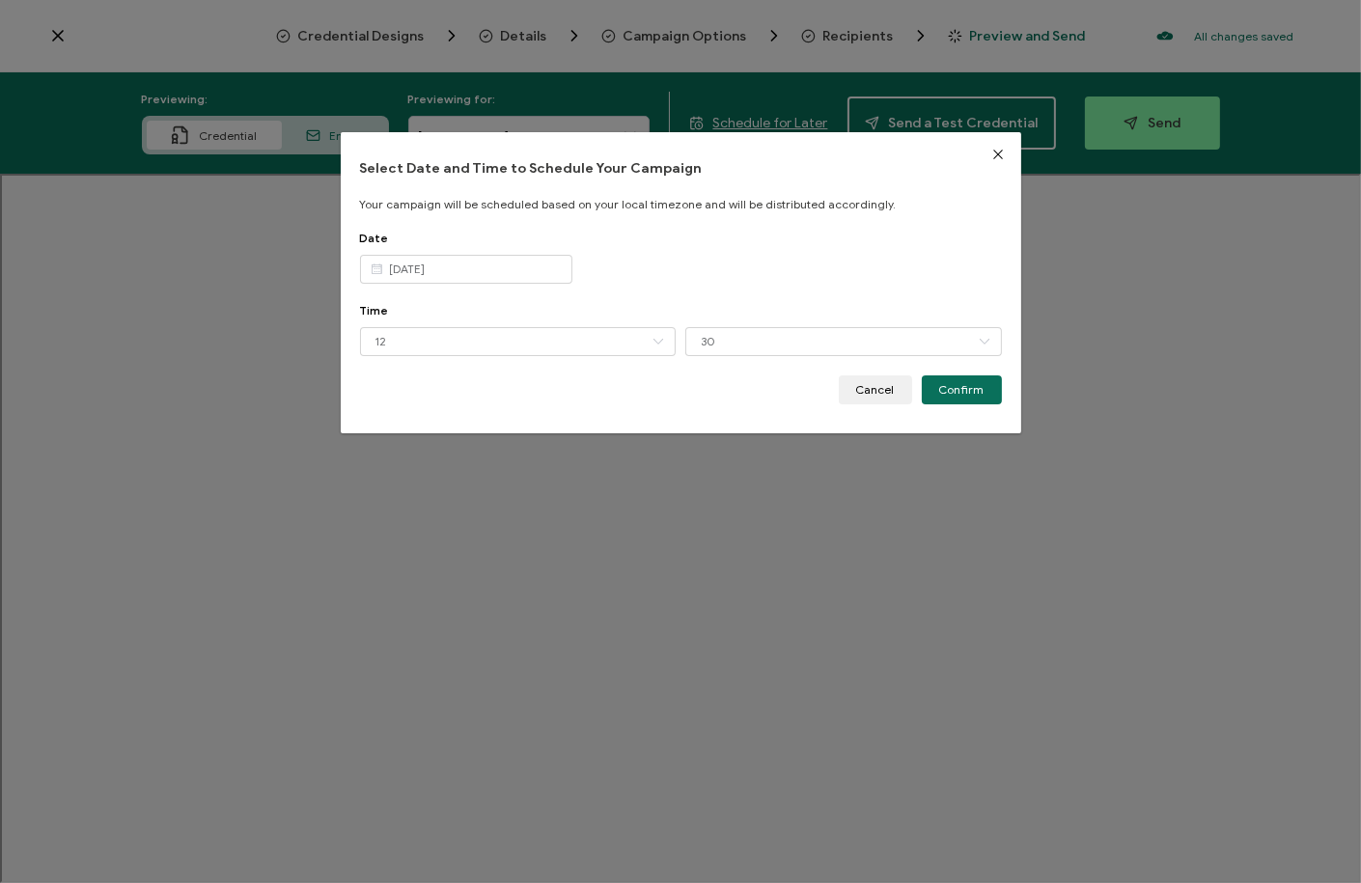
click at [377, 273] on icon "dialog" at bounding box center [377, 269] width 24 height 29
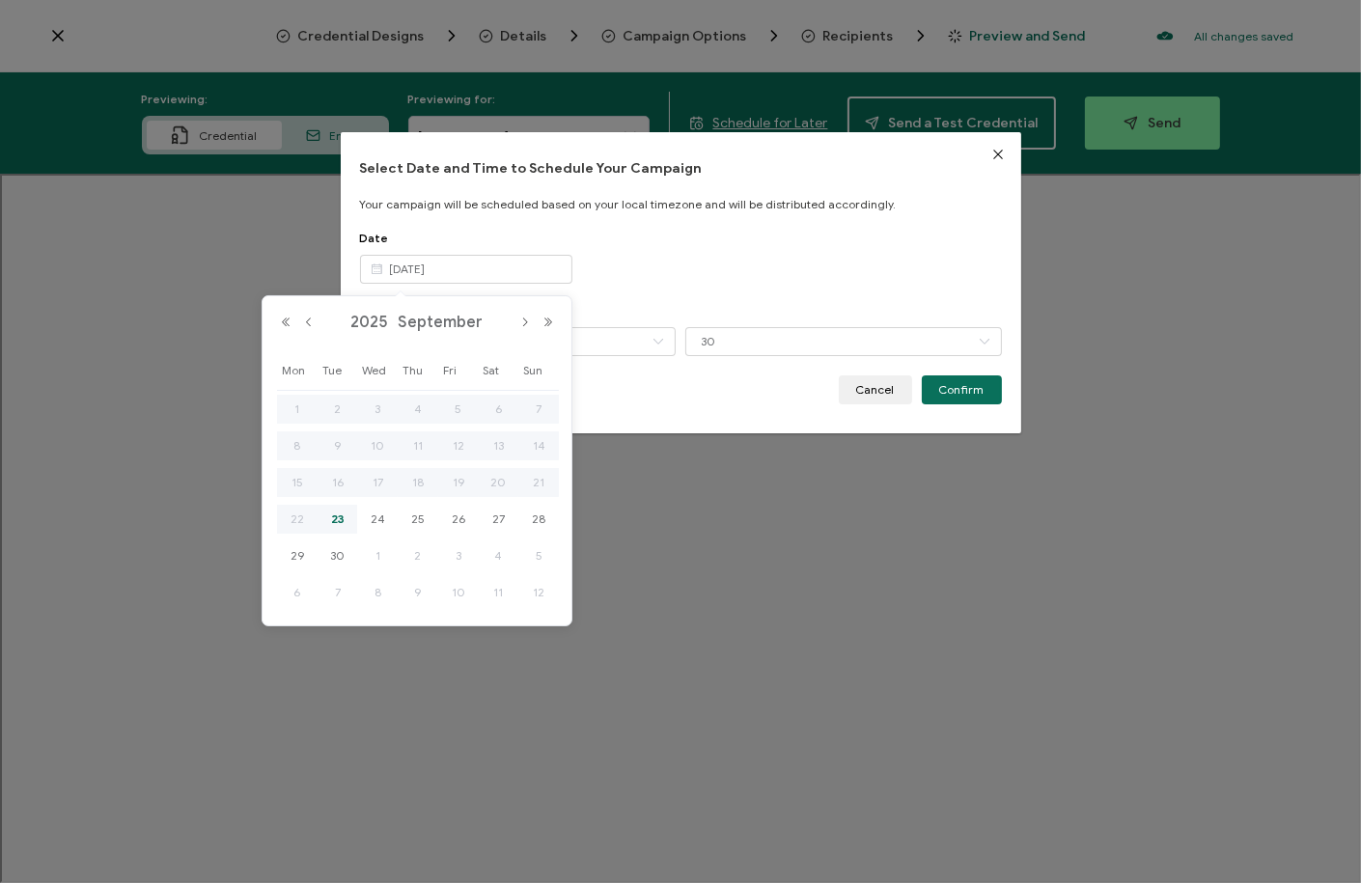
click at [630, 268] on div "Date Sep 23 2025" at bounding box center [681, 267] width 642 height 72
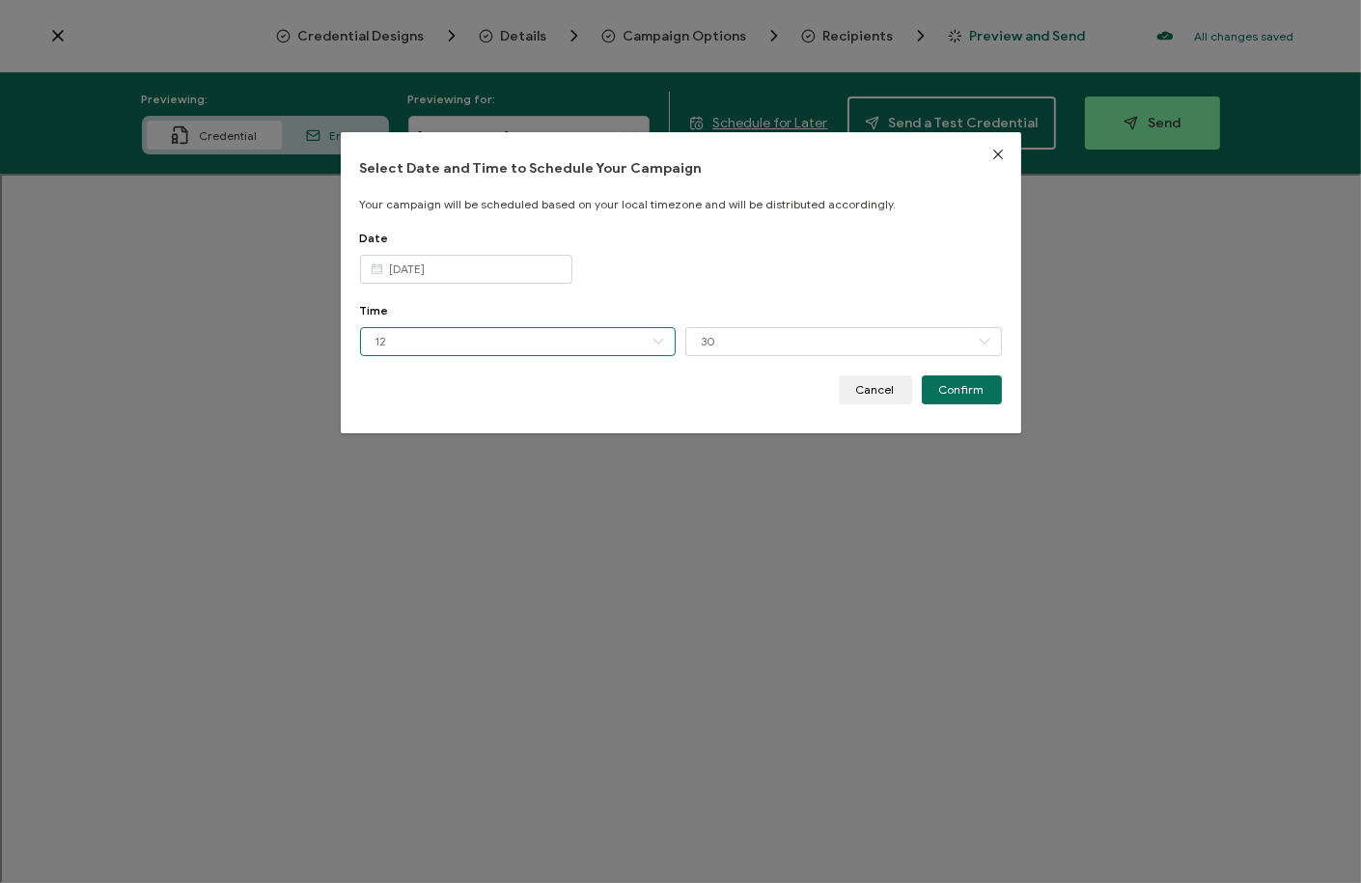
click at [434, 342] on input "12" at bounding box center [518, 341] width 317 height 29
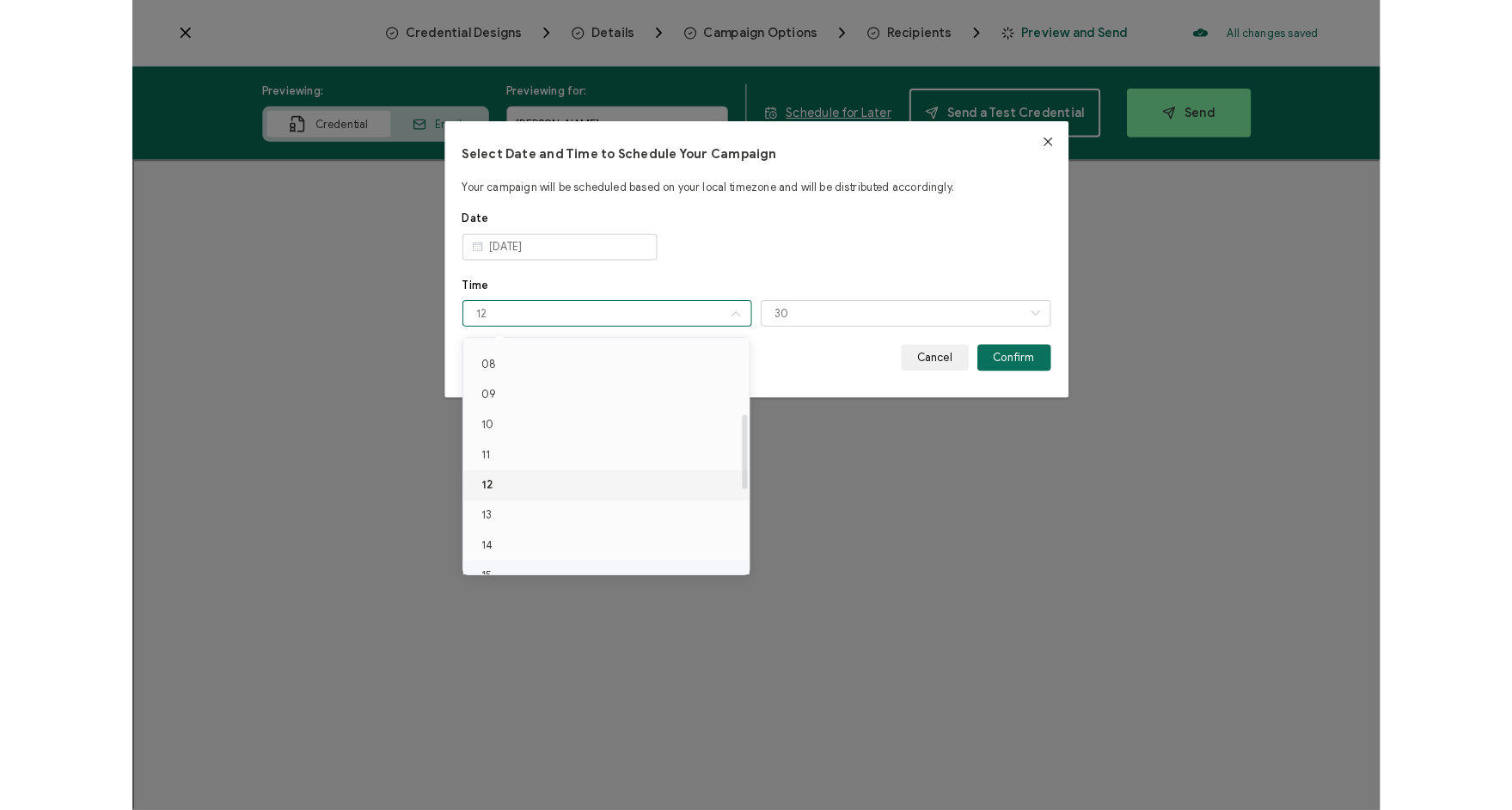
scroll to position [244, 0]
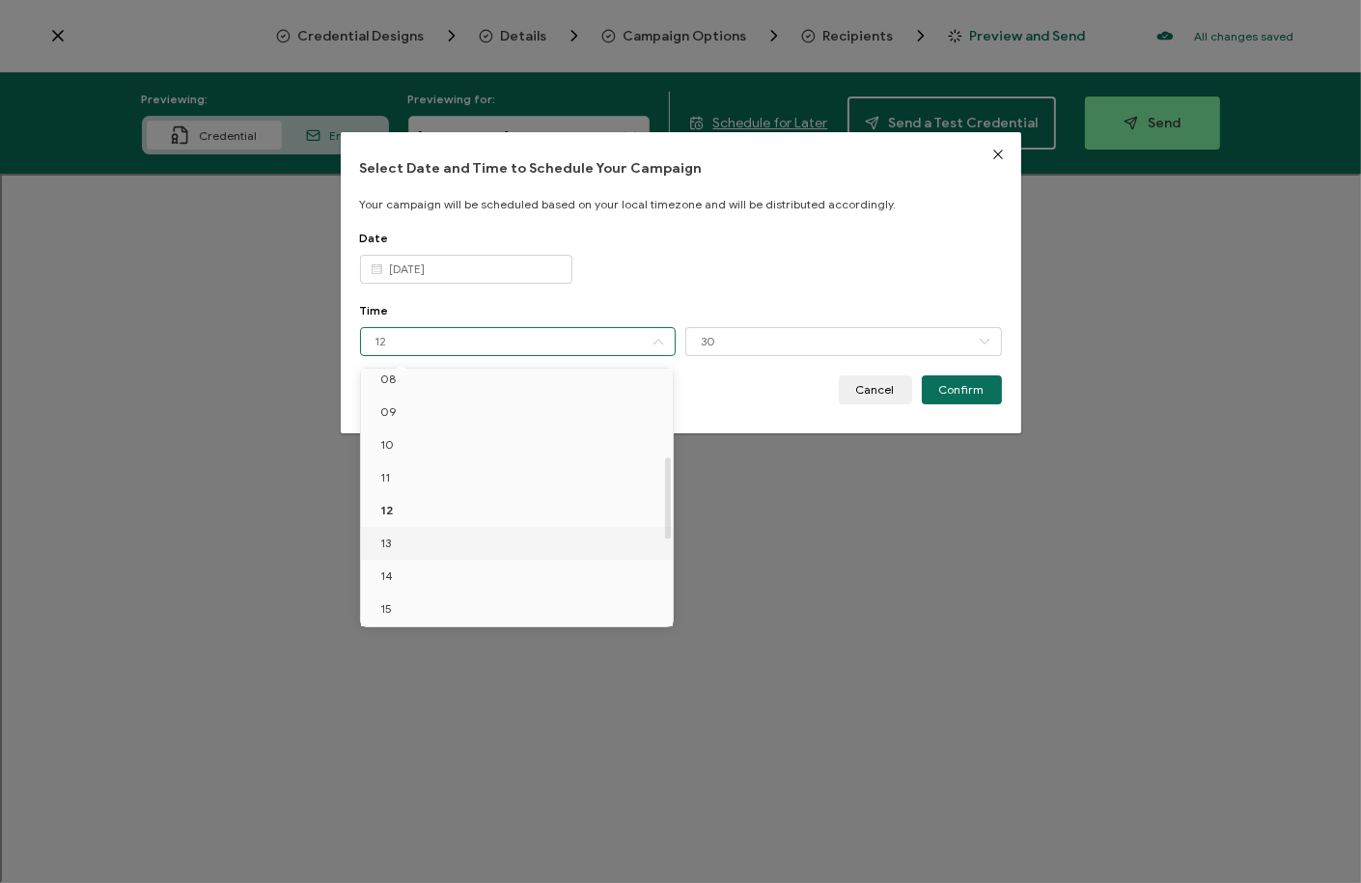
click at [402, 544] on li "13" at bounding box center [520, 543] width 319 height 33
type input "13"
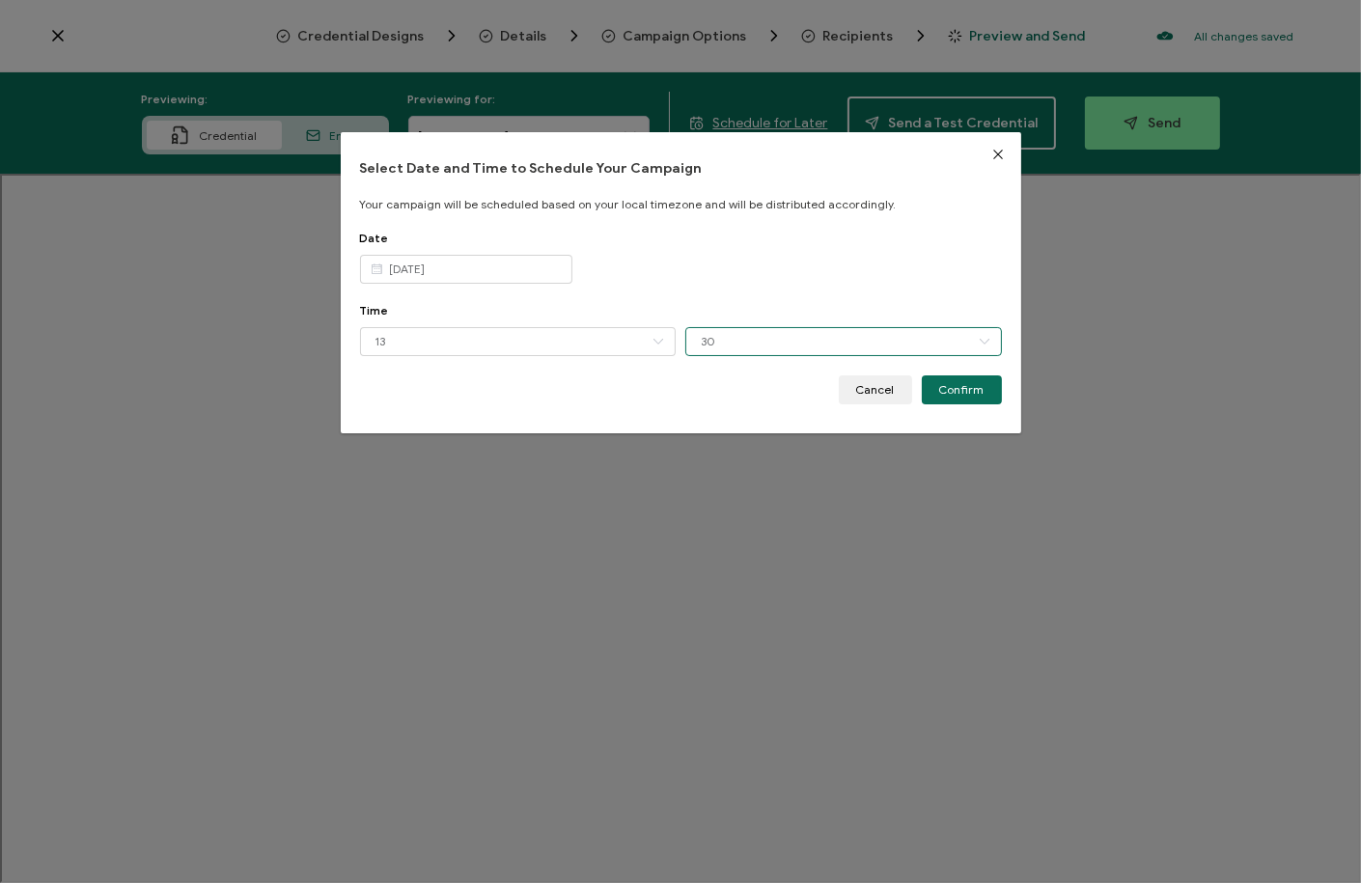
click at [729, 342] on input "30" at bounding box center [844, 341] width 317 height 29
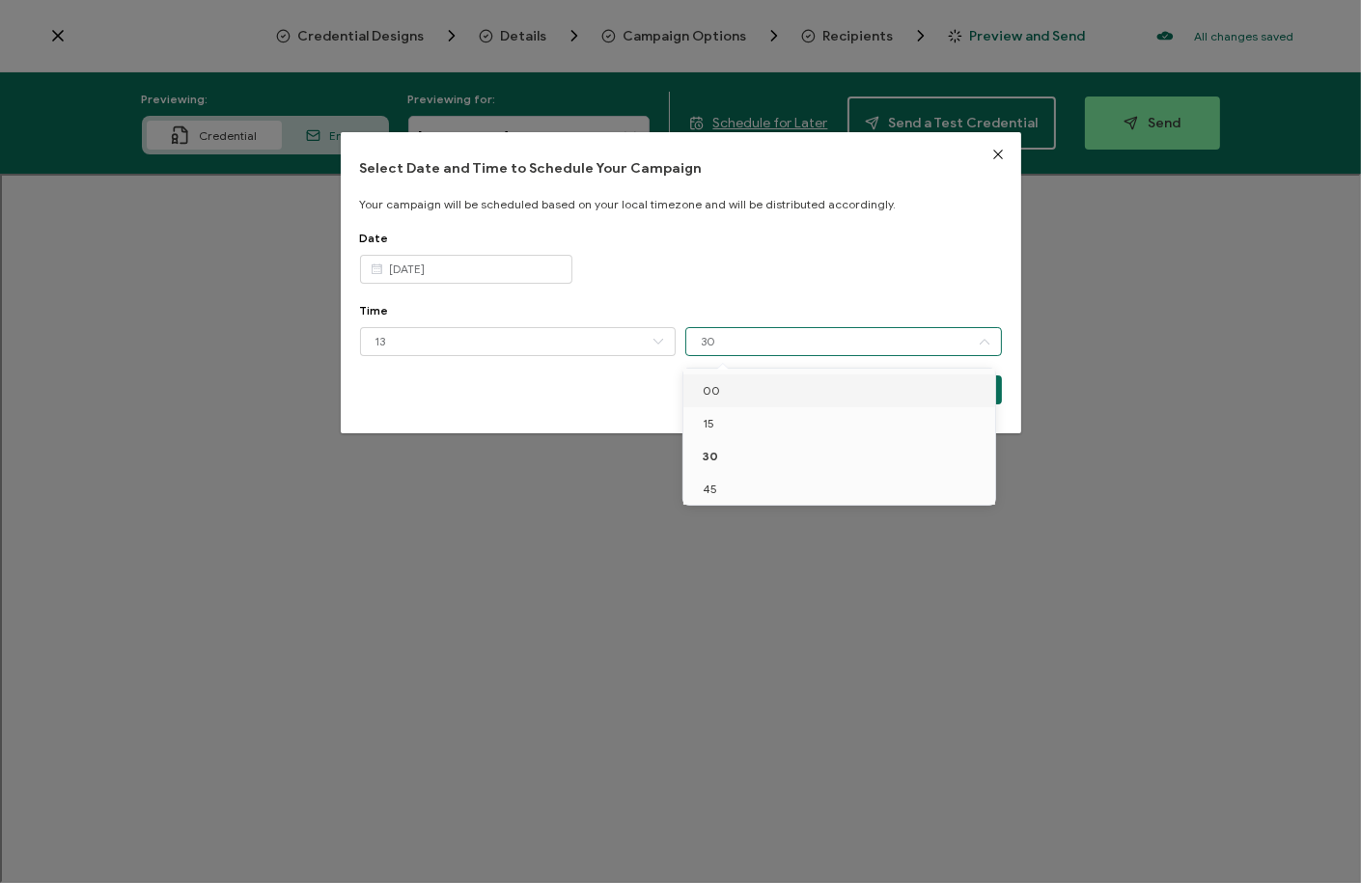
click at [713, 386] on span "00" at bounding box center [711, 390] width 17 height 14
type input "00"
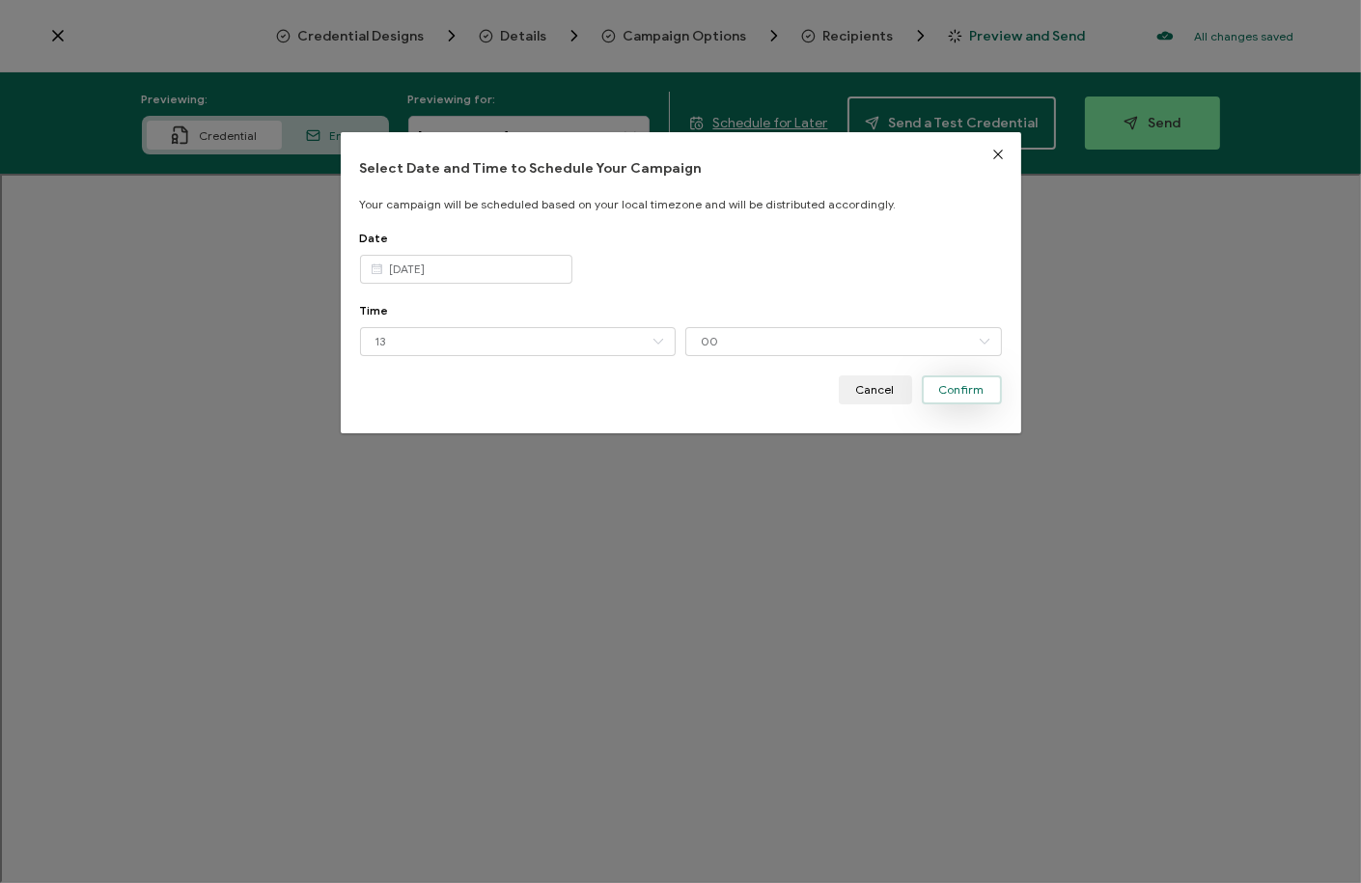
click at [958, 392] on span "Confirm" at bounding box center [961, 390] width 45 height 12
